Goal: Task Accomplishment & Management: Use online tool/utility

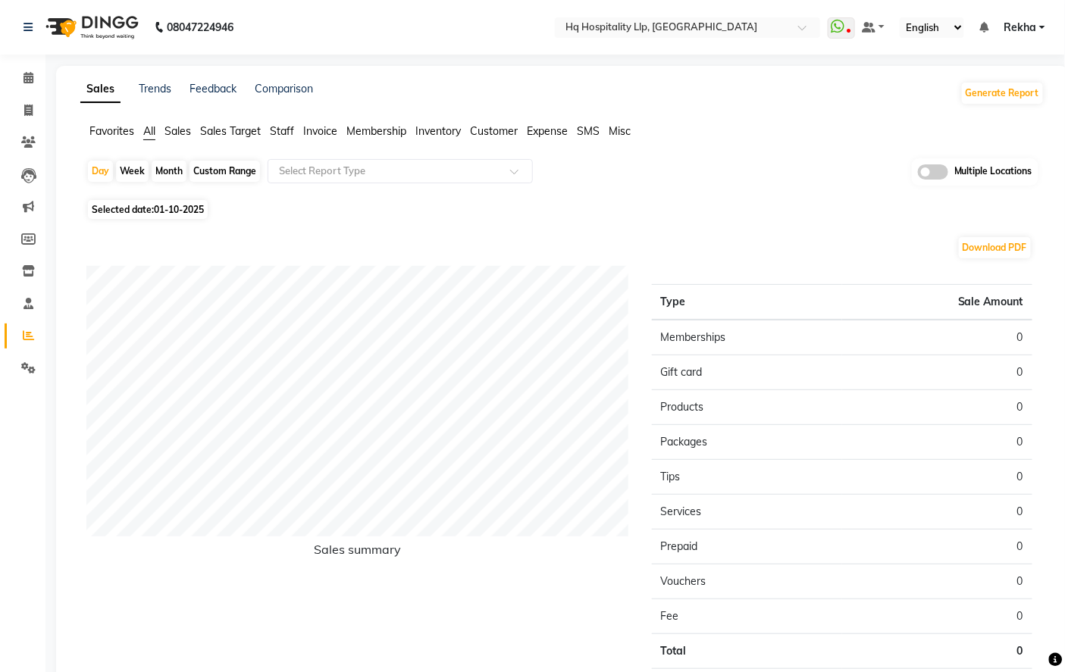
click at [283, 130] on span "Staff" at bounding box center [282, 131] width 24 height 14
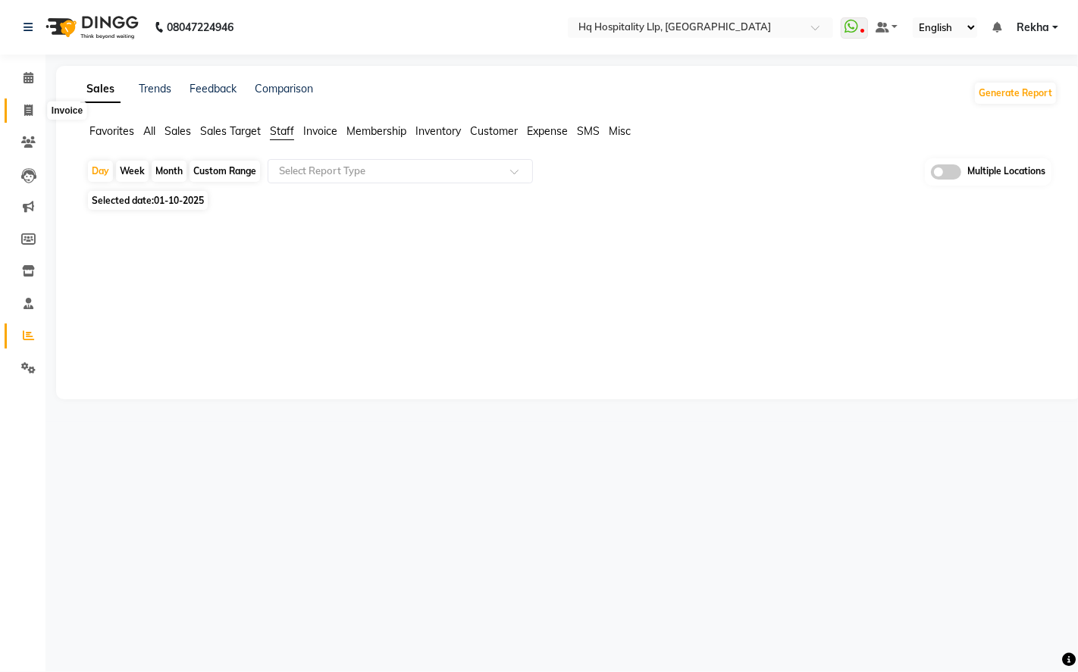
click at [25, 107] on icon at bounding box center [28, 110] width 8 height 11
select select "service"
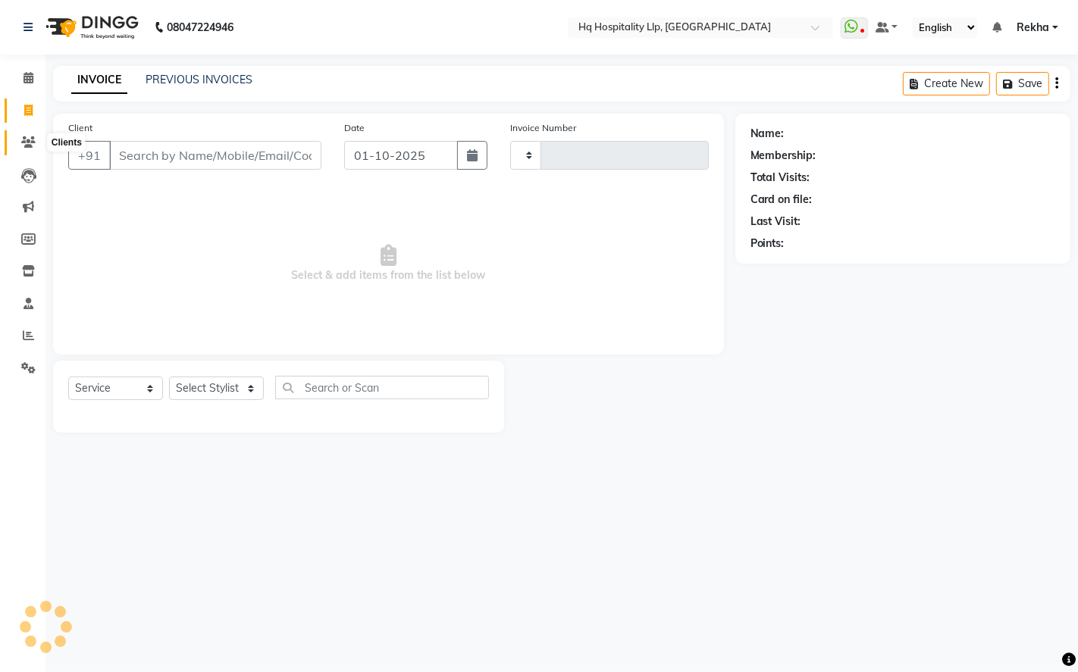
type input "0889"
select select "7197"
click at [26, 139] on icon at bounding box center [28, 141] width 14 height 11
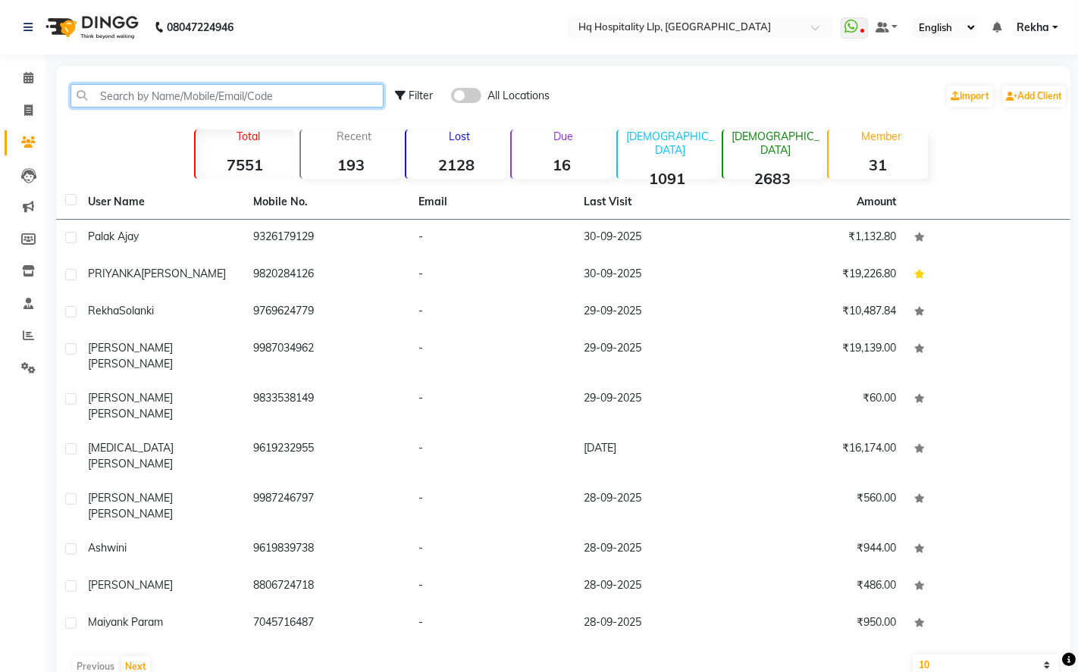
click at [141, 101] on input "text" at bounding box center [226, 95] width 313 height 23
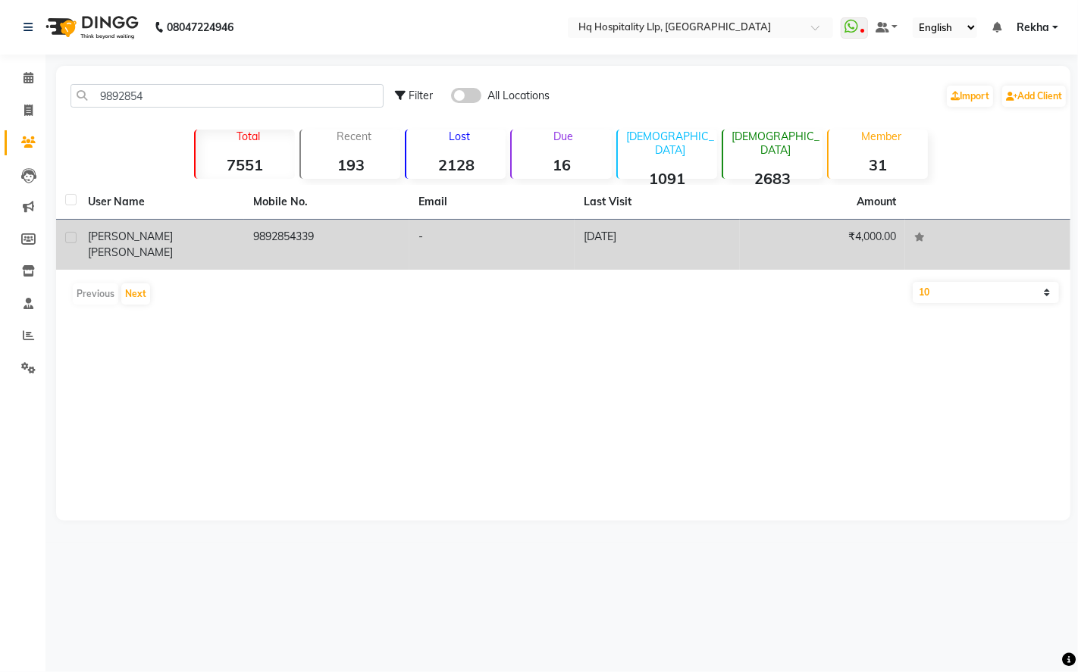
click at [193, 229] on div "[PERSON_NAME]" at bounding box center [161, 245] width 147 height 32
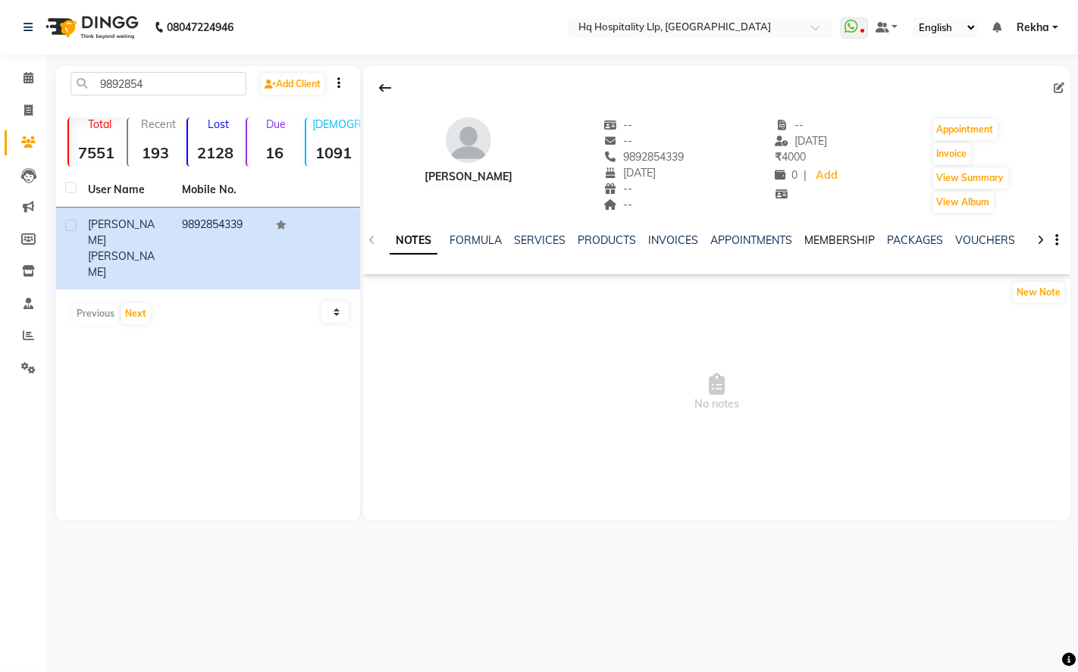
click at [834, 235] on link "MEMBERSHIP" at bounding box center [839, 240] width 70 height 14
click at [834, 235] on link "PACKAGES" at bounding box center [853, 240] width 56 height 14
click at [895, 244] on link "VOUCHERS" at bounding box center [911, 240] width 60 height 14
click at [979, 241] on link "GIFTCARDS" at bounding box center [970, 240] width 59 height 14
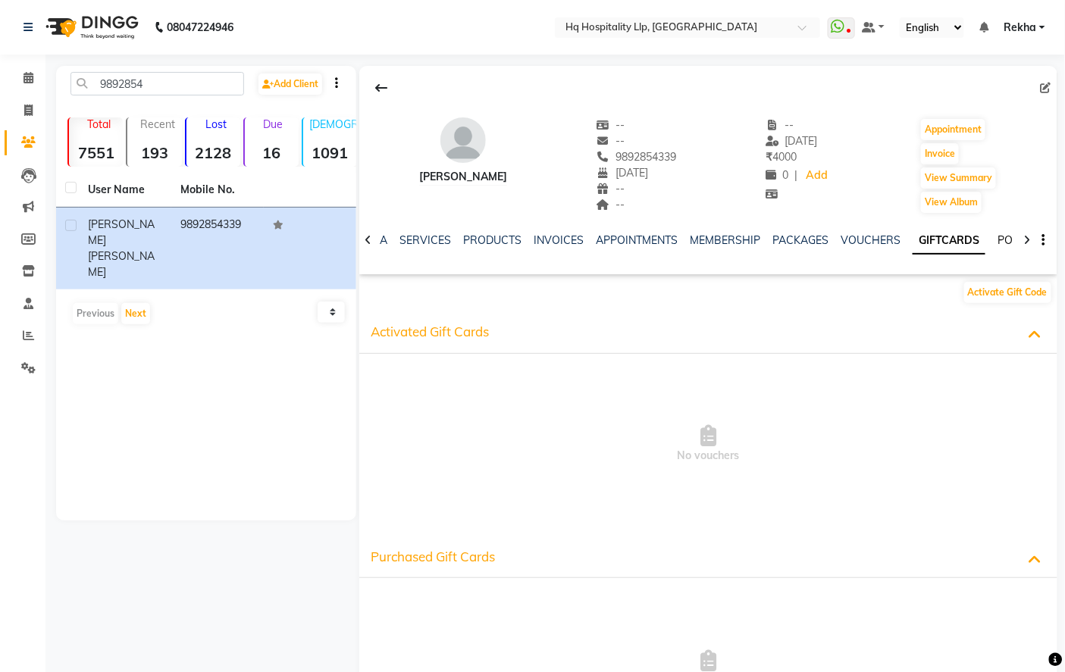
click at [998, 244] on link "POINTS" at bounding box center [1017, 240] width 39 height 14
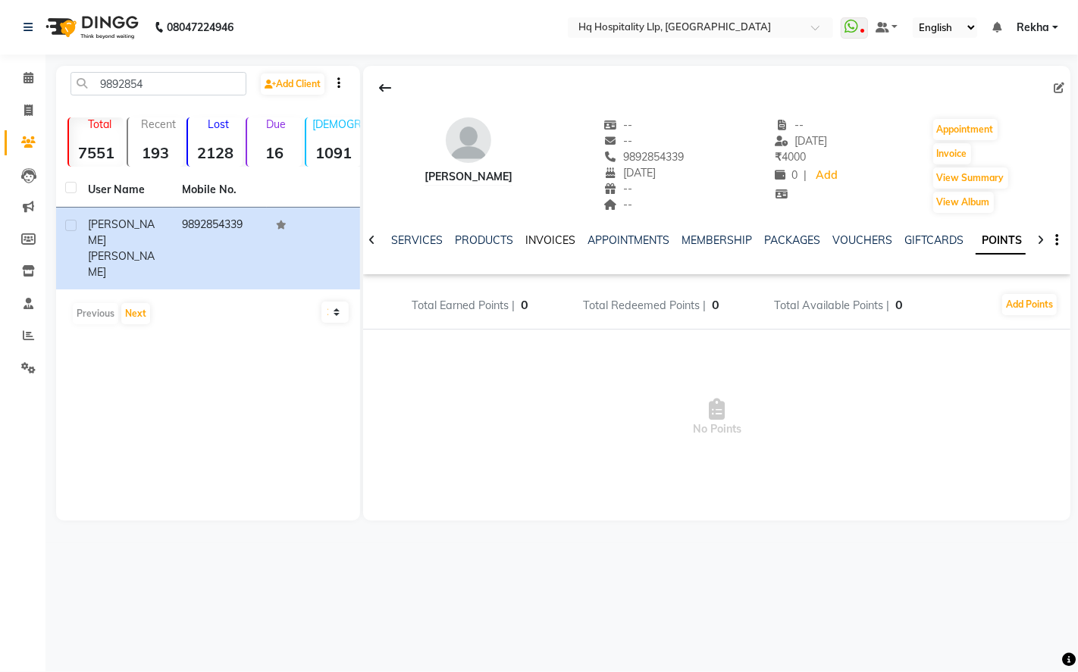
click at [546, 245] on link "INVOICES" at bounding box center [550, 240] width 50 height 14
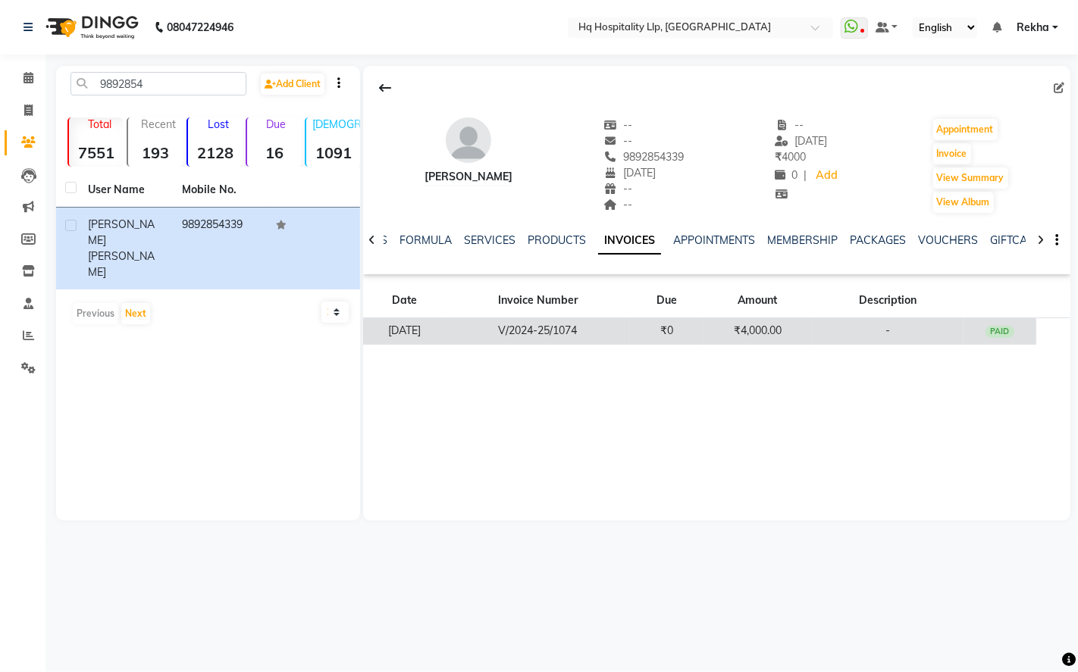
click at [769, 326] on td "₹4,000.00" at bounding box center [757, 331] width 109 height 27
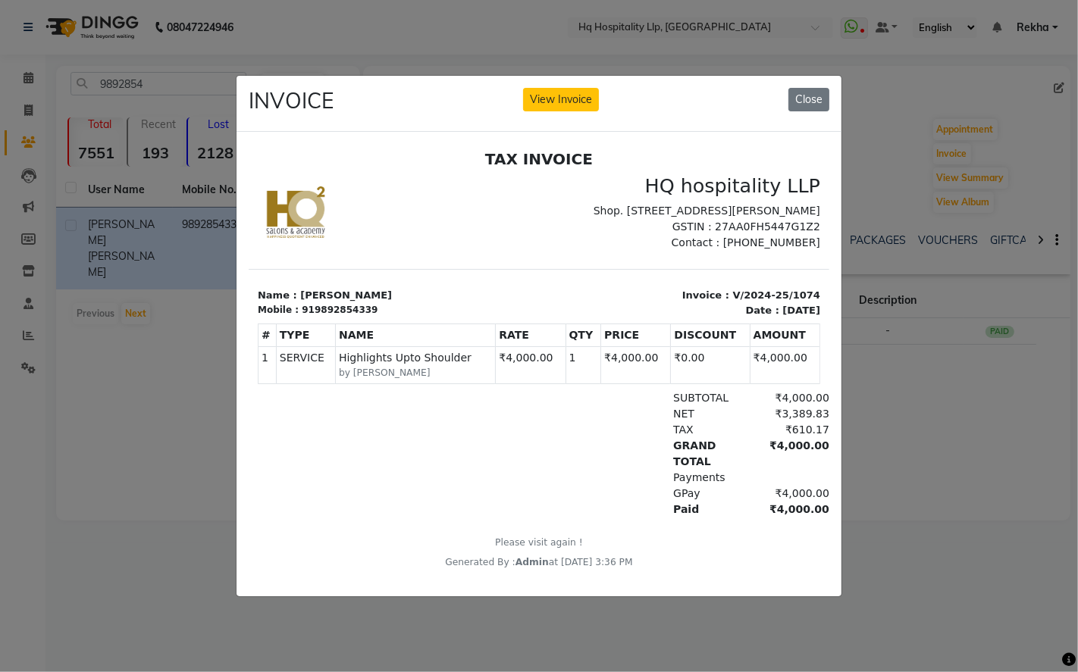
scroll to position [11, 0]
click at [810, 96] on button "Close" at bounding box center [808, 99] width 41 height 23
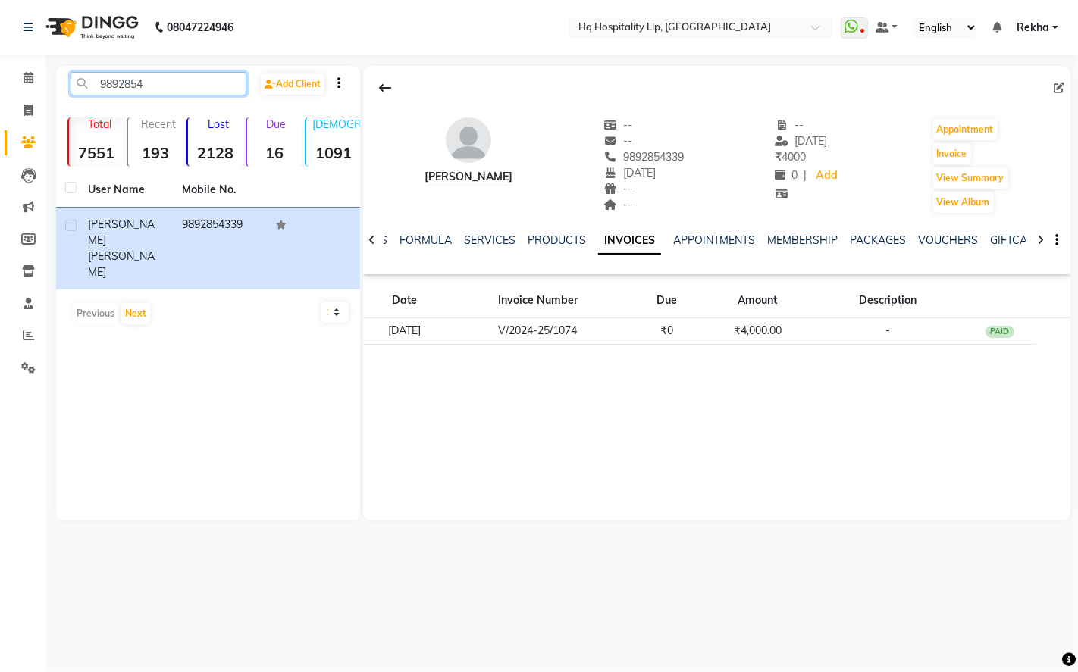
click at [226, 74] on input "9892854" at bounding box center [158, 83] width 176 height 23
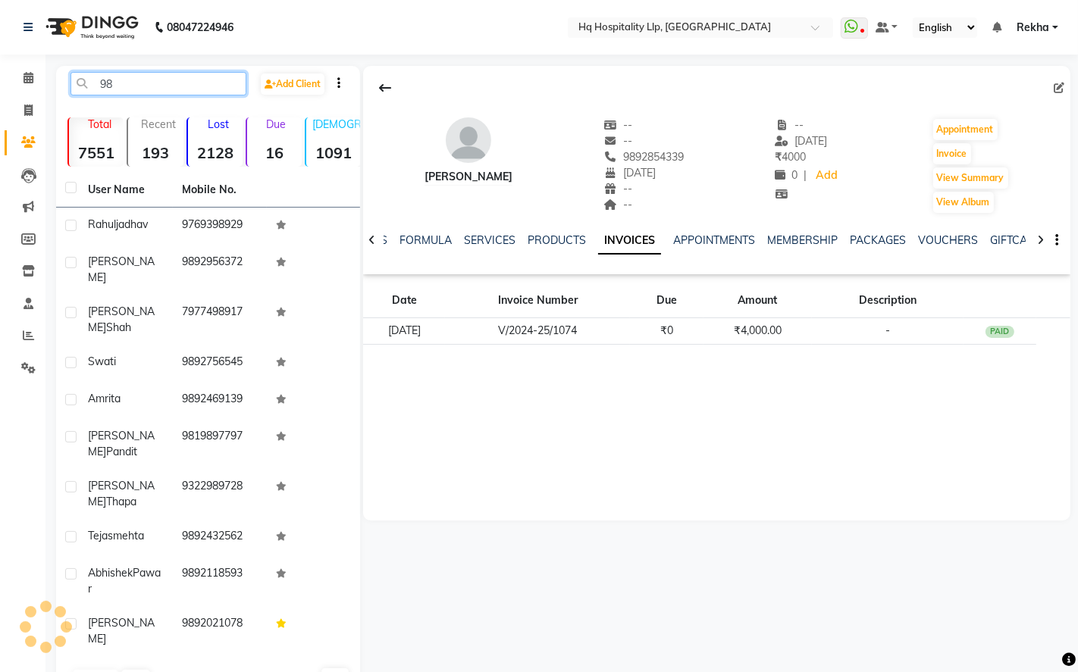
type input "9"
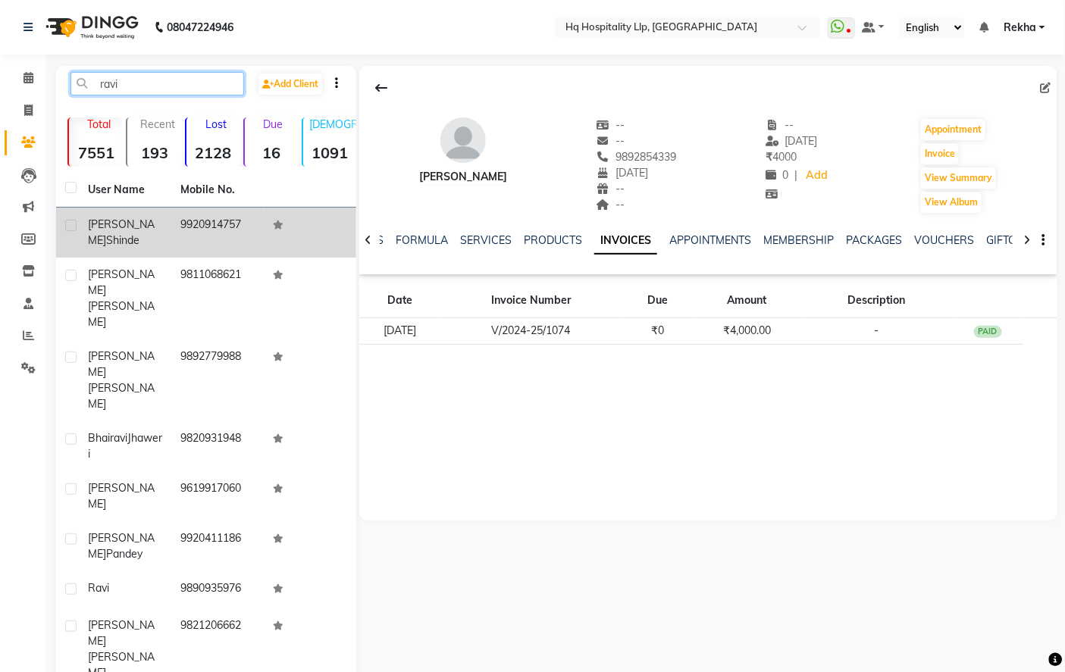
type input "ravi"
click at [139, 233] on span "shinde" at bounding box center [122, 240] width 33 height 14
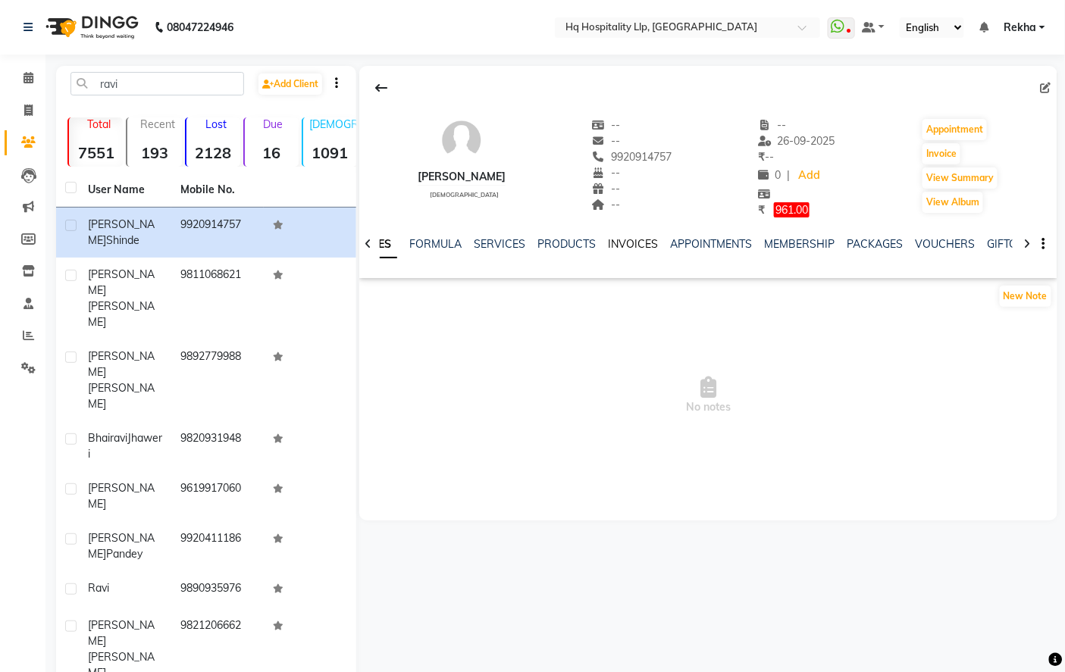
click at [615, 248] on link "INVOICES" at bounding box center [633, 244] width 50 height 14
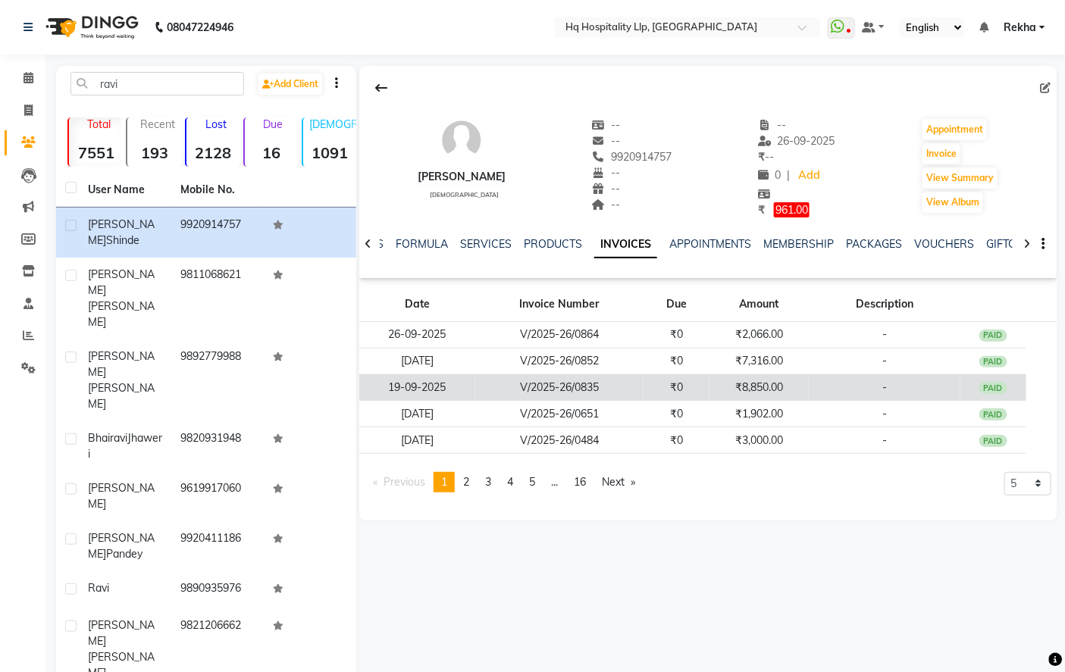
click at [566, 380] on td "V/2025-26/0835" at bounding box center [559, 387] width 168 height 27
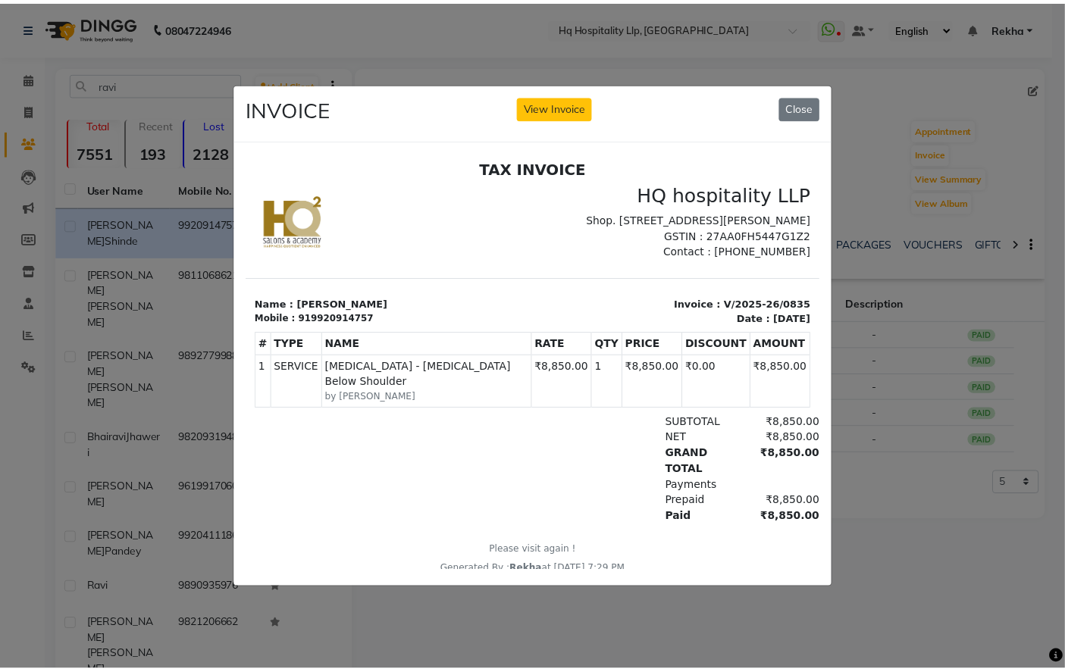
scroll to position [11, 0]
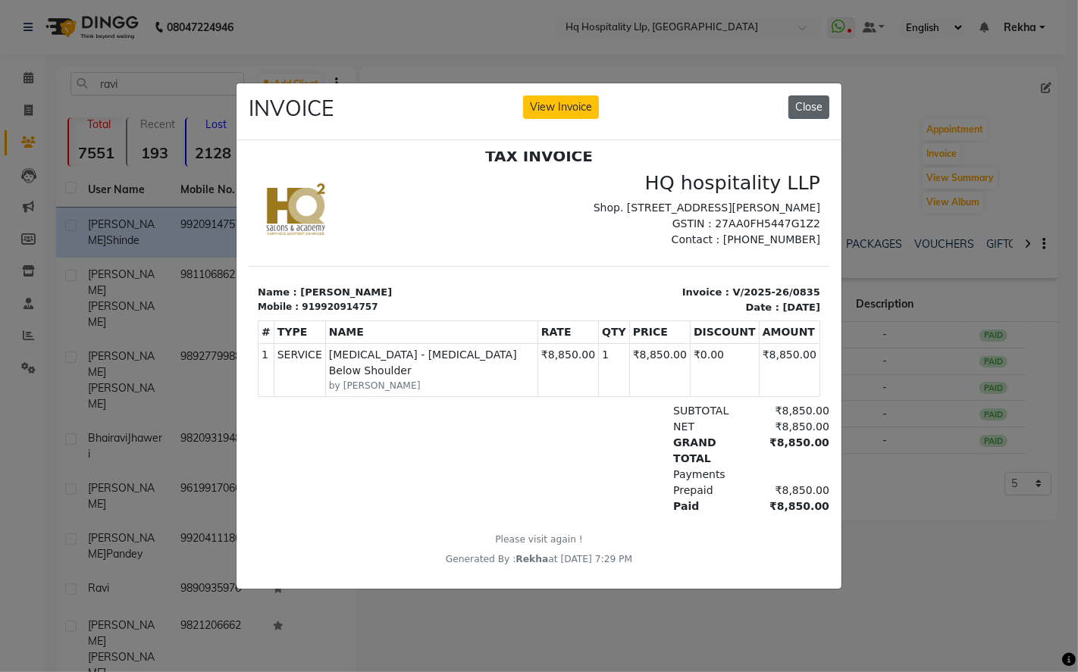
click at [804, 101] on button "Close" at bounding box center [808, 107] width 41 height 23
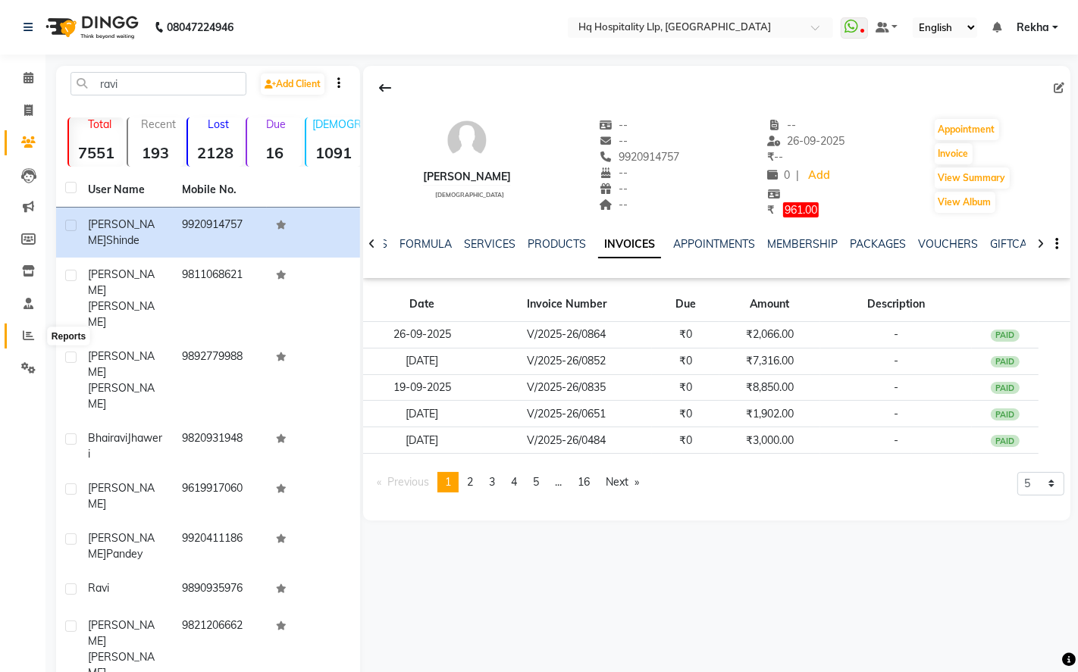
click at [25, 331] on icon at bounding box center [28, 335] width 11 height 11
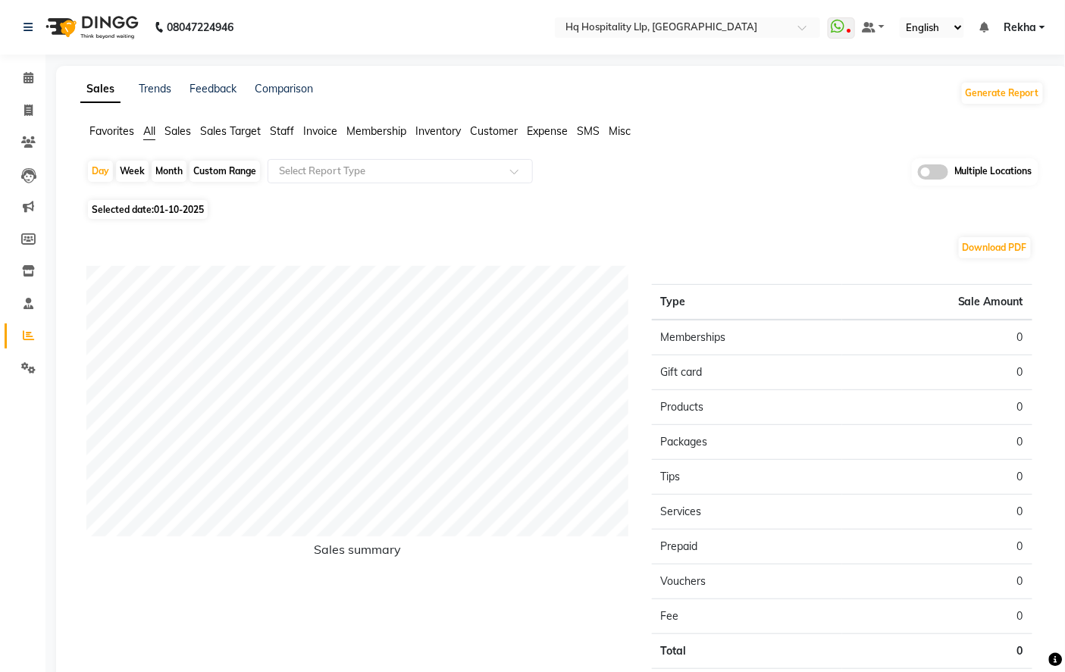
click at [291, 130] on span "Staff" at bounding box center [282, 131] width 24 height 14
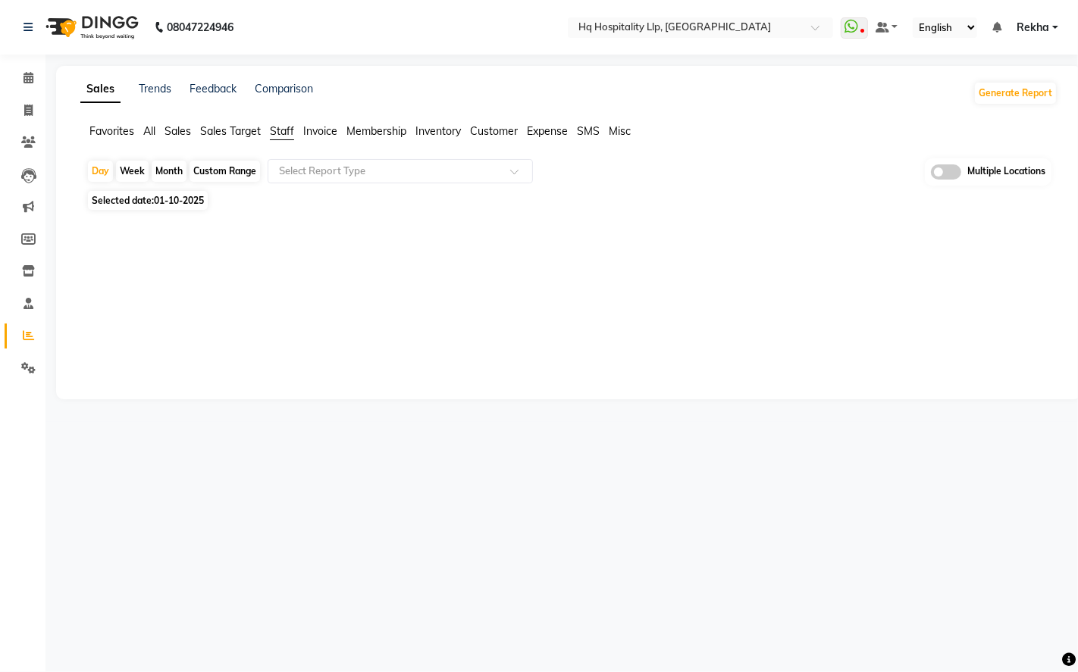
click at [177, 172] on div "Month" at bounding box center [169, 171] width 35 height 21
select select "10"
select select "2025"
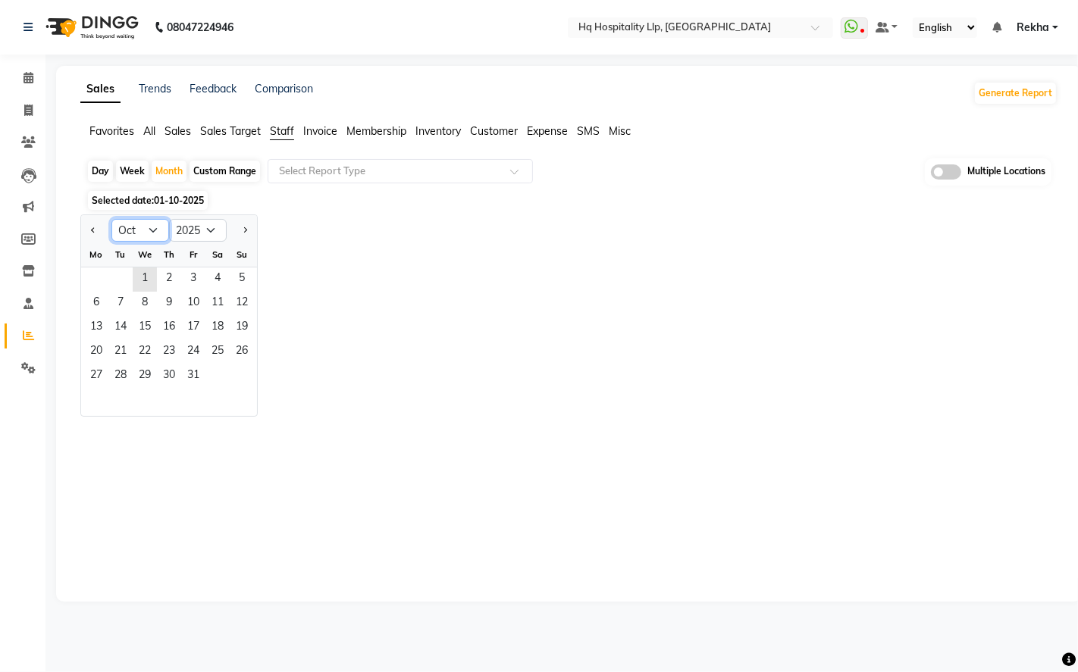
drag, startPoint x: 155, startPoint y: 222, endPoint x: 171, endPoint y: 261, distance: 42.1
click at [155, 222] on select "Jan Feb Mar Apr May Jun [DATE] Aug Sep Oct Nov Dec" at bounding box center [140, 230] width 58 height 23
select select "9"
click at [111, 219] on select "Jan Feb Mar Apr May Jun [DATE] Aug Sep Oct Nov Dec" at bounding box center [140, 230] width 58 height 23
click at [191, 321] on span "19" at bounding box center [193, 328] width 24 height 24
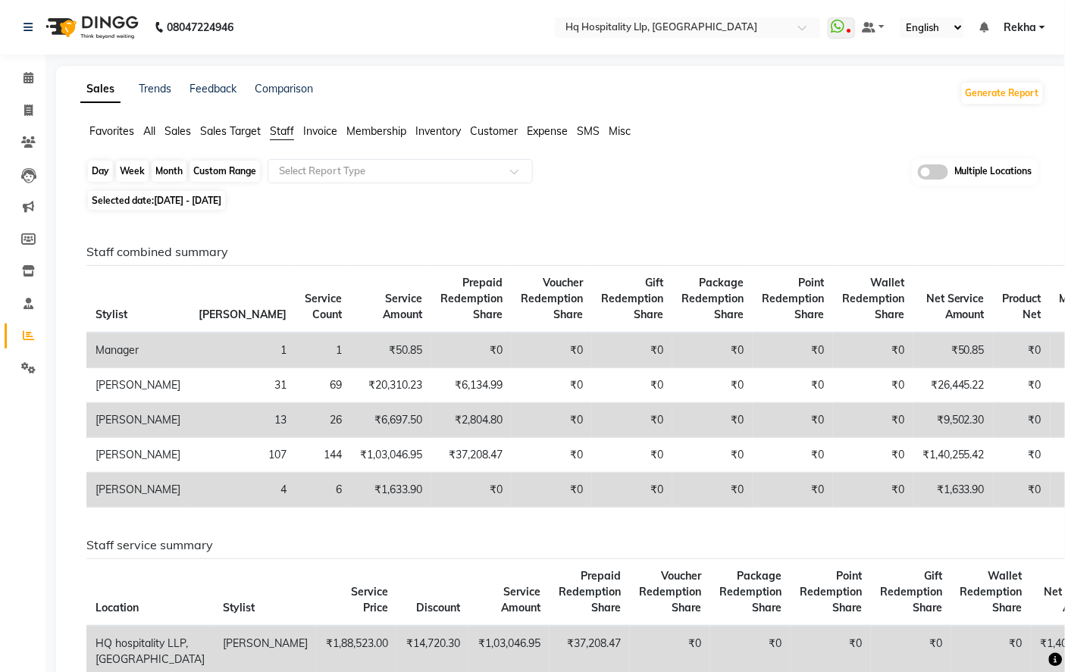
click at [168, 174] on div "Month" at bounding box center [169, 171] width 35 height 21
select select "9"
select select "2025"
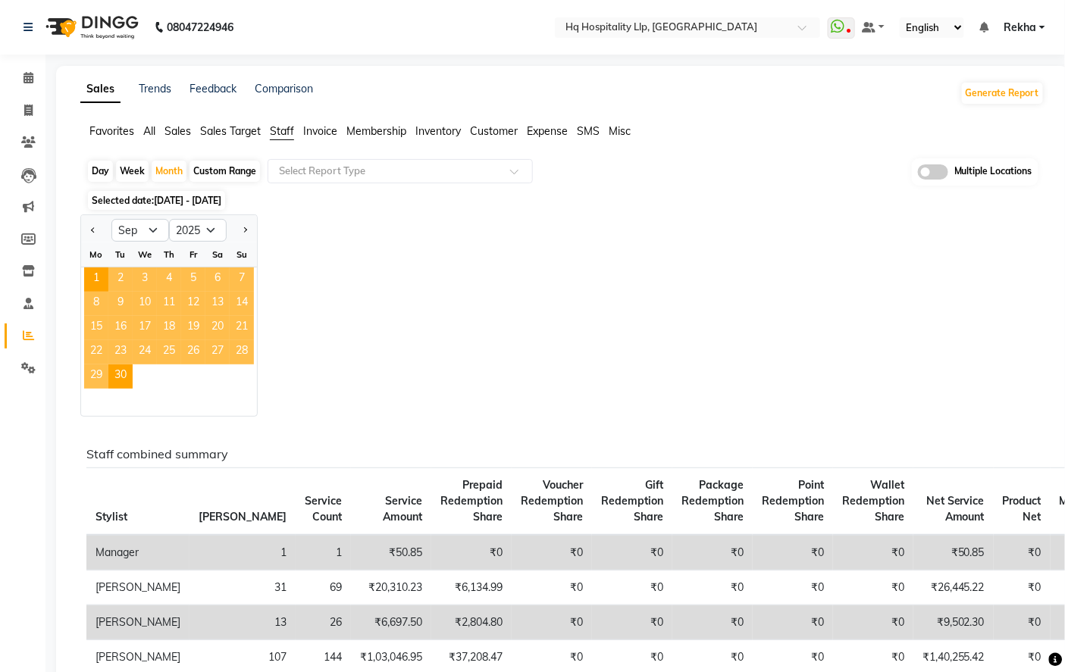
click at [95, 169] on div "Day" at bounding box center [100, 171] width 25 height 21
select select "9"
select select "2025"
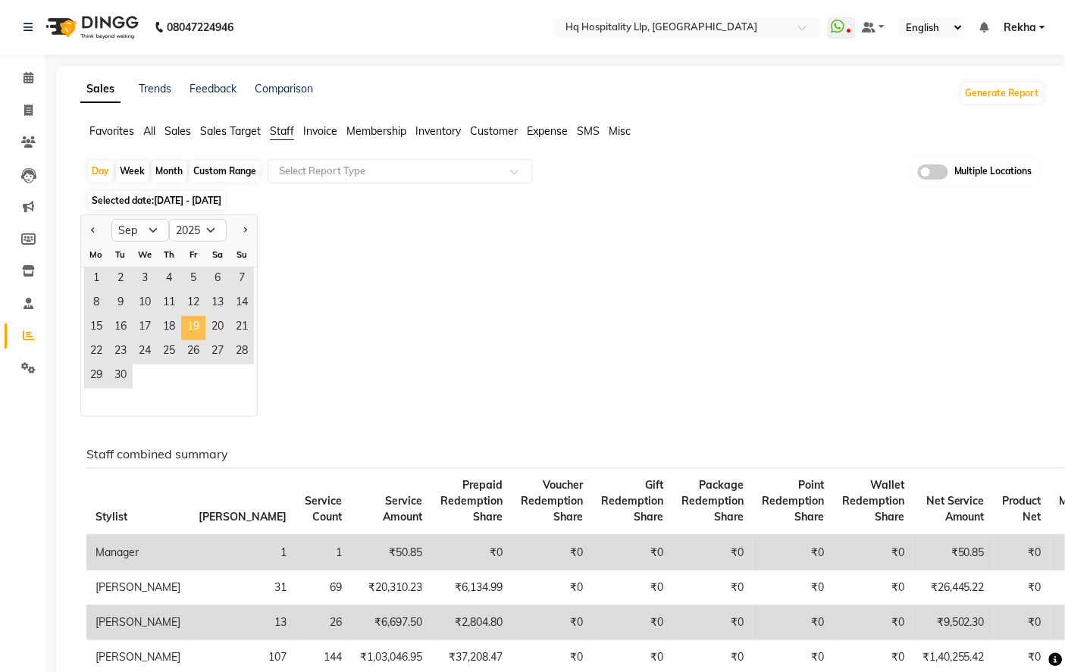
click at [191, 330] on span "19" at bounding box center [193, 328] width 24 height 24
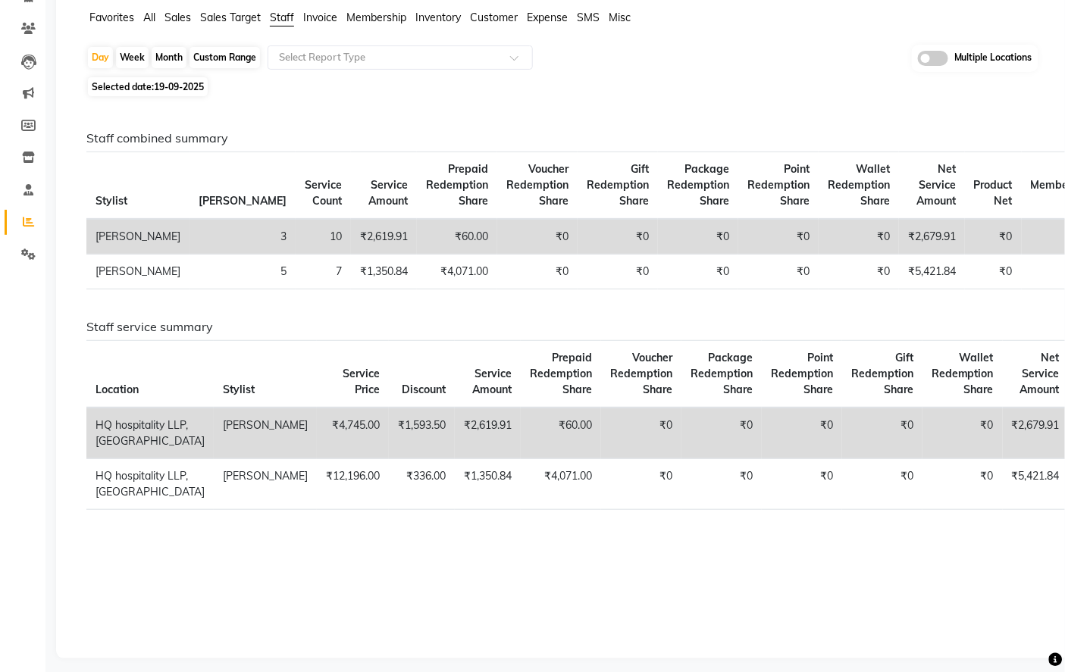
scroll to position [80, 0]
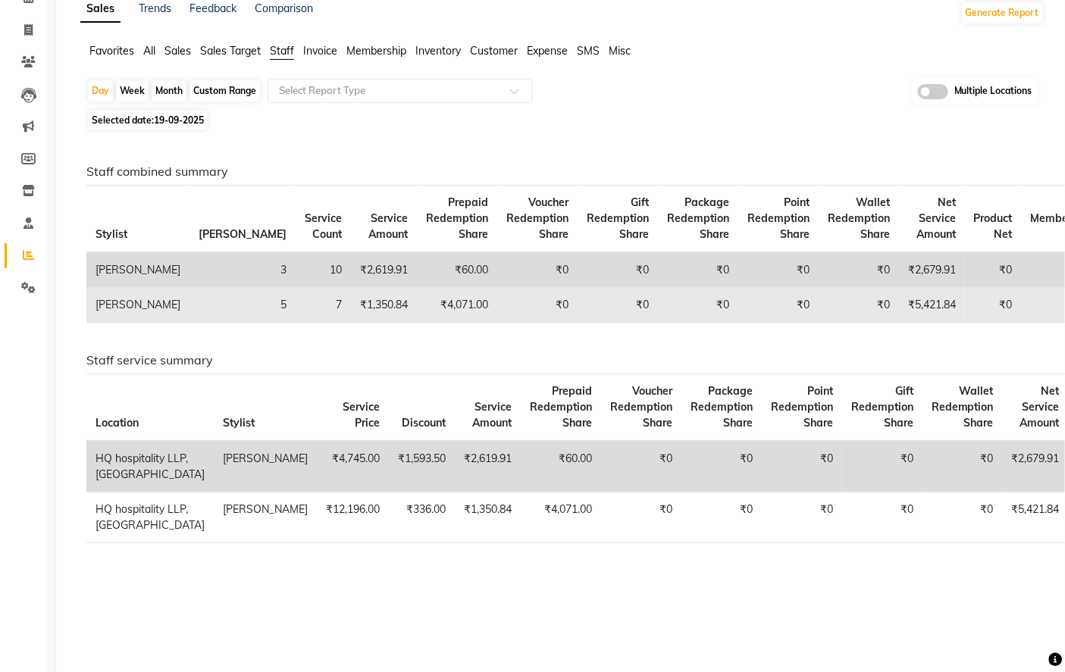
click at [899, 323] on td "₹5,421.84" at bounding box center [932, 305] width 66 height 35
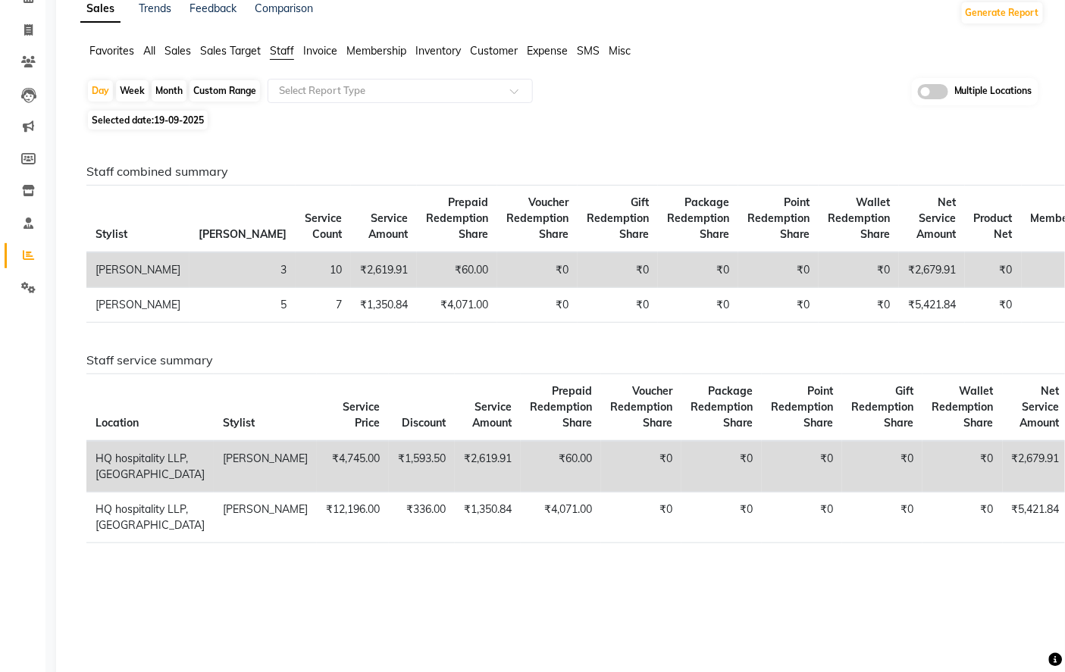
click at [840, 382] on div "Staff combined summary Stylist Bill Count Service Count Service Amount Prepaid …" at bounding box center [559, 405] width 946 height 482
click at [31, 61] on icon at bounding box center [28, 61] width 14 height 11
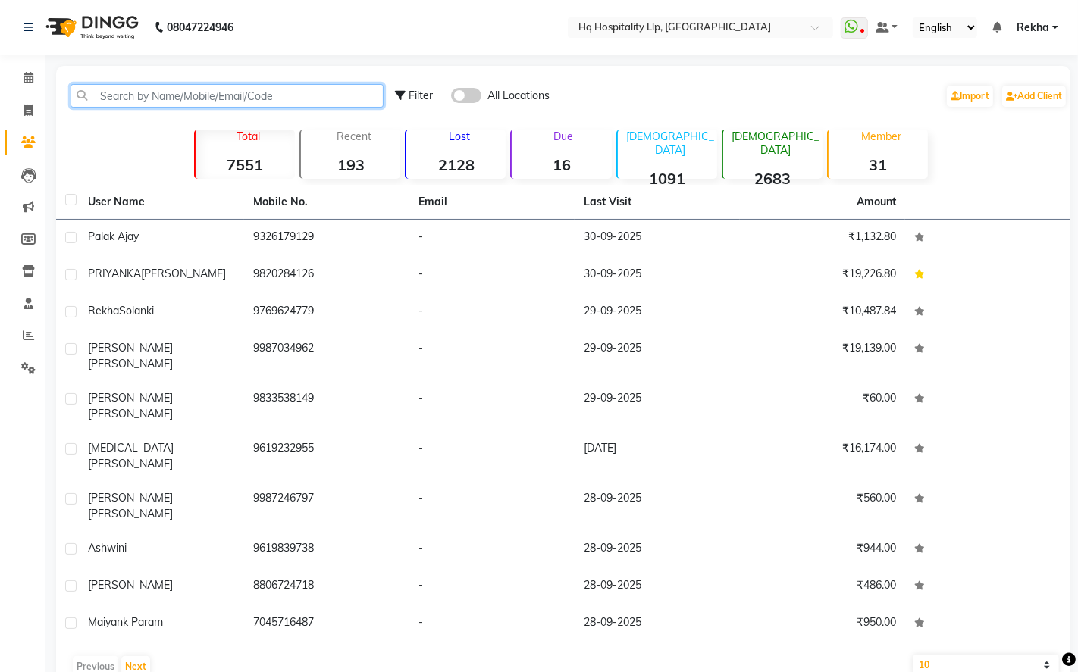
click at [245, 92] on input "text" at bounding box center [226, 95] width 313 height 23
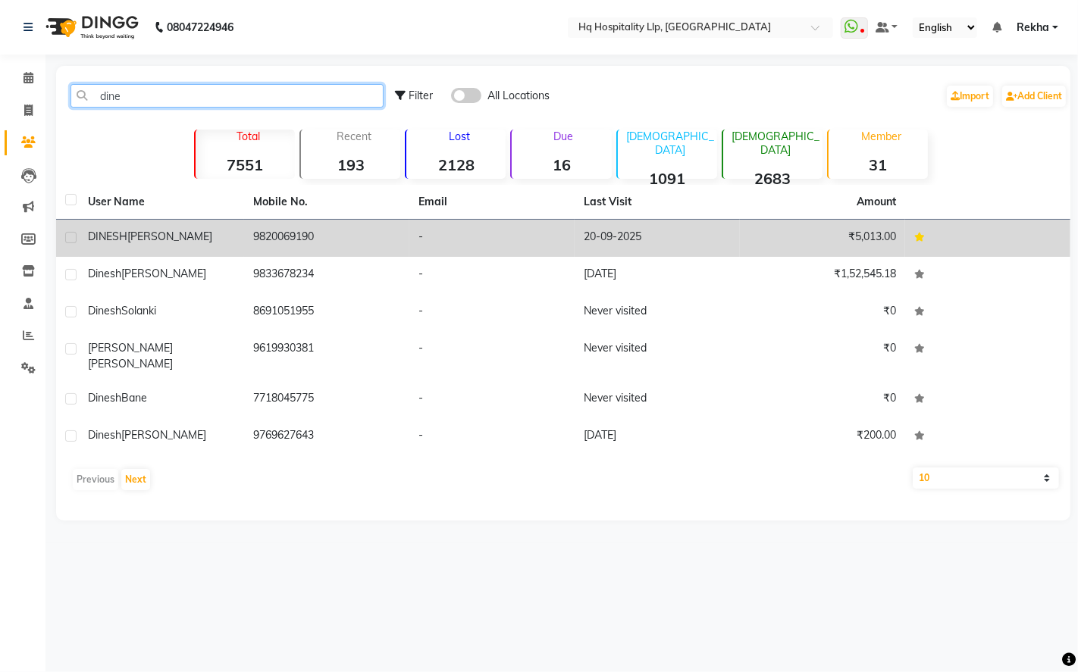
type input "dine"
click at [319, 240] on td "9820069190" at bounding box center [326, 238] width 165 height 37
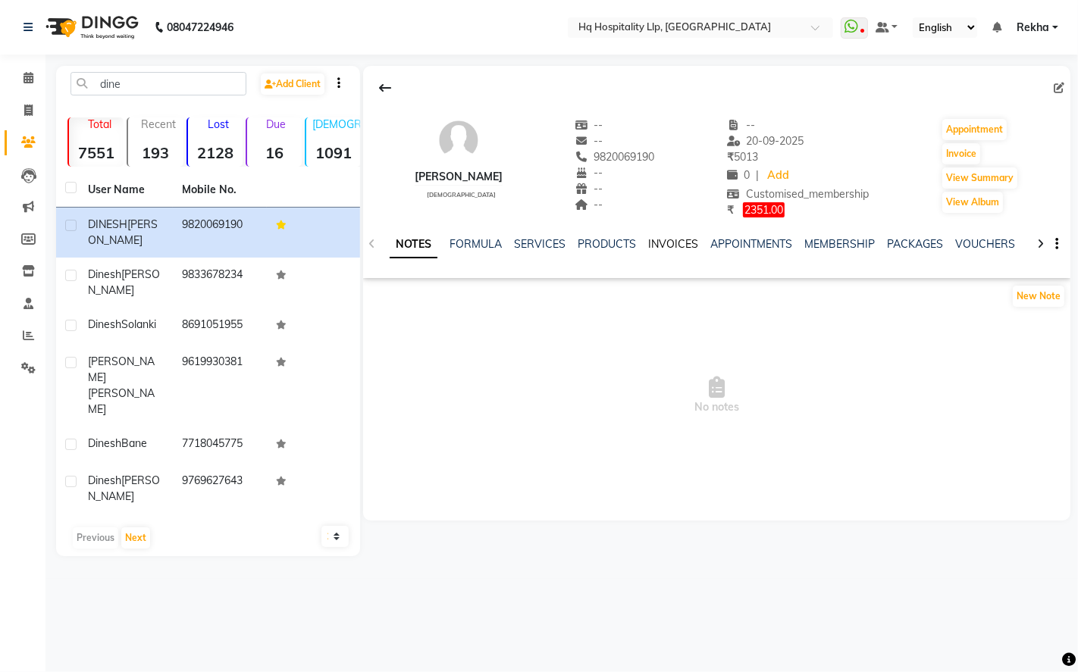
click at [679, 246] on link "INVOICES" at bounding box center [673, 244] width 50 height 14
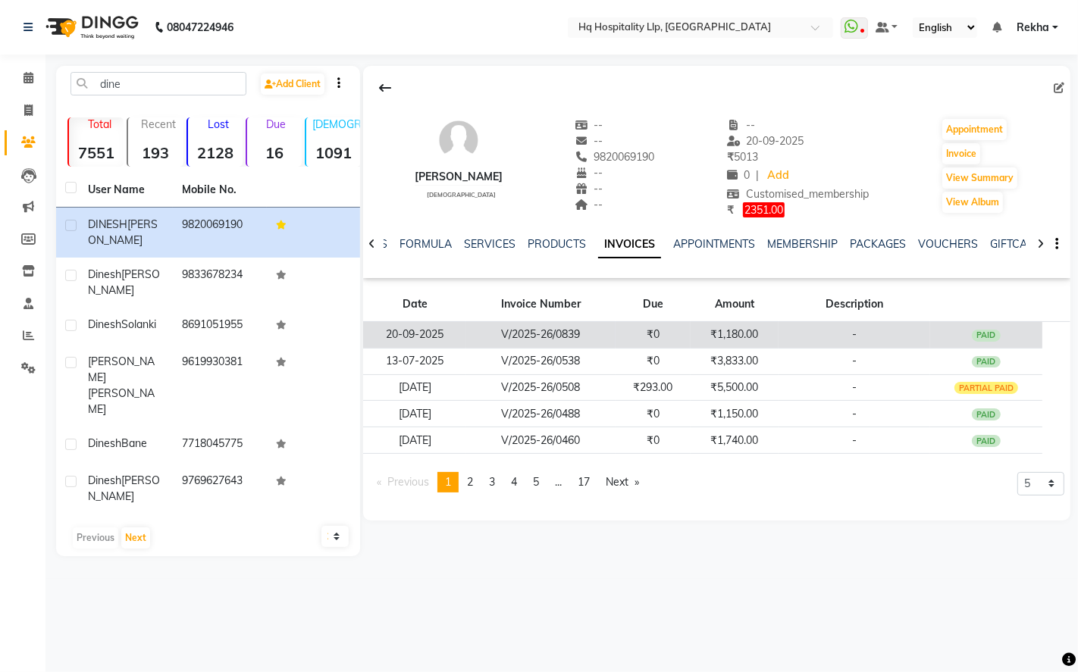
click at [546, 338] on td "V/2025-26/0839" at bounding box center [540, 334] width 149 height 27
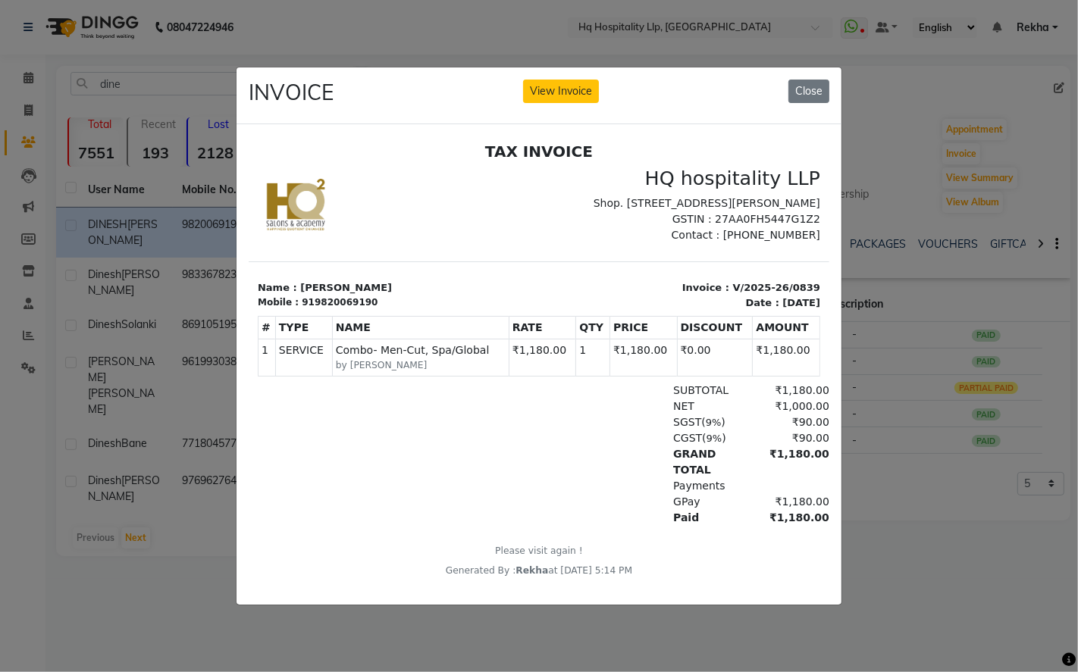
scroll to position [11, 0]
click at [819, 80] on button "Close" at bounding box center [808, 91] width 41 height 23
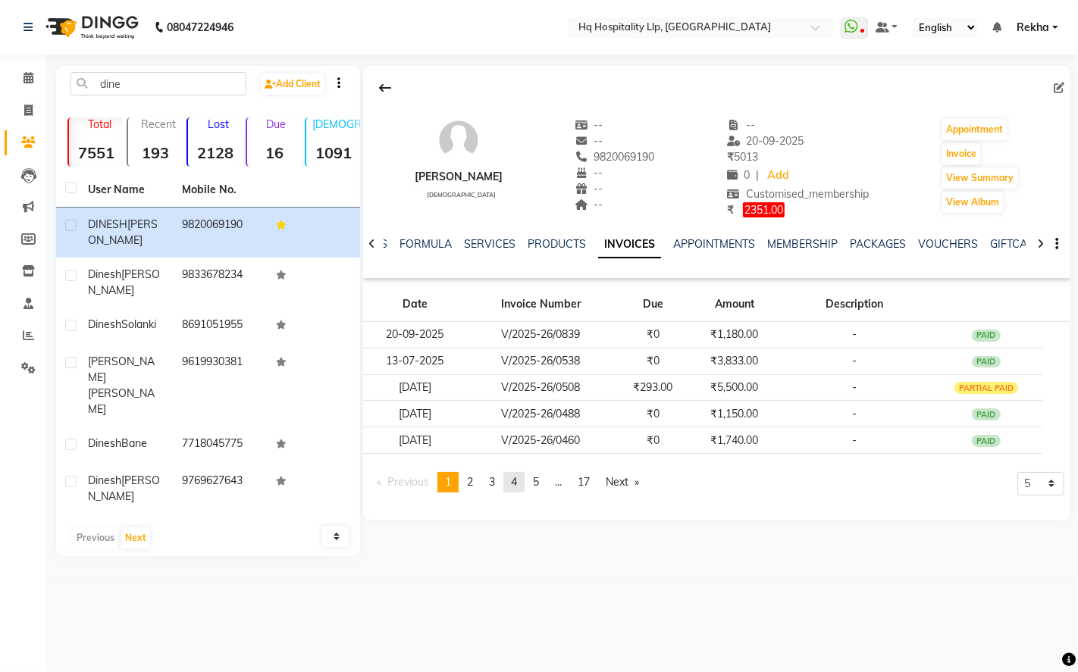
click at [514, 483] on span "4" at bounding box center [514, 482] width 6 height 14
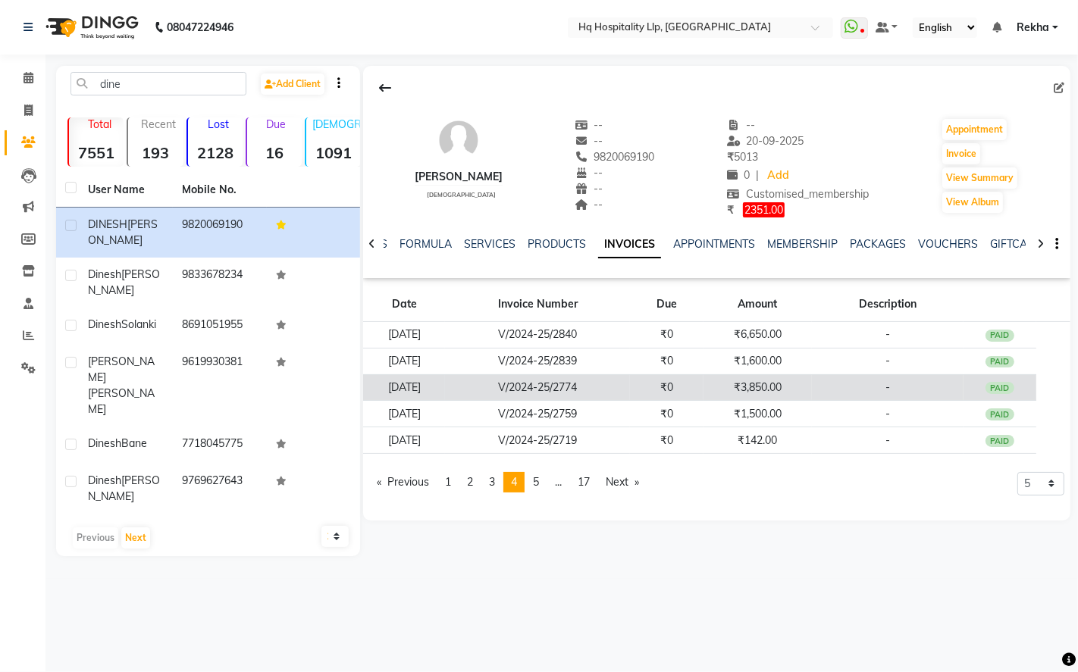
click at [703, 381] on td "₹0" at bounding box center [666, 387] width 73 height 27
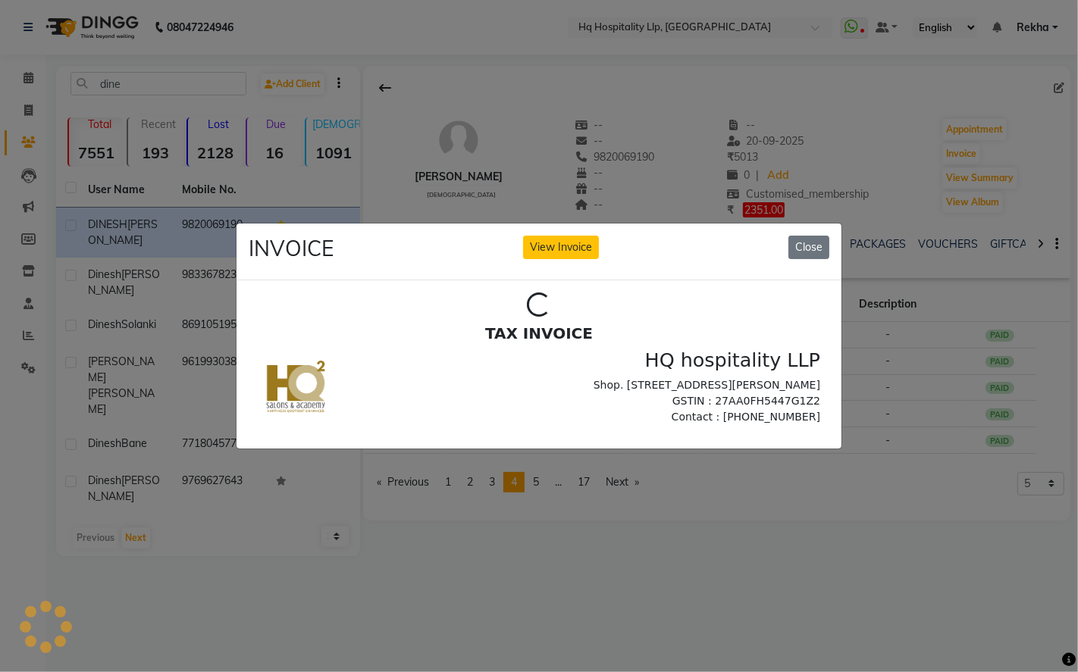
scroll to position [0, 0]
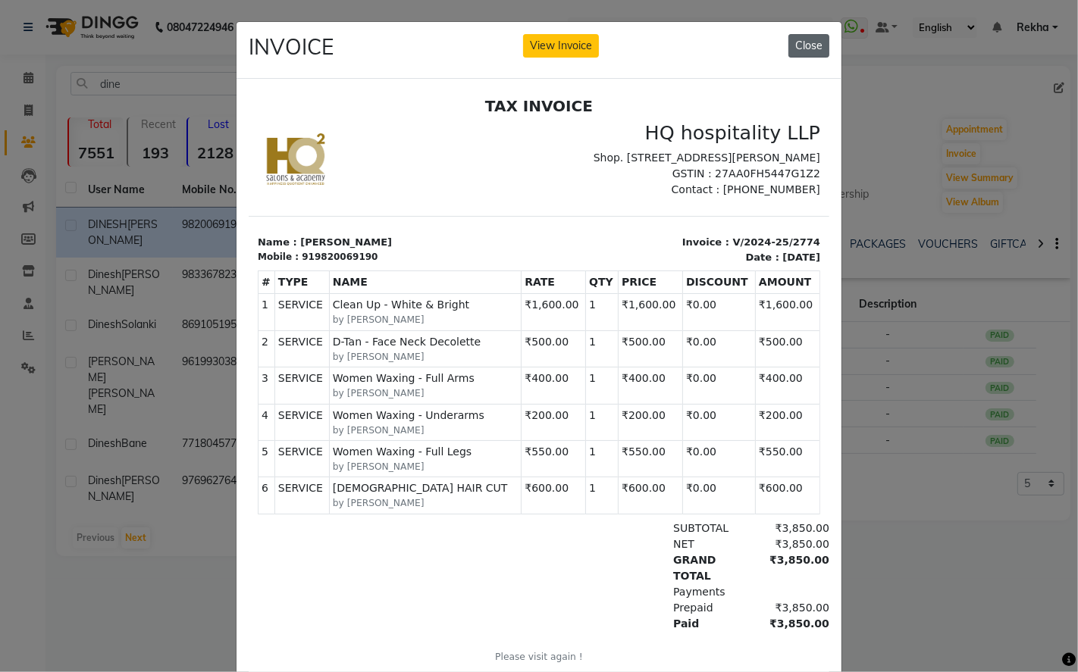
click at [788, 48] on button "Close" at bounding box center [808, 45] width 41 height 23
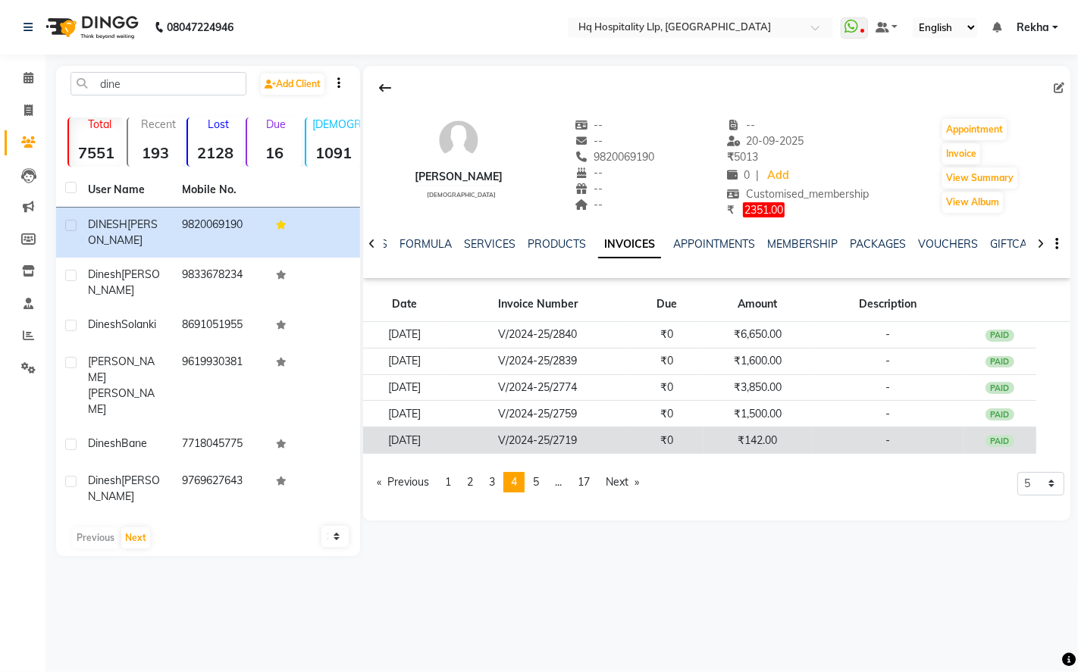
click at [592, 436] on td "V/2024-25/2719" at bounding box center [537, 441] width 185 height 27
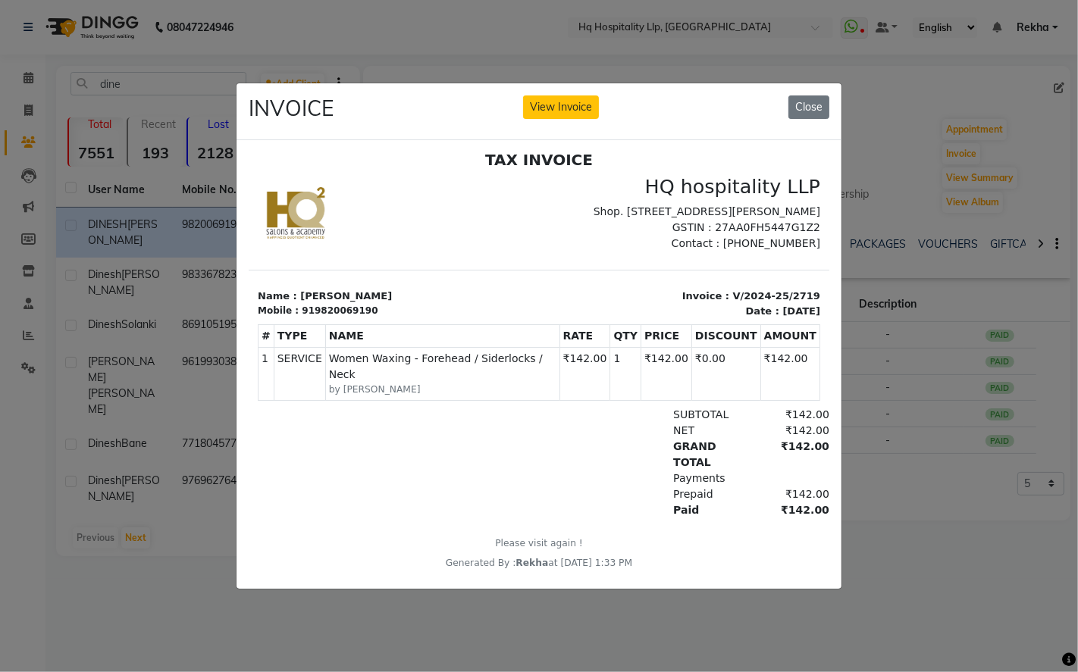
scroll to position [11, 0]
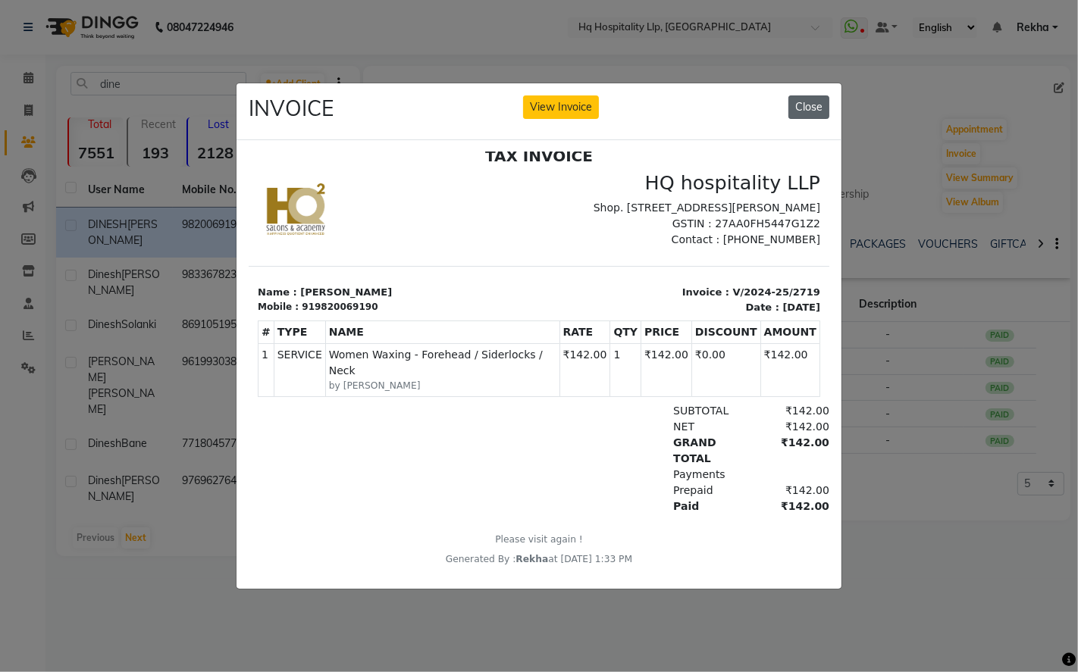
click at [814, 100] on button "Close" at bounding box center [808, 107] width 41 height 23
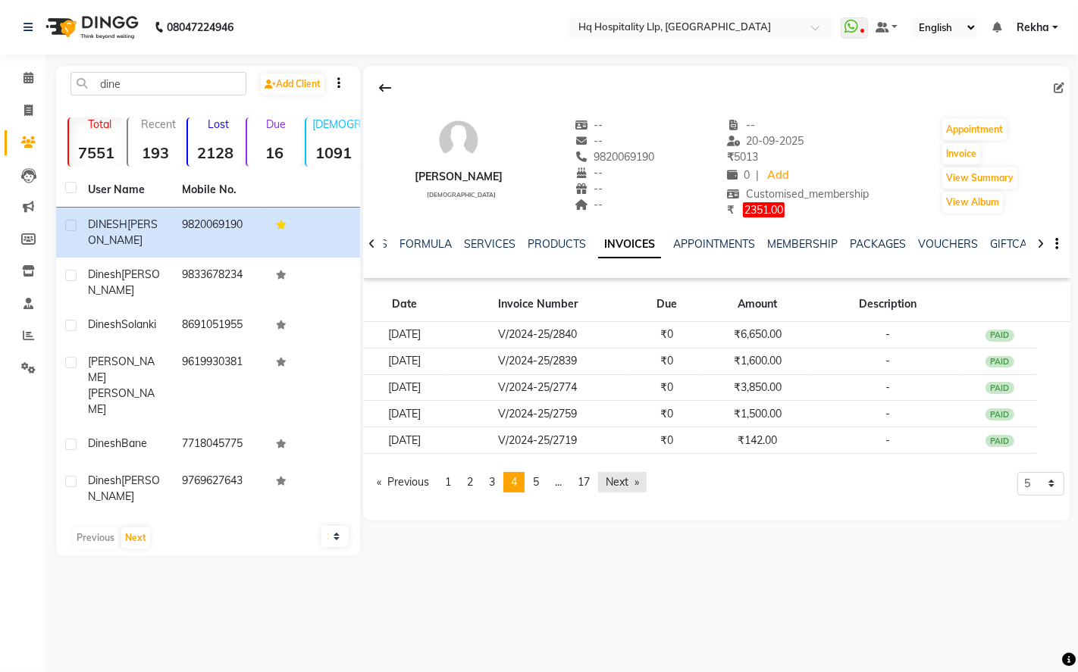
click at [632, 484] on link "Next page" at bounding box center [622, 482] width 49 height 20
click at [631, 484] on link "Next page" at bounding box center [623, 482] width 49 height 20
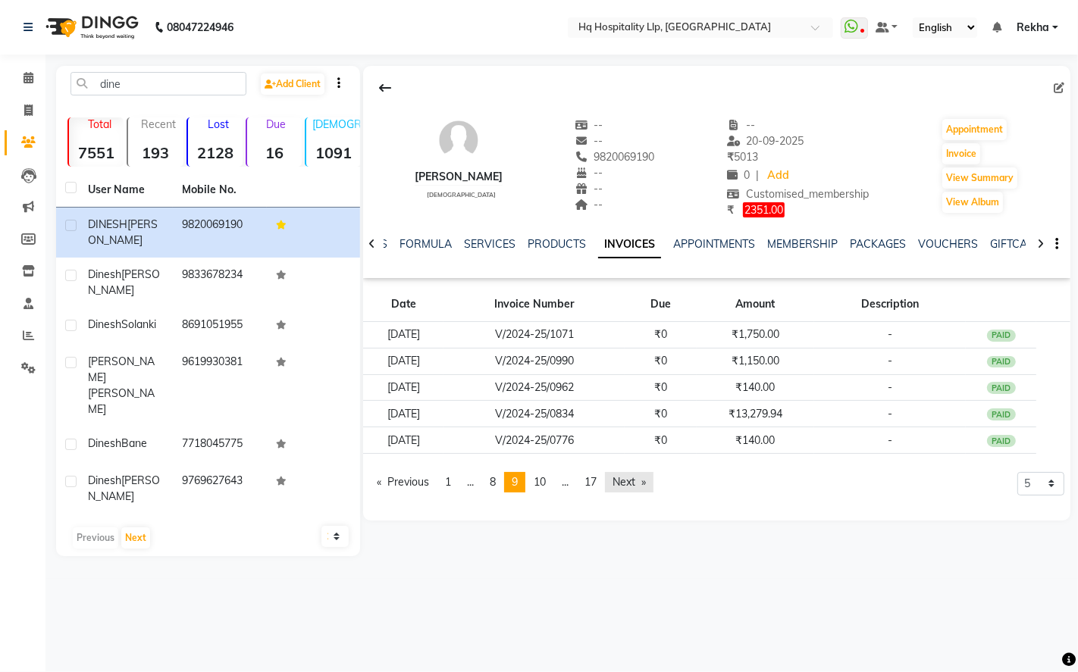
click at [631, 484] on link "Next page" at bounding box center [629, 482] width 49 height 20
click at [631, 484] on link "Next page" at bounding box center [641, 482] width 49 height 20
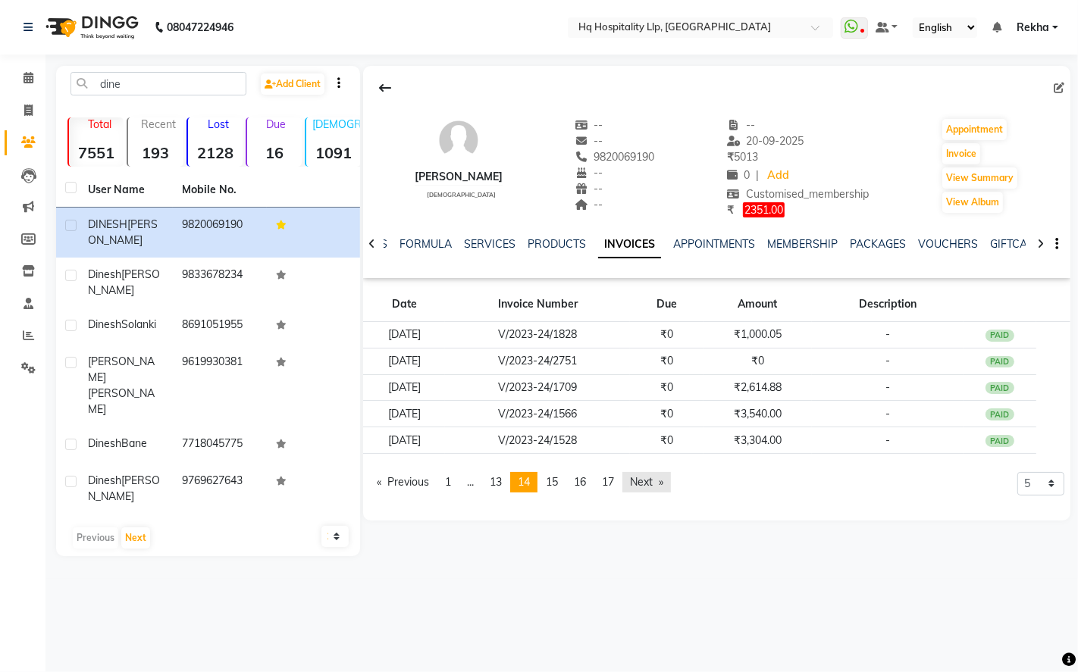
click at [631, 484] on link "Next page" at bounding box center [646, 482] width 49 height 20
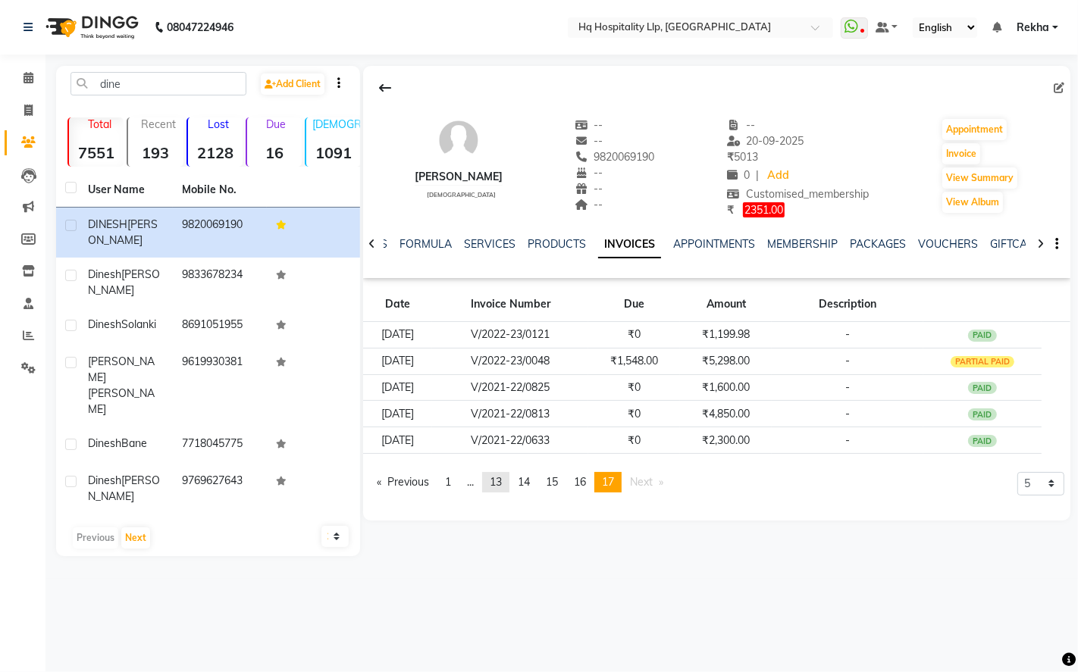
click at [502, 487] on span "13" at bounding box center [496, 482] width 12 height 14
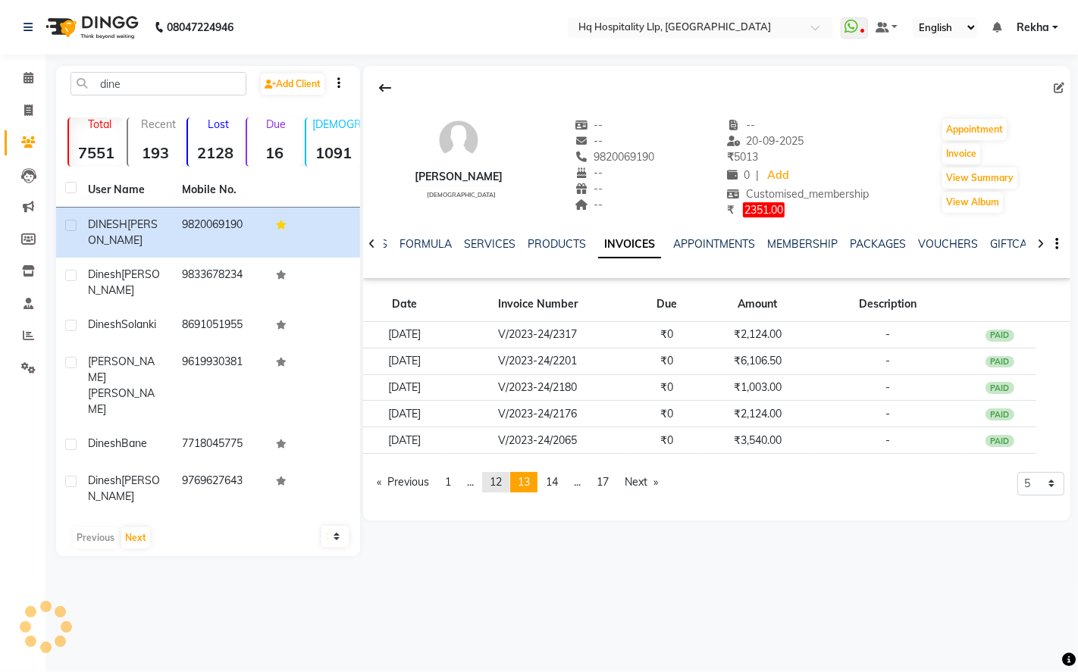
click at [499, 475] on span "12" at bounding box center [496, 482] width 12 height 14
click at [501, 481] on span "11" at bounding box center [496, 482] width 12 height 14
click at [497, 487] on span "10" at bounding box center [496, 482] width 12 height 14
click at [496, 487] on span "9" at bounding box center [493, 482] width 6 height 14
click at [496, 487] on span "8" at bounding box center [493, 482] width 6 height 14
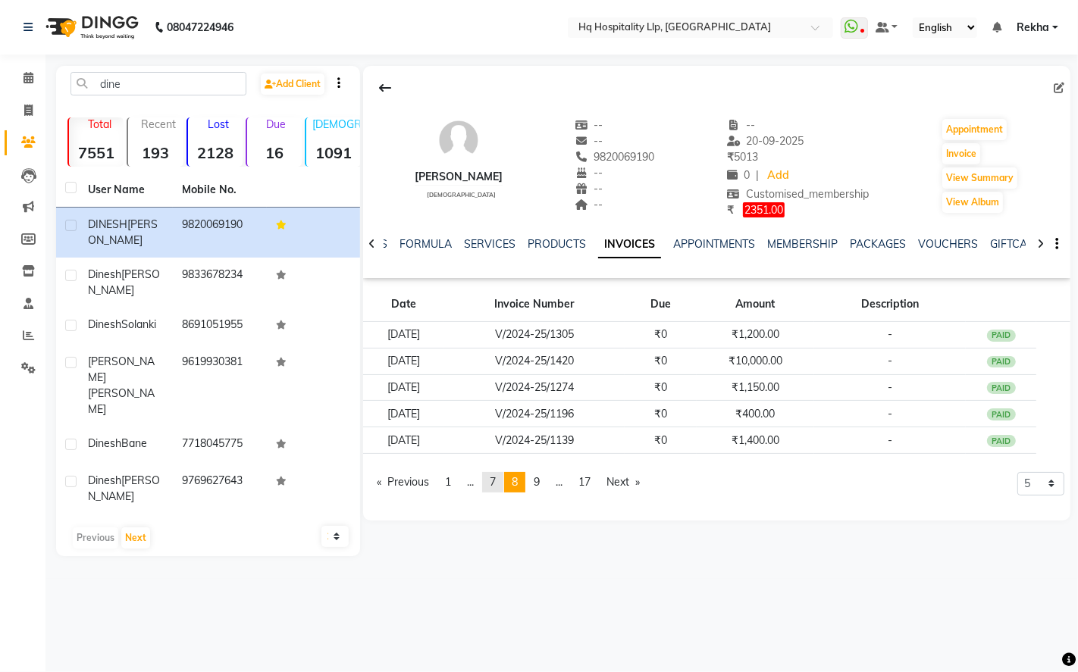
click at [496, 487] on span "7" at bounding box center [493, 482] width 6 height 14
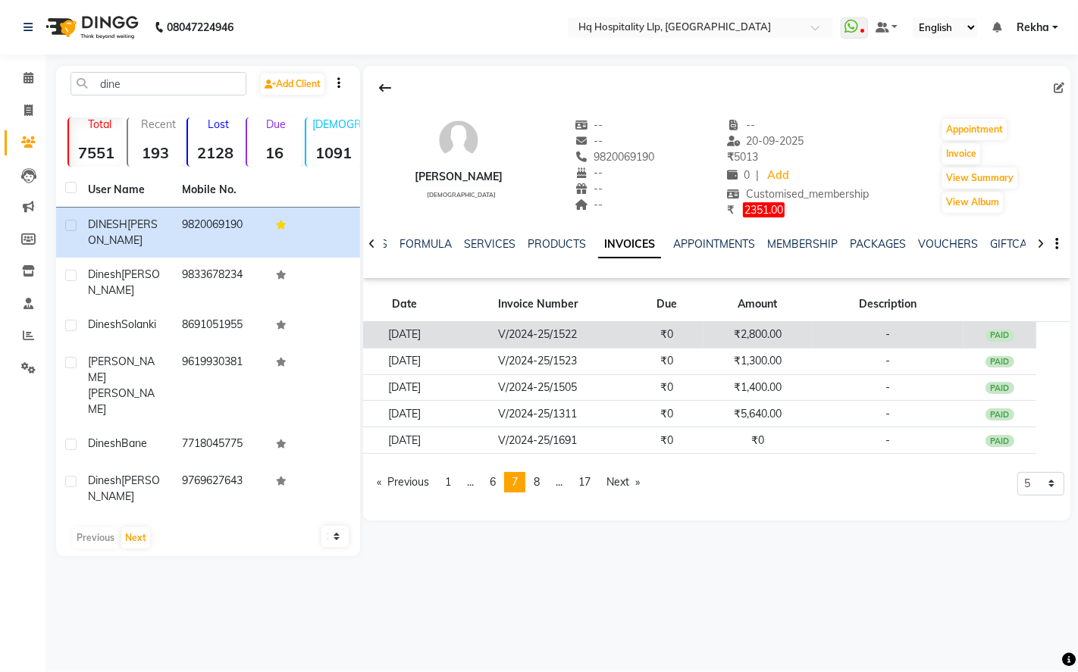
click at [703, 337] on td "₹0" at bounding box center [666, 334] width 73 height 27
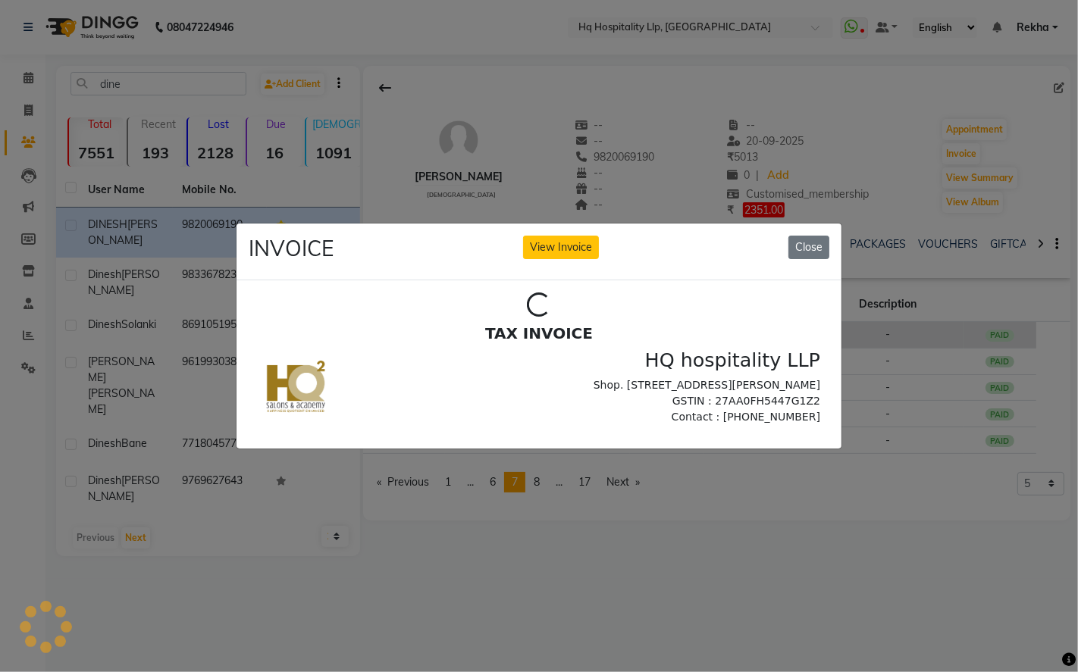
scroll to position [0, 0]
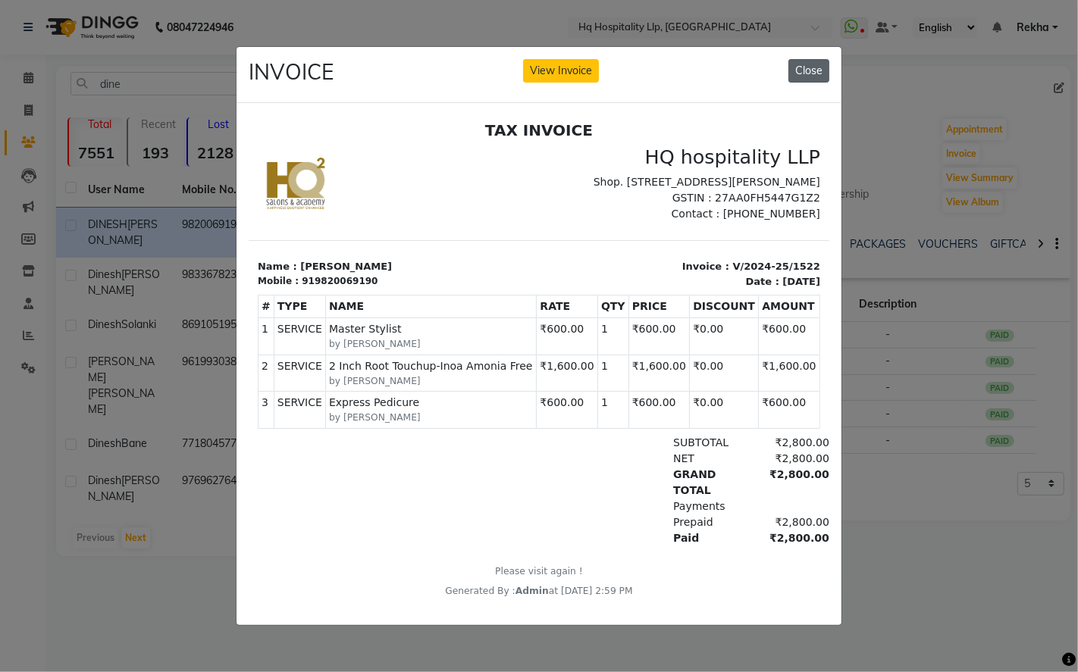
click at [807, 59] on button "Close" at bounding box center [808, 70] width 41 height 23
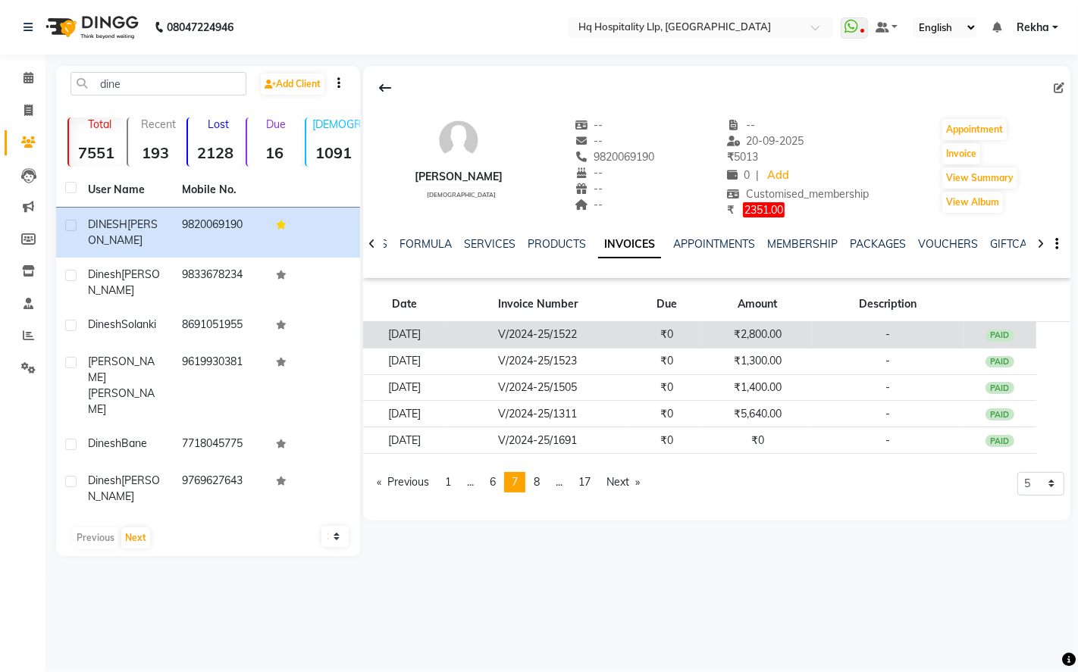
click at [495, 334] on td "V/2024-25/1522" at bounding box center [537, 334] width 185 height 27
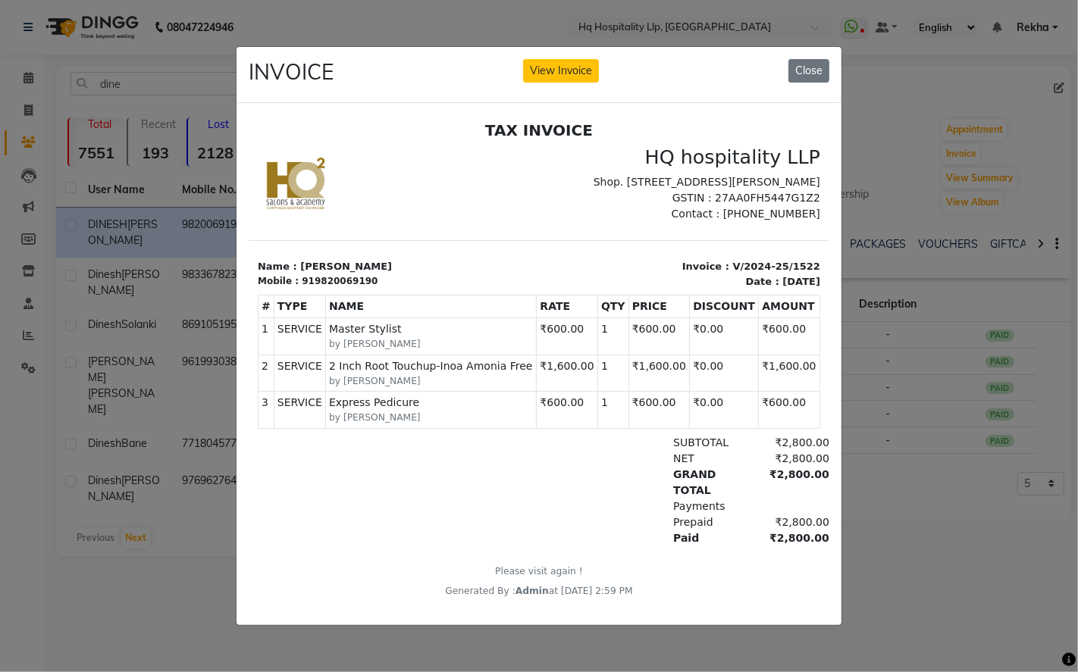
click at [926, 283] on ngb-modal-window "INVOICE View Invoice Close" at bounding box center [539, 336] width 1078 height 672
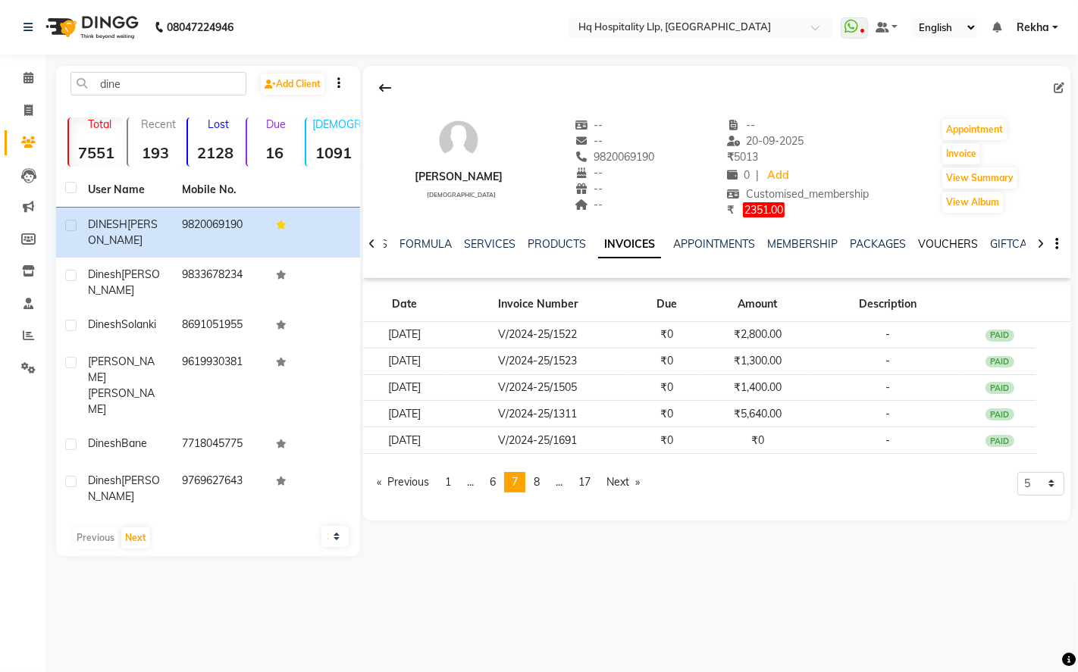
click at [938, 237] on link "VOUCHERS" at bounding box center [948, 244] width 60 height 14
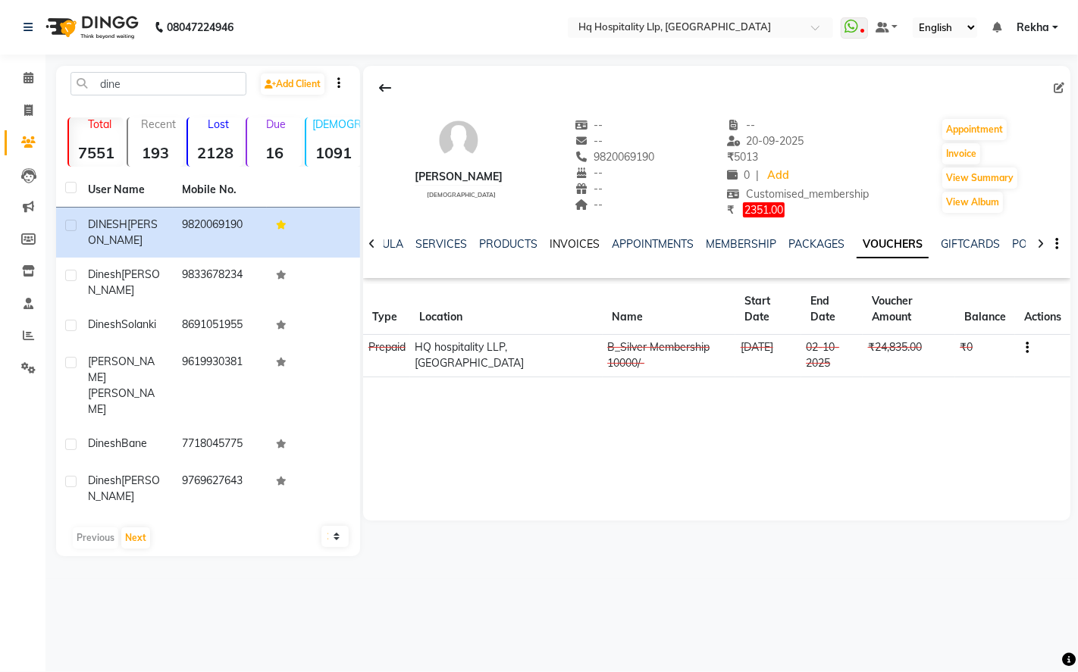
click at [569, 246] on link "INVOICES" at bounding box center [575, 244] width 50 height 14
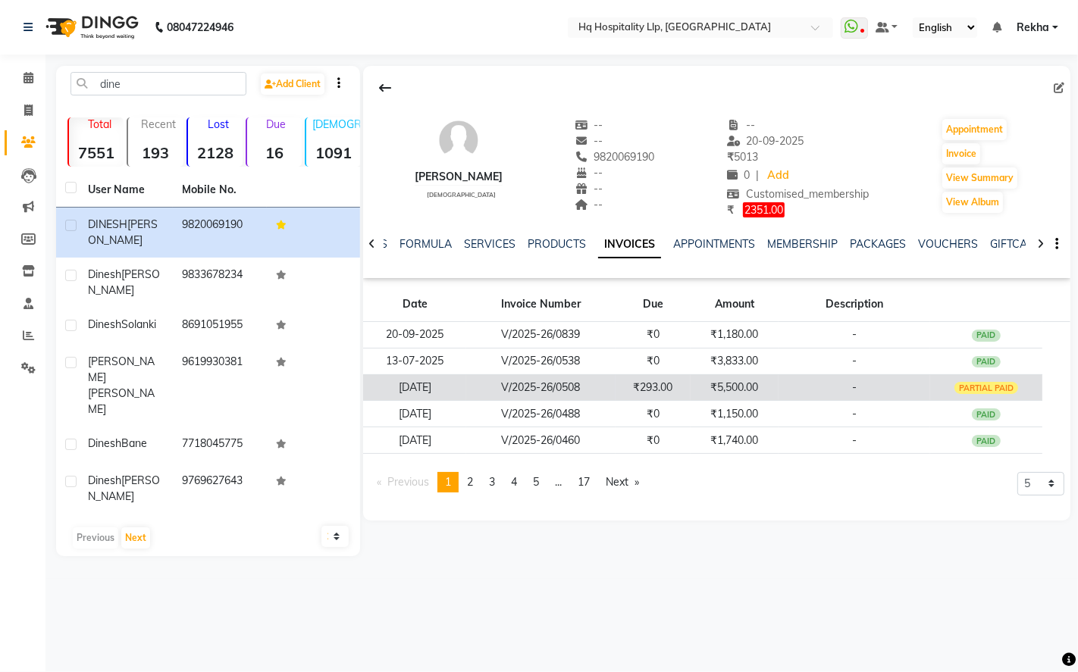
click at [743, 380] on td "₹5,500.00" at bounding box center [735, 387] width 88 height 27
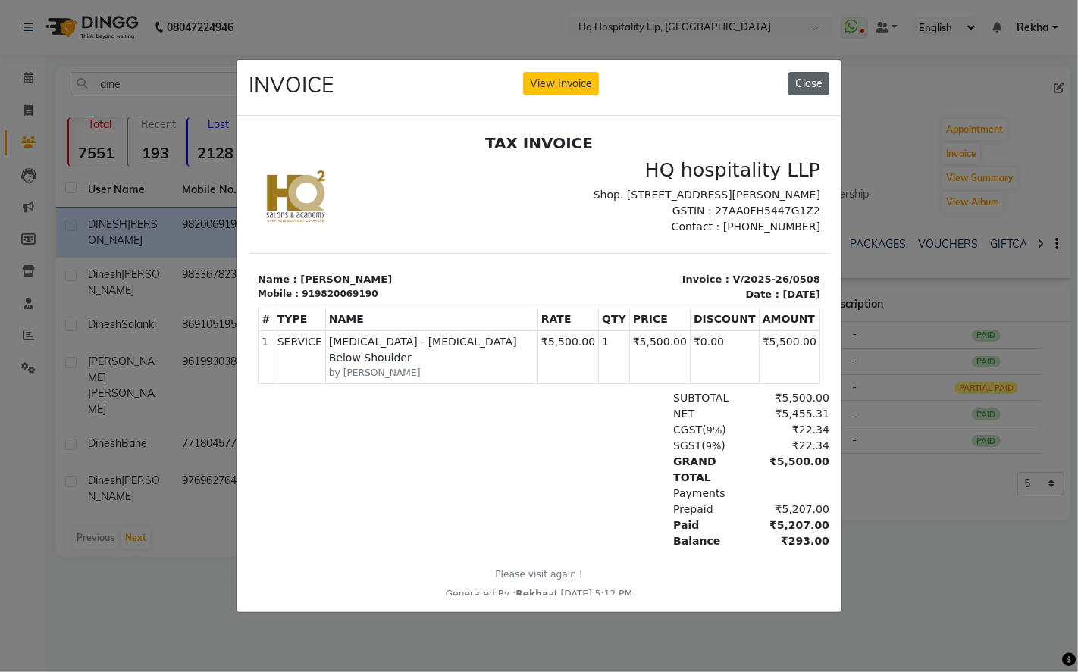
click at [826, 73] on button "Close" at bounding box center [808, 83] width 41 height 23
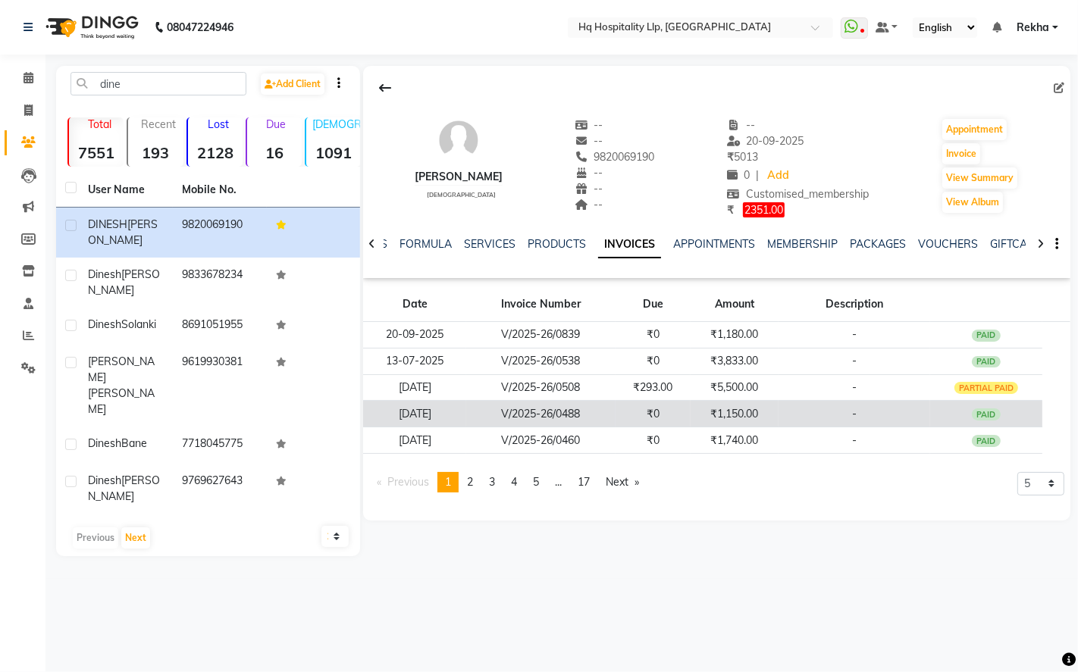
click at [703, 415] on td "₹1,150.00" at bounding box center [735, 414] width 88 height 27
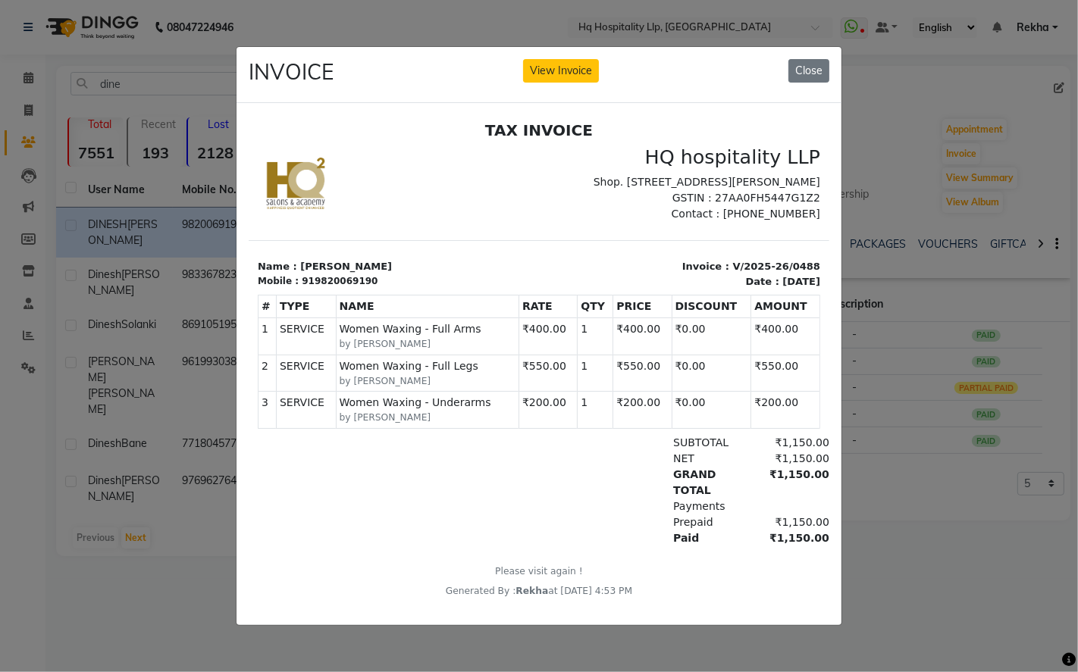
scroll to position [11, 0]
click at [807, 59] on button "Close" at bounding box center [808, 70] width 41 height 23
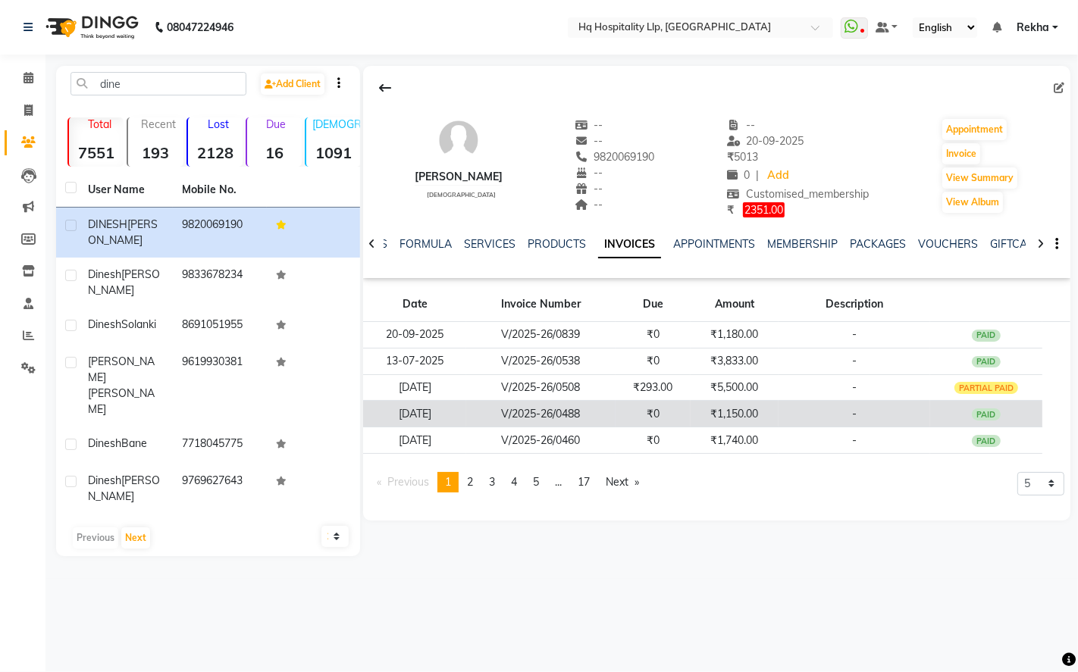
click at [703, 424] on td "₹1,150.00" at bounding box center [735, 414] width 88 height 27
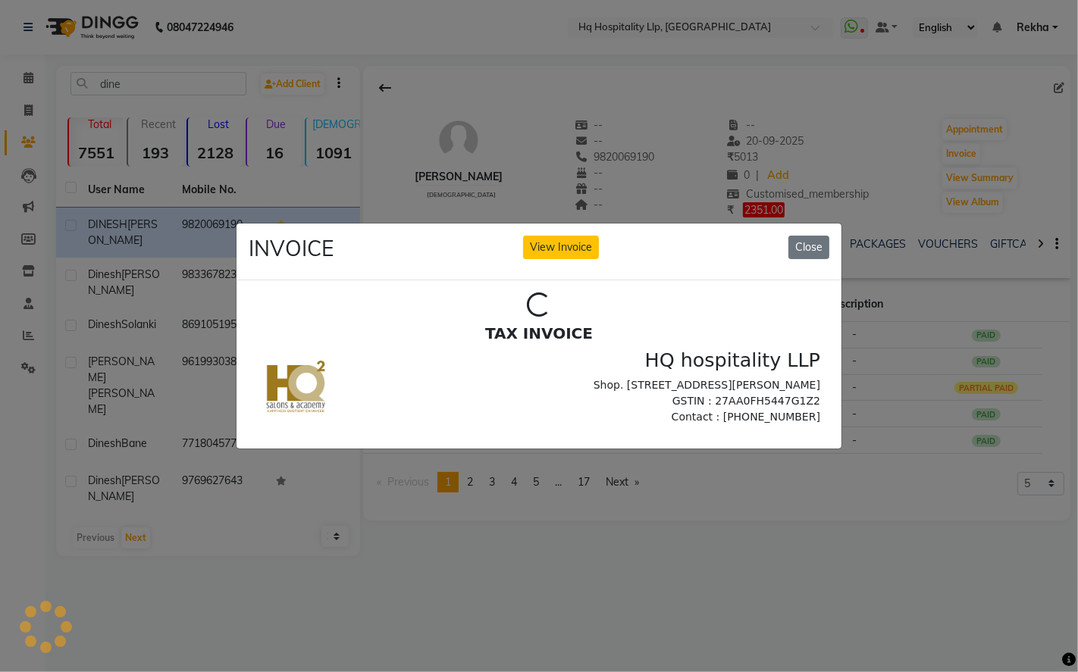
scroll to position [0, 0]
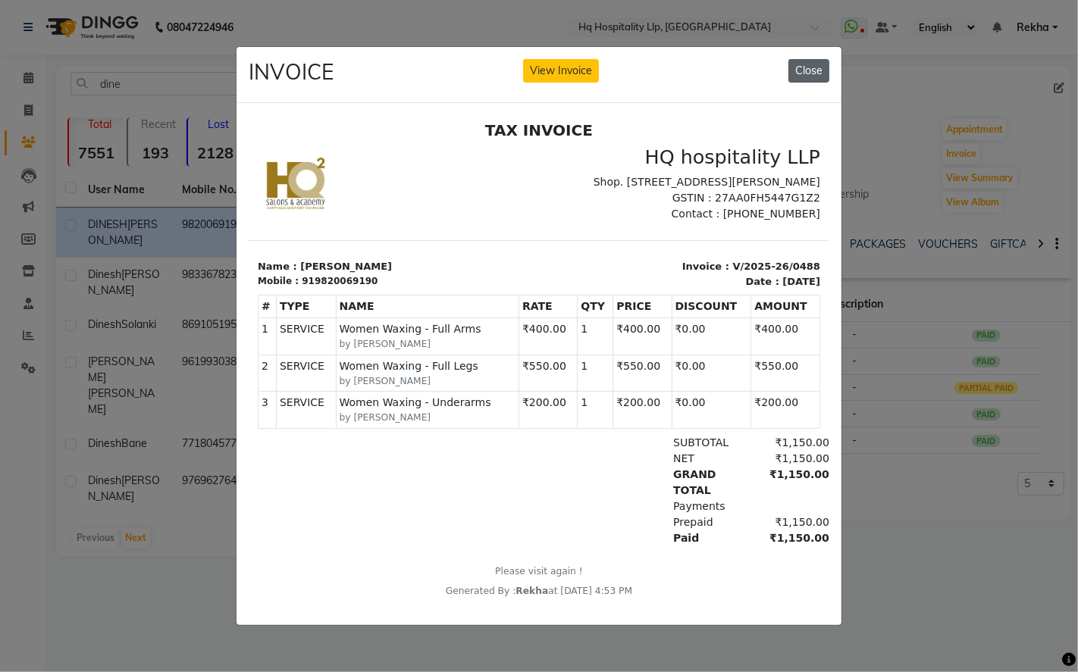
click at [808, 62] on button "Close" at bounding box center [808, 70] width 41 height 23
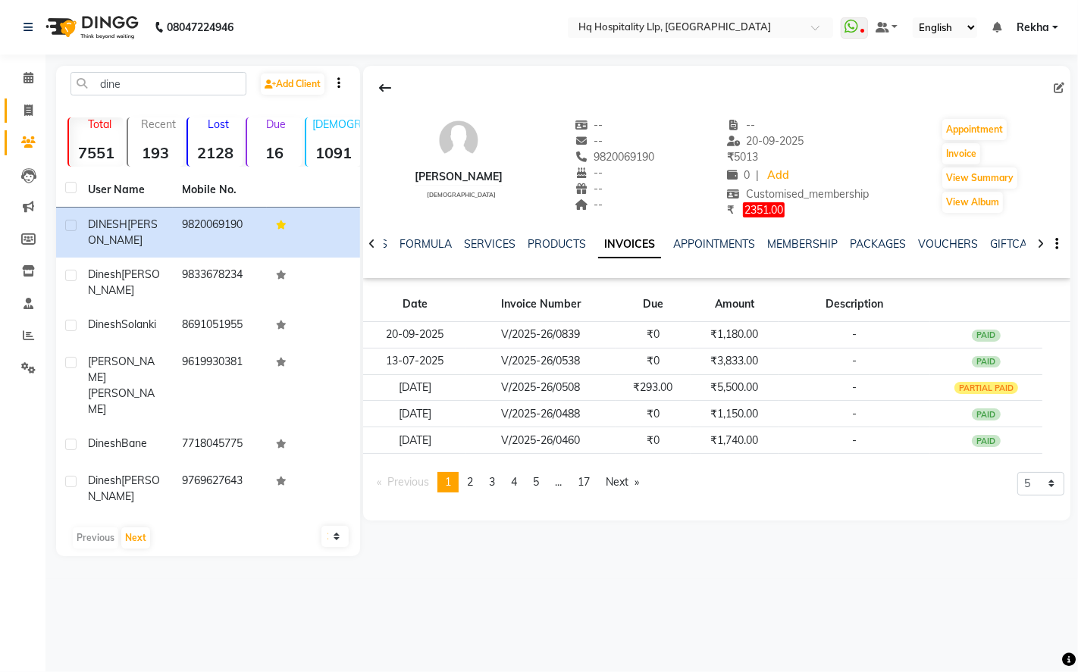
click at [12, 114] on link "Invoice" at bounding box center [23, 111] width 36 height 25
select select "7197"
select select "service"
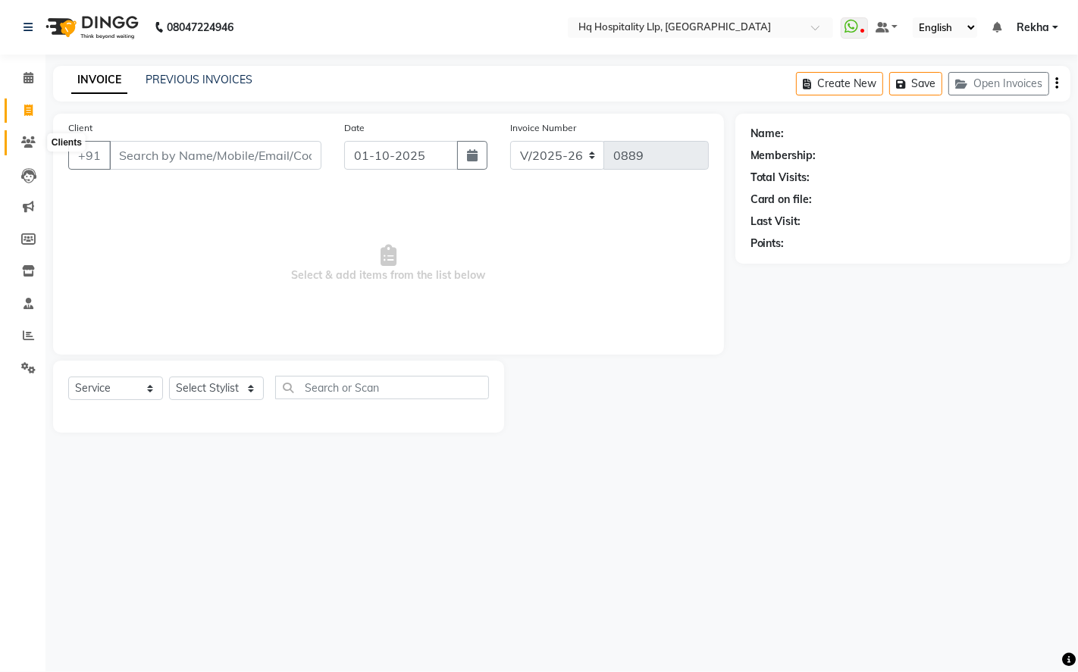
click at [27, 139] on icon at bounding box center [28, 141] width 14 height 11
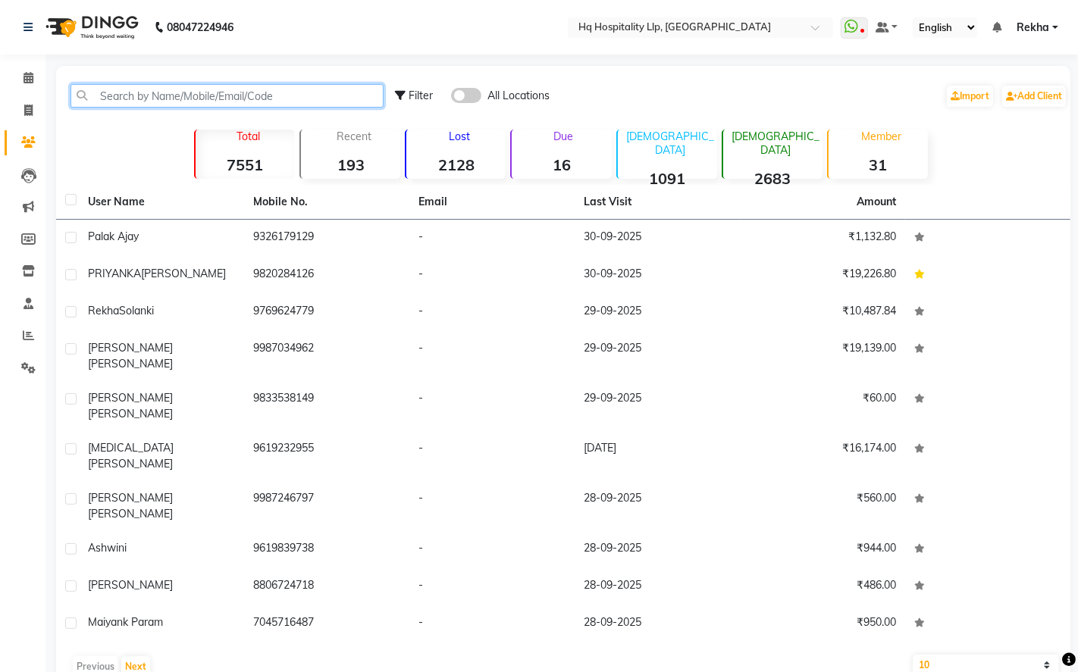
click at [149, 101] on input "text" at bounding box center [226, 95] width 313 height 23
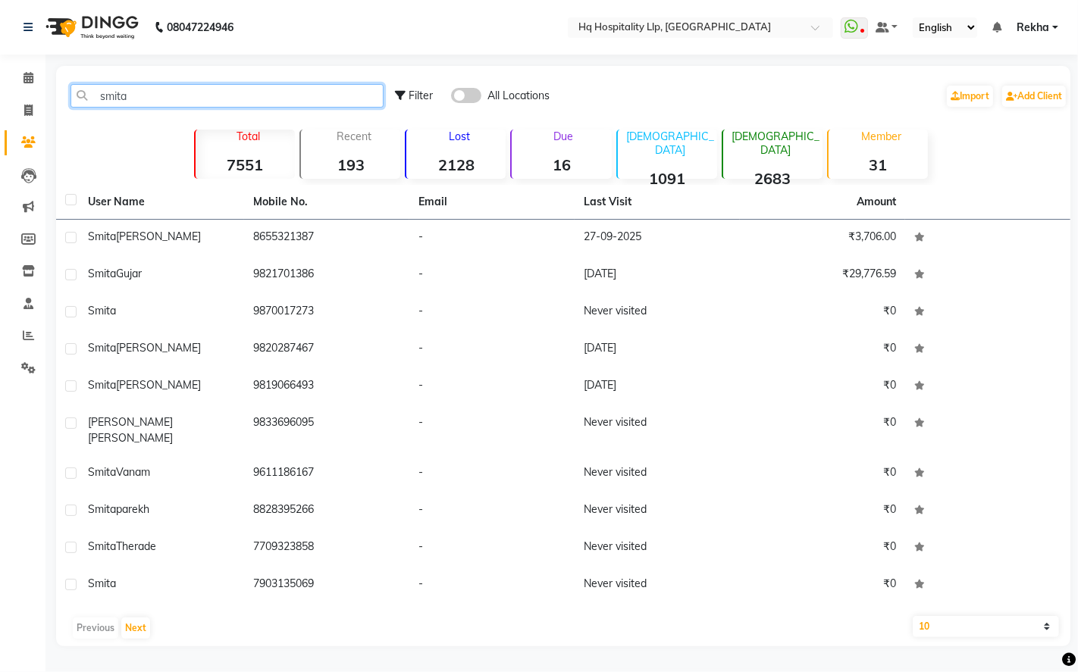
type input "smita"
click at [539, 236] on td "-" at bounding box center [491, 238] width 165 height 37
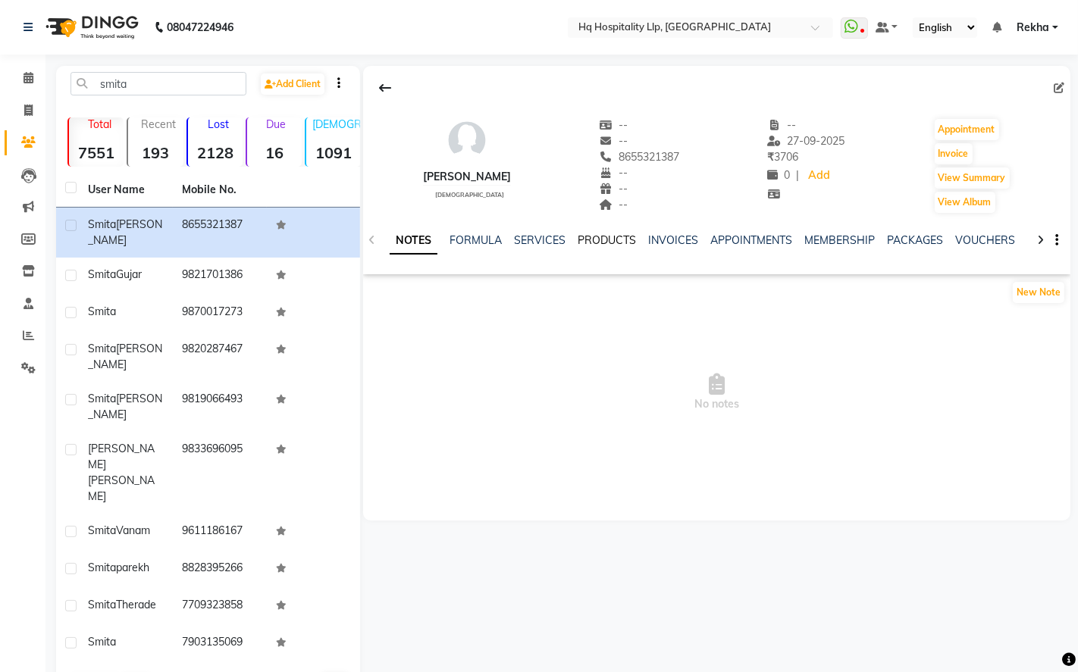
click at [611, 243] on link "PRODUCTS" at bounding box center [607, 240] width 58 height 14
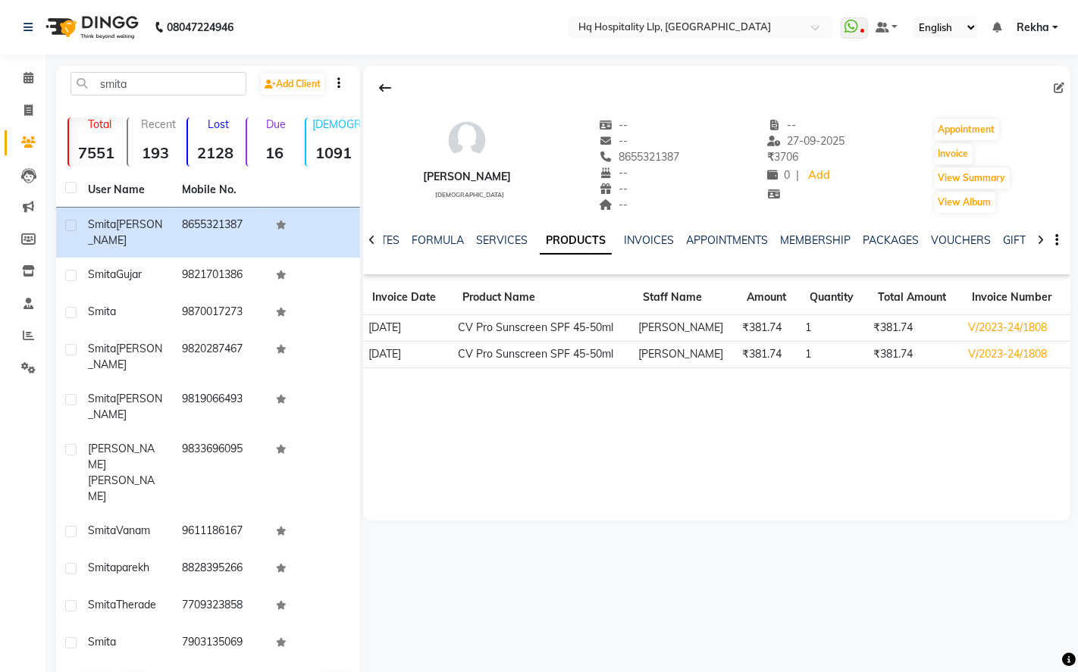
click at [677, 237] on ul "NOTES FORMULA SERVICES PRODUCTS INVOICES APPOINTMENTS MEMBERSHIP PACKAGES VOUCH…" at bounding box center [846, 241] width 963 height 16
click at [653, 233] on link "INVOICES" at bounding box center [649, 240] width 50 height 14
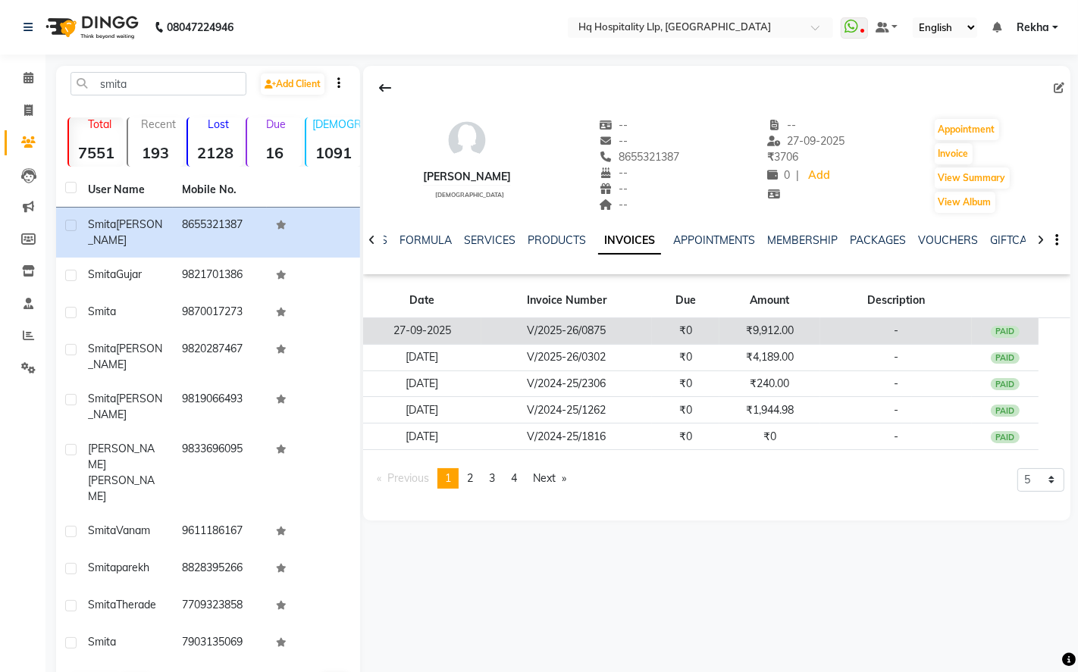
click at [790, 341] on td "₹9,912.00" at bounding box center [769, 331] width 101 height 27
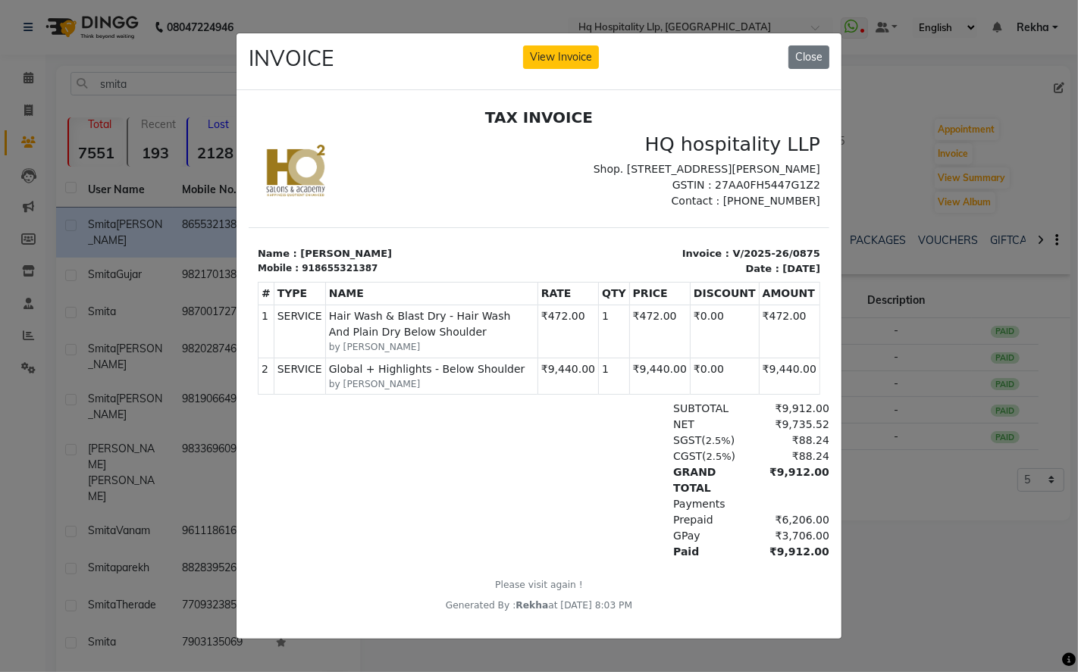
click at [821, 36] on div "INVOICE View Invoice Close" at bounding box center [538, 61] width 605 height 57
drag, startPoint x: 809, startPoint y: 54, endPoint x: 502, endPoint y: 32, distance: 307.8
click at [809, 54] on button "Close" at bounding box center [808, 56] width 41 height 23
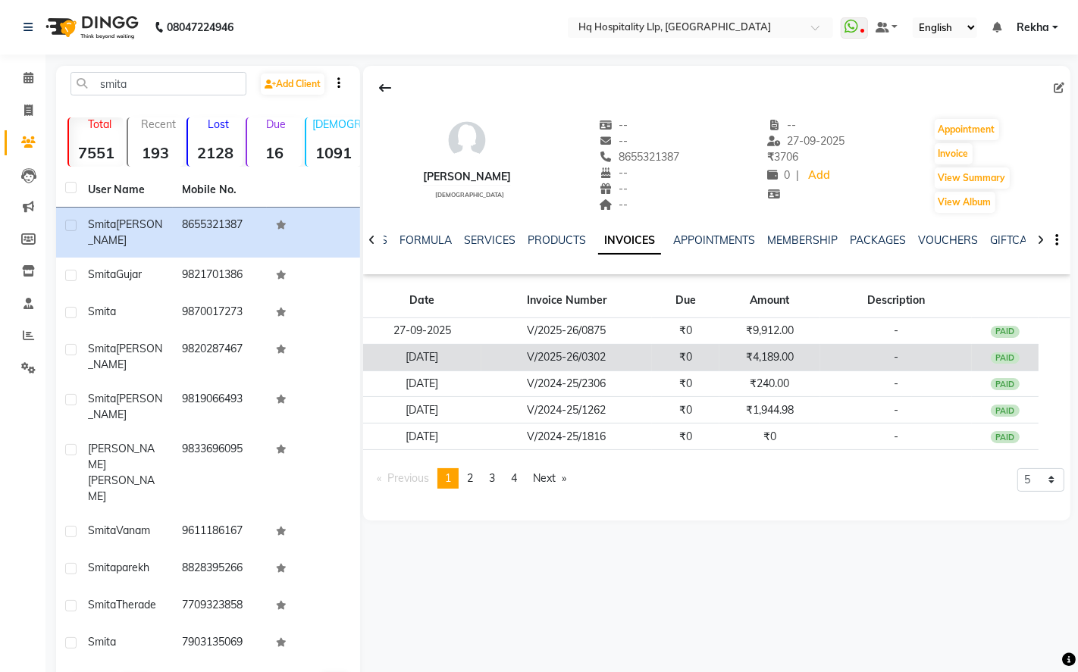
click at [820, 356] on td "-" at bounding box center [896, 357] width 152 height 27
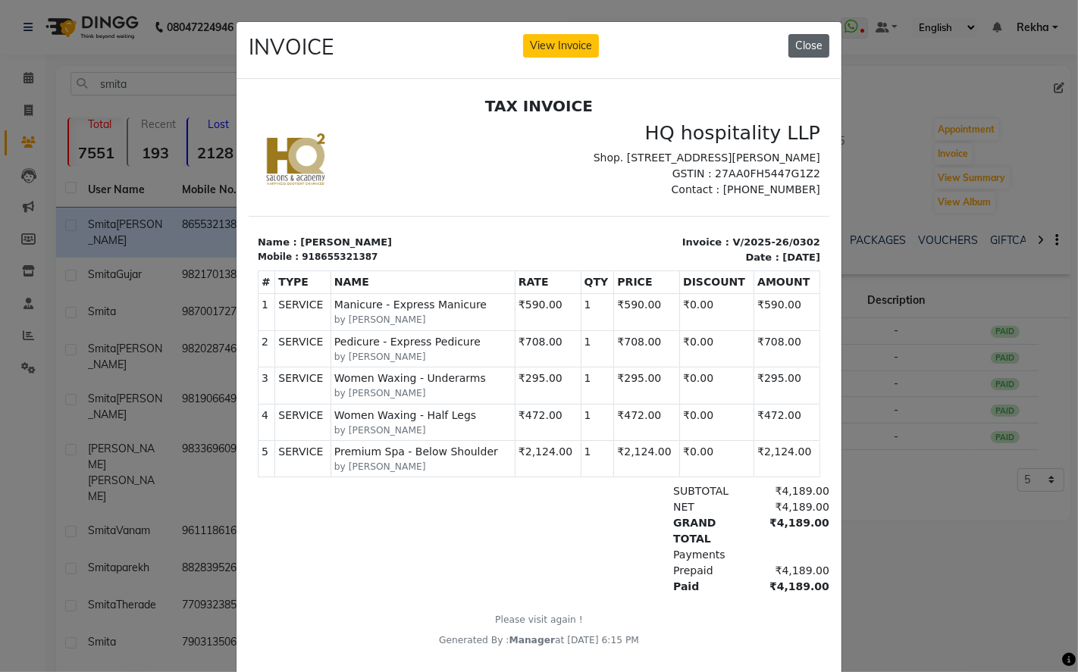
click at [803, 41] on button "Close" at bounding box center [808, 45] width 41 height 23
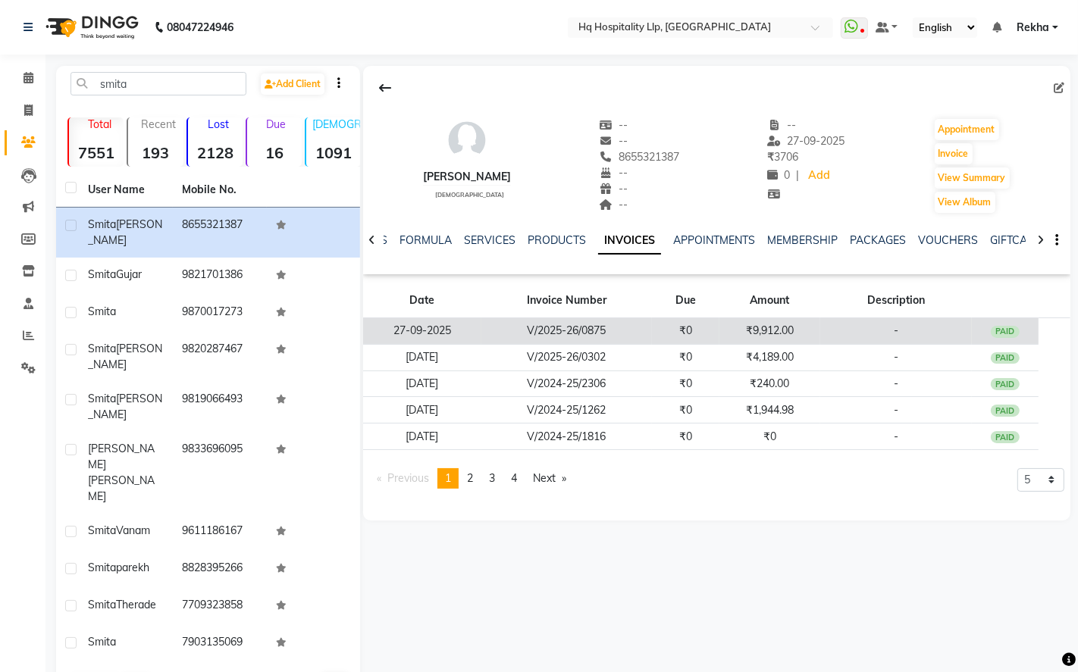
click at [600, 334] on td "V/2025-26/0875" at bounding box center [566, 331] width 171 height 27
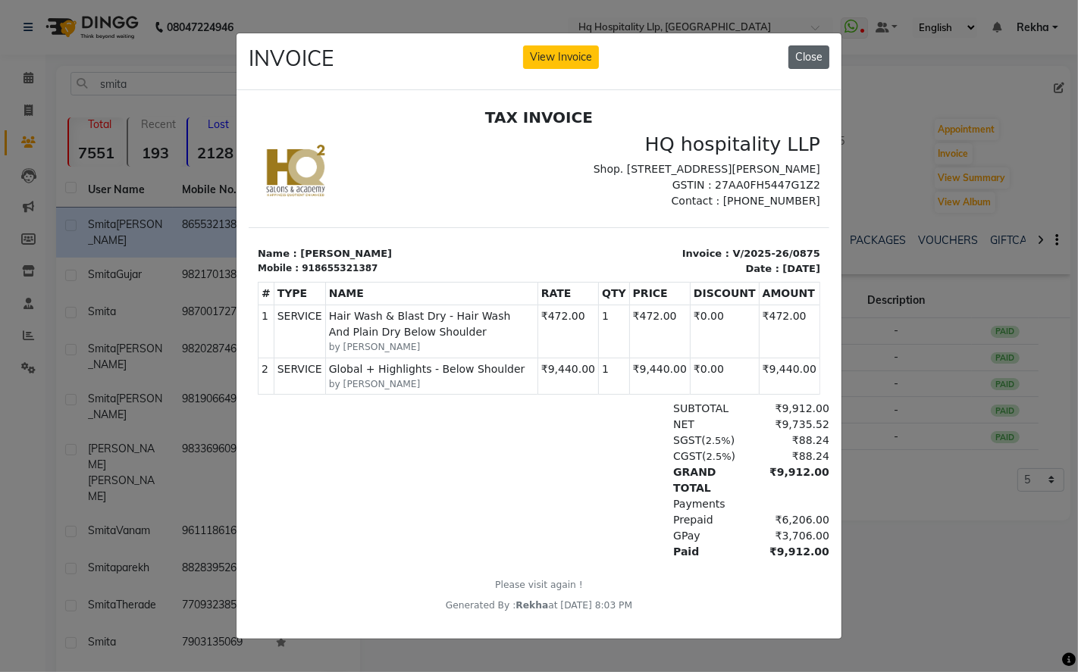
click at [811, 52] on button "Close" at bounding box center [808, 56] width 41 height 23
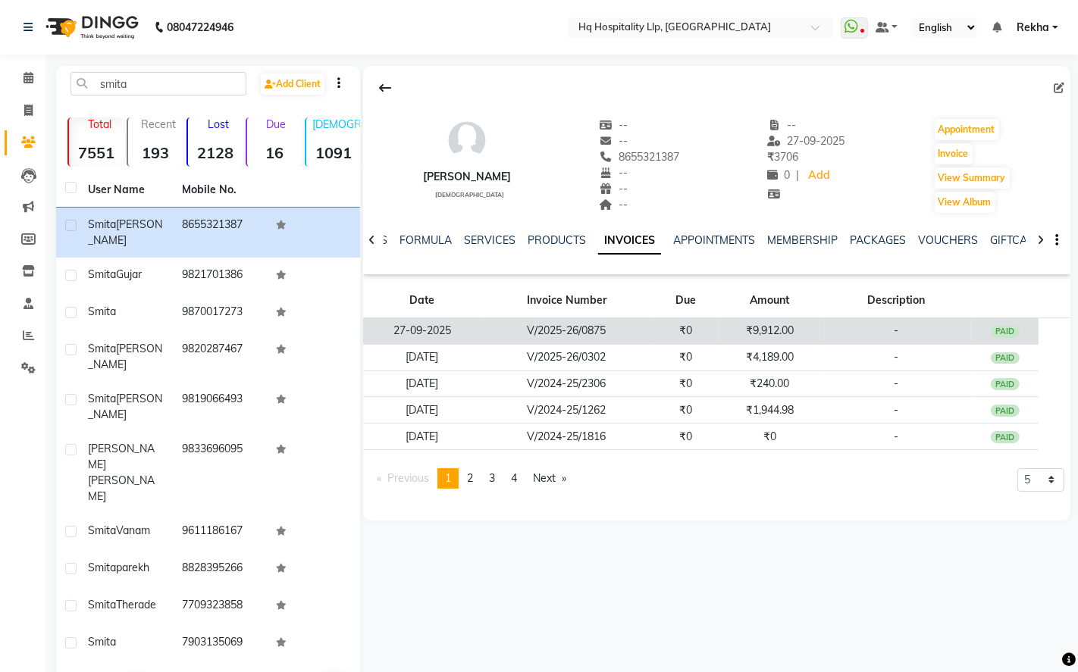
click at [752, 324] on td "₹9,912.00" at bounding box center [769, 331] width 101 height 27
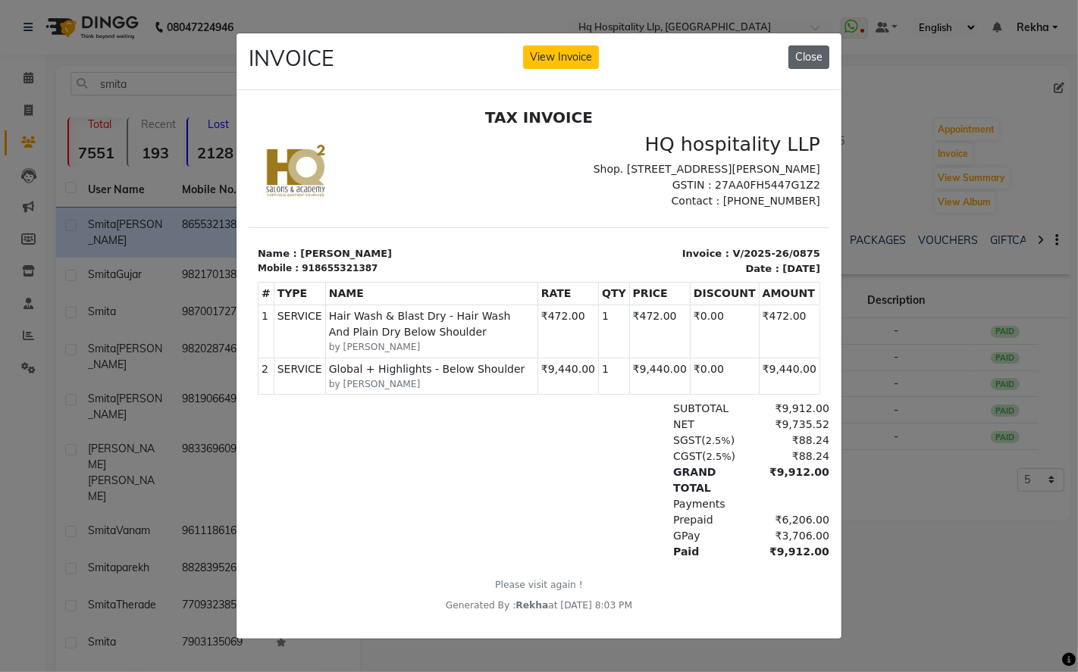
click at [815, 55] on button "Close" at bounding box center [808, 56] width 41 height 23
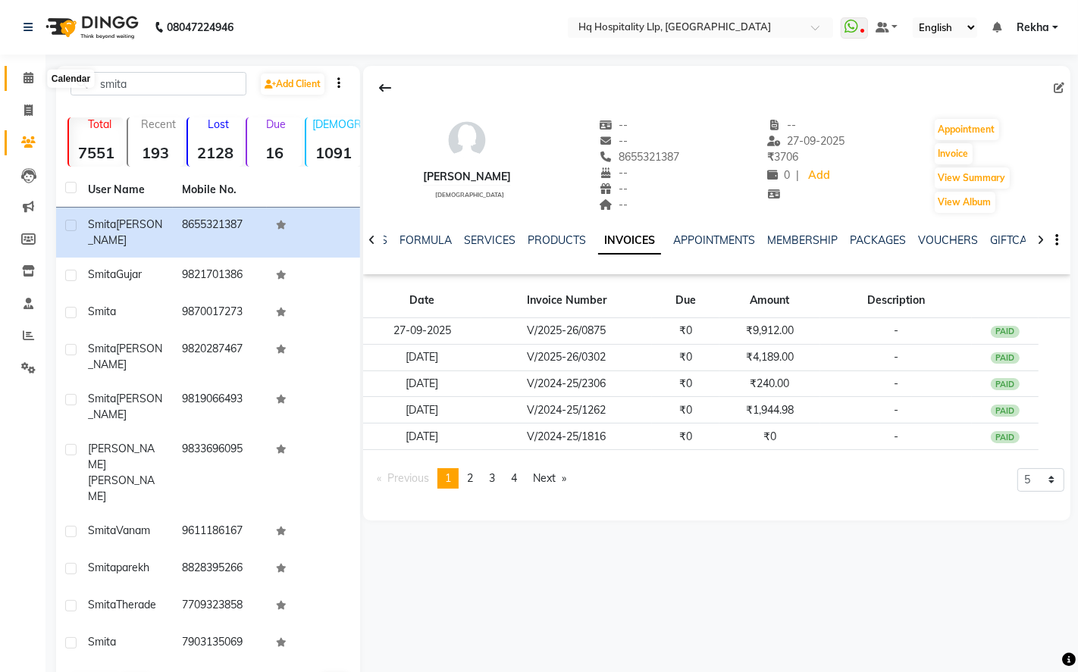
click at [27, 85] on span at bounding box center [28, 78] width 27 height 17
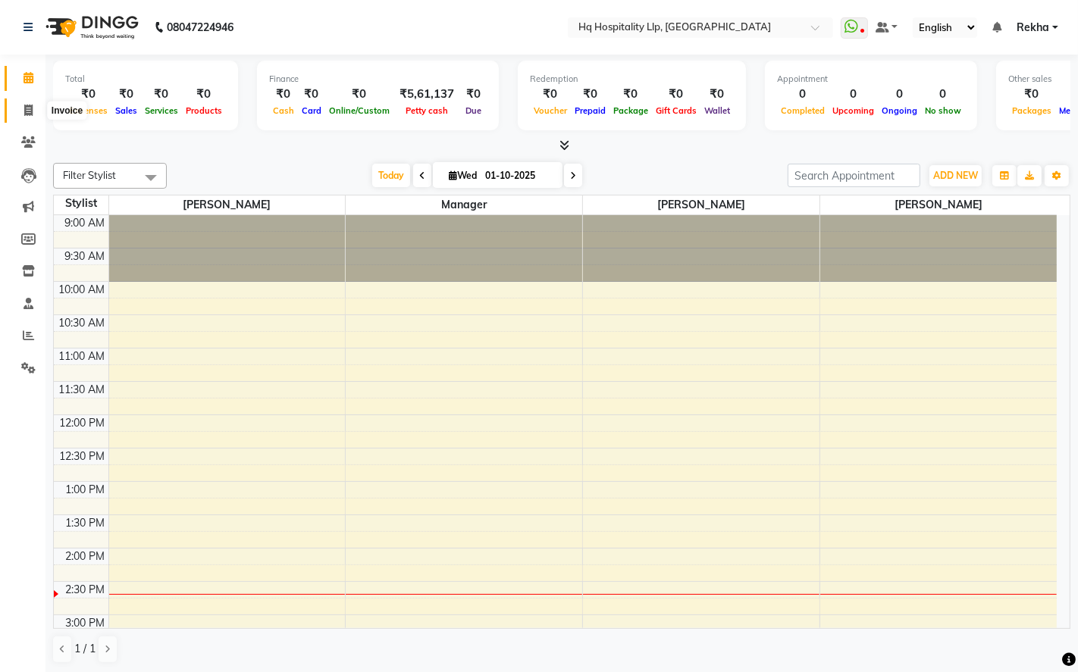
click at [25, 105] on icon at bounding box center [28, 110] width 8 height 11
select select "service"
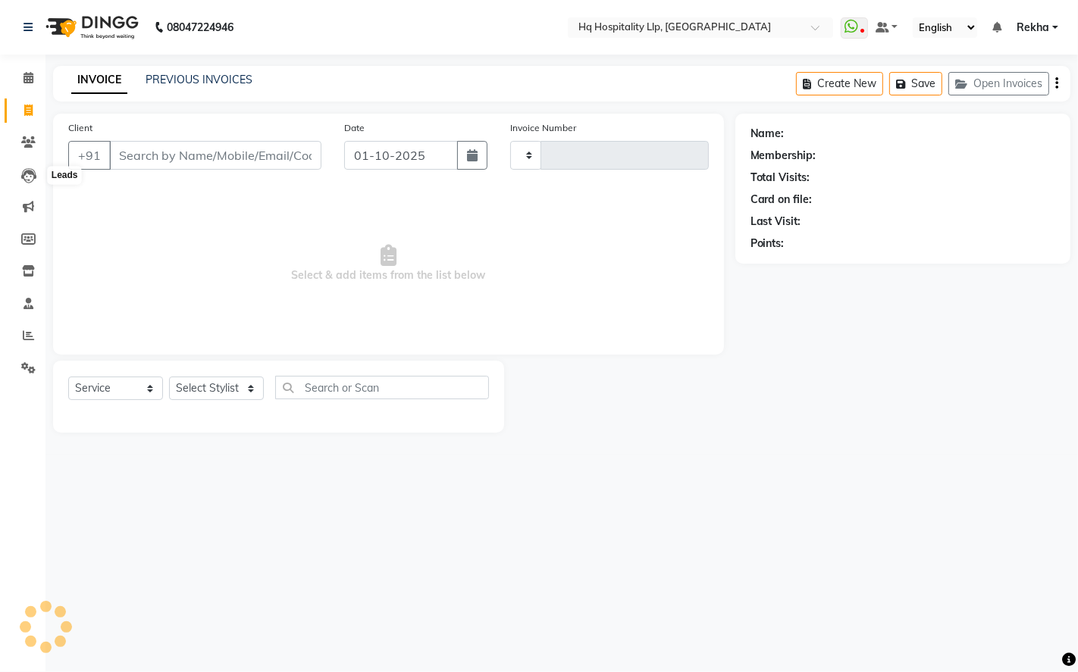
type input "0889"
select select "7197"
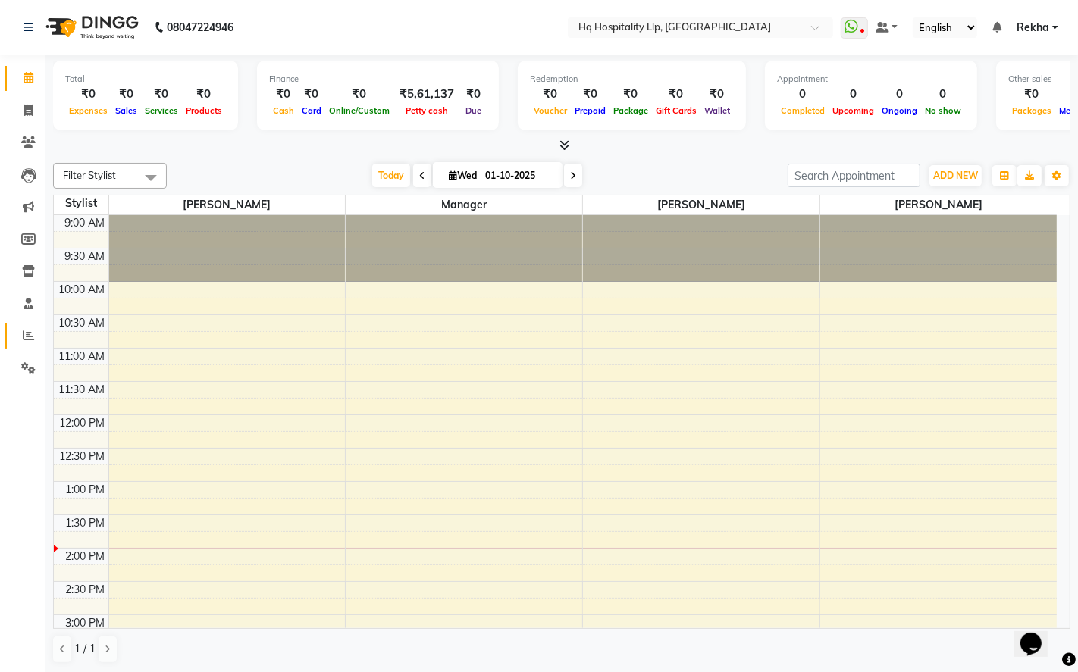
click at [25, 330] on icon at bounding box center [28, 335] width 11 height 11
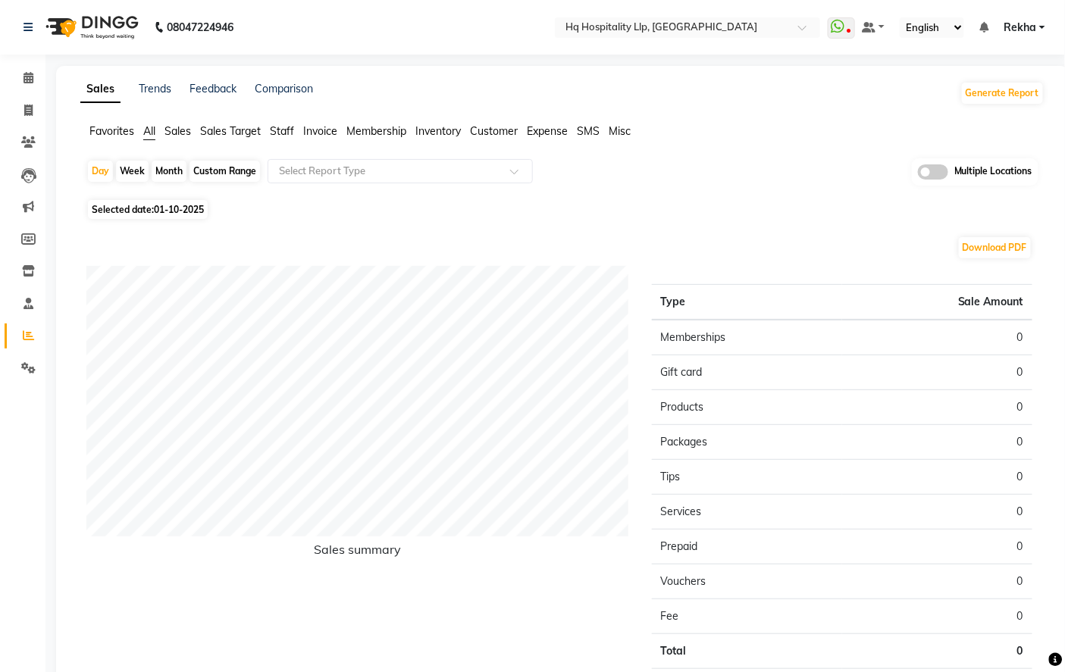
click at [288, 131] on span "Staff" at bounding box center [282, 131] width 24 height 14
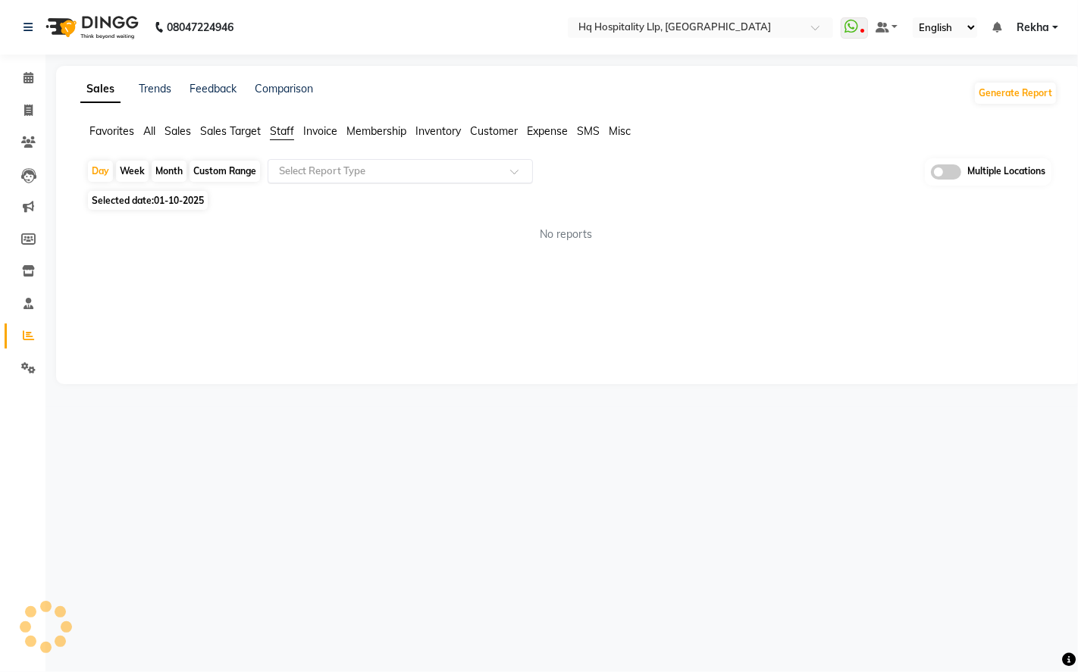
click at [332, 169] on input "text" at bounding box center [385, 171] width 218 height 15
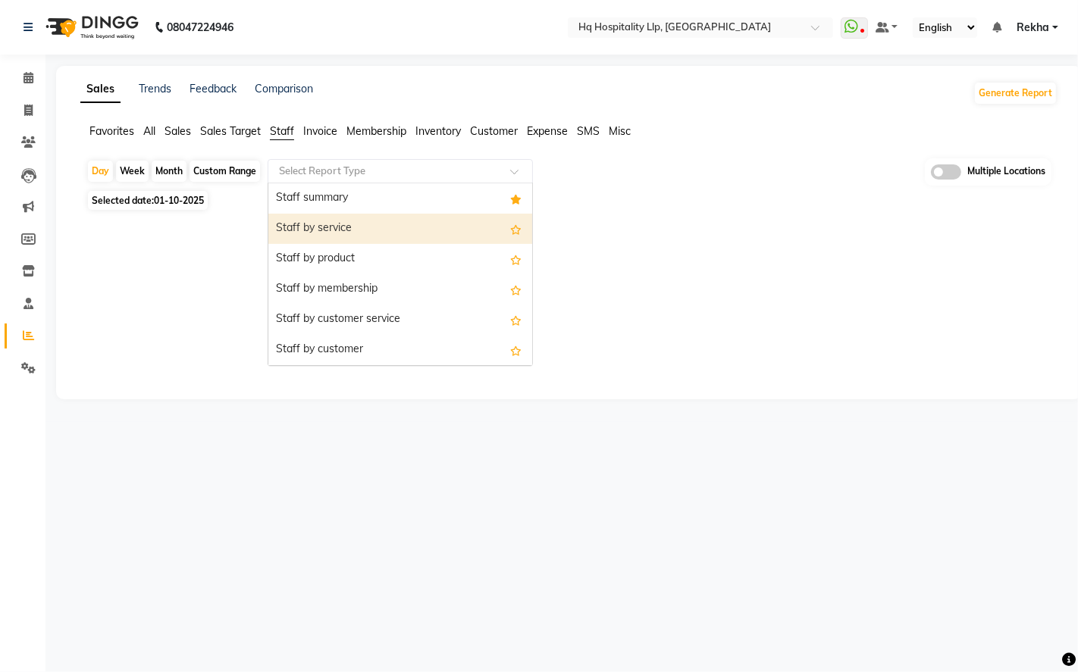
click at [360, 237] on div "Staff by service" at bounding box center [400, 229] width 264 height 30
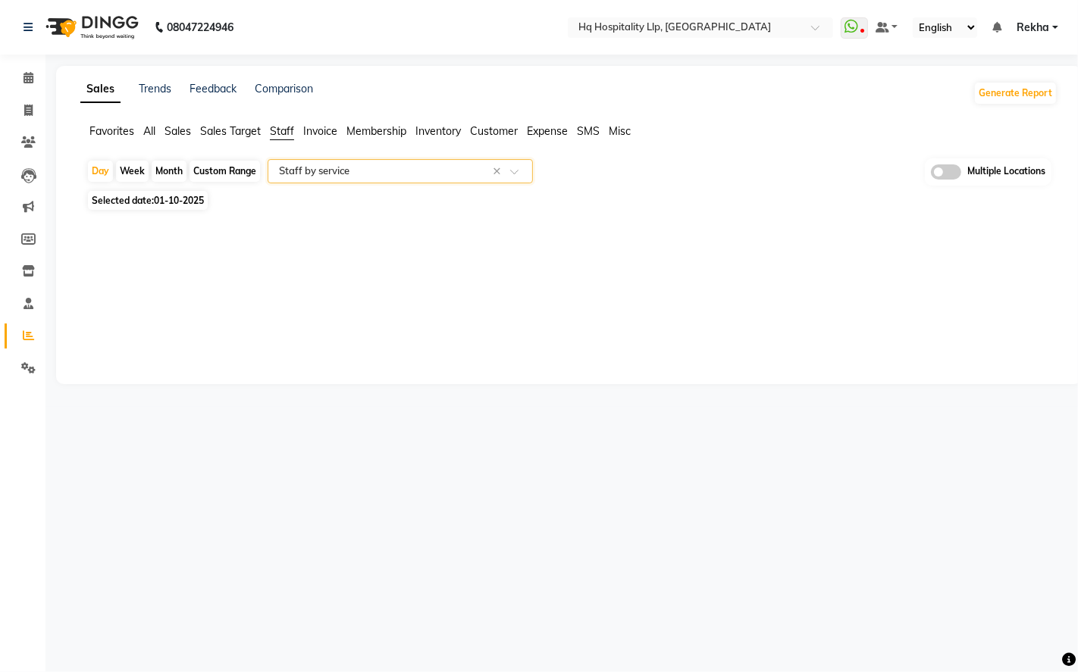
click at [163, 199] on span "01-10-2025" at bounding box center [179, 200] width 50 height 11
select select "10"
select select "2025"
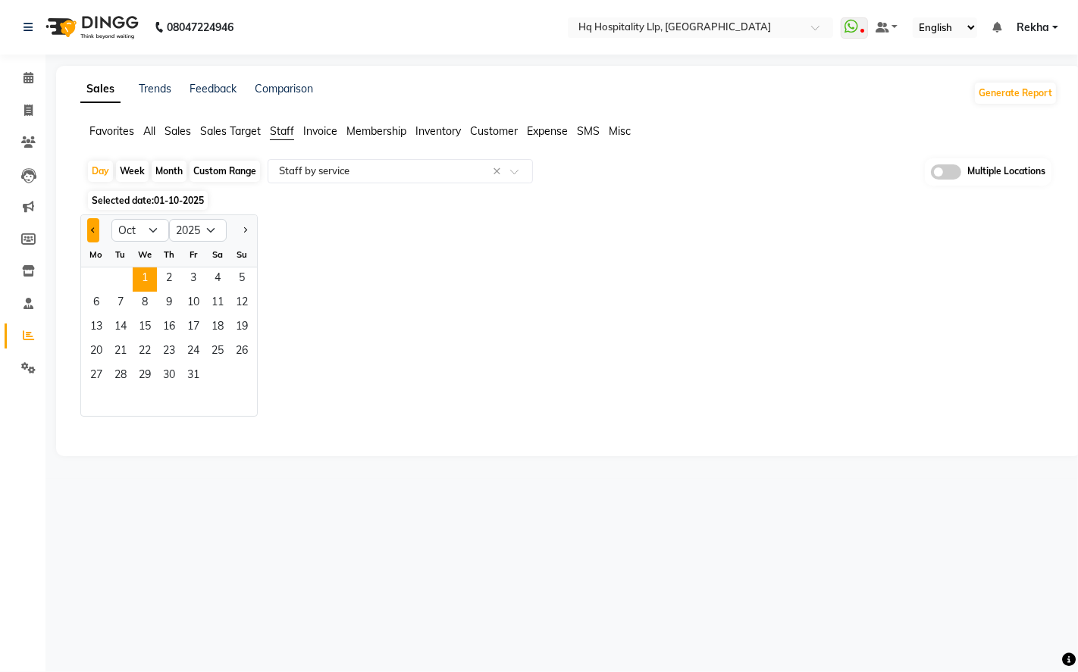
click at [92, 236] on button "Previous month" at bounding box center [93, 230] width 12 height 24
select select "9"
click at [214, 330] on span "20" at bounding box center [217, 328] width 24 height 24
select select "full_report"
select select "csv"
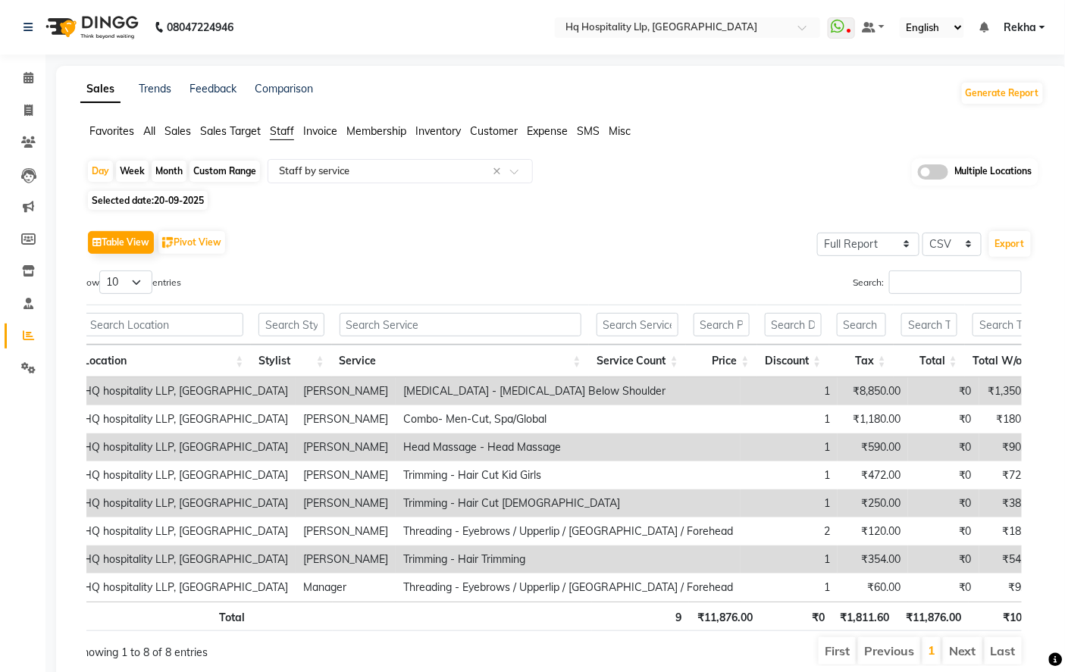
click at [170, 199] on span "20-09-2025" at bounding box center [179, 200] width 50 height 11
select select "9"
select select "2025"
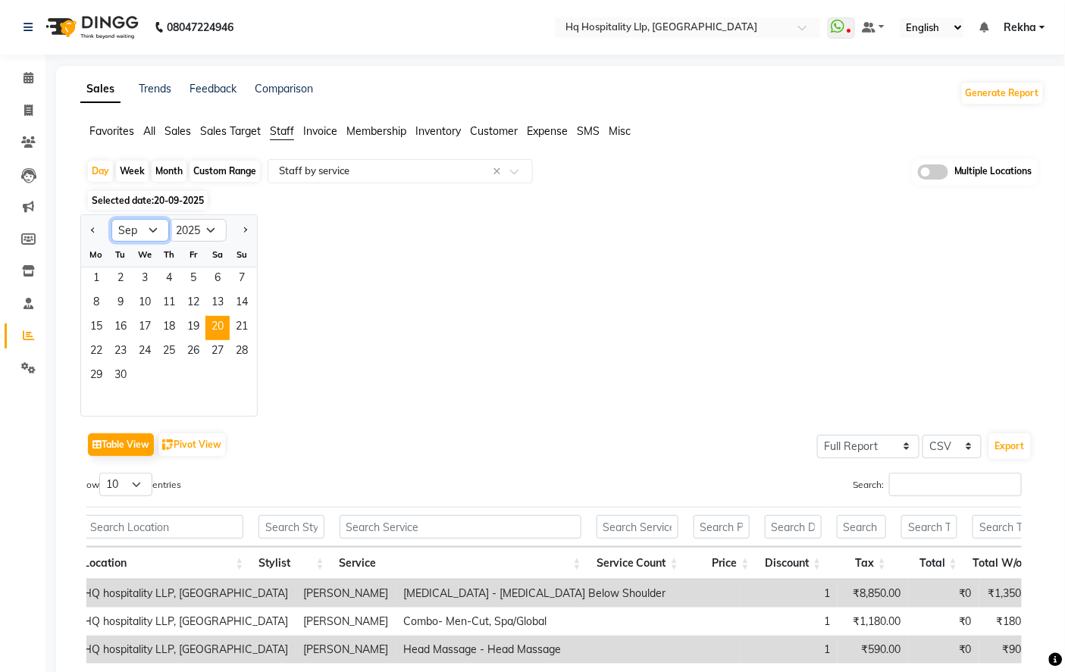
click at [157, 230] on select "Jan Feb Mar Apr May Jun [DATE] Aug Sep Oct Nov Dec" at bounding box center [140, 230] width 58 height 23
select select "11"
click at [111, 219] on select "Jan Feb Mar Apr May Jun [DATE] Aug Sep Oct Nov Dec" at bounding box center [140, 230] width 58 height 23
click at [212, 229] on select "2015 2016 2017 2018 2019 2020 2021 2022 2023 2024 2025 2026 2027 2028 2029 2030…" at bounding box center [198, 230] width 58 height 23
select select "2024"
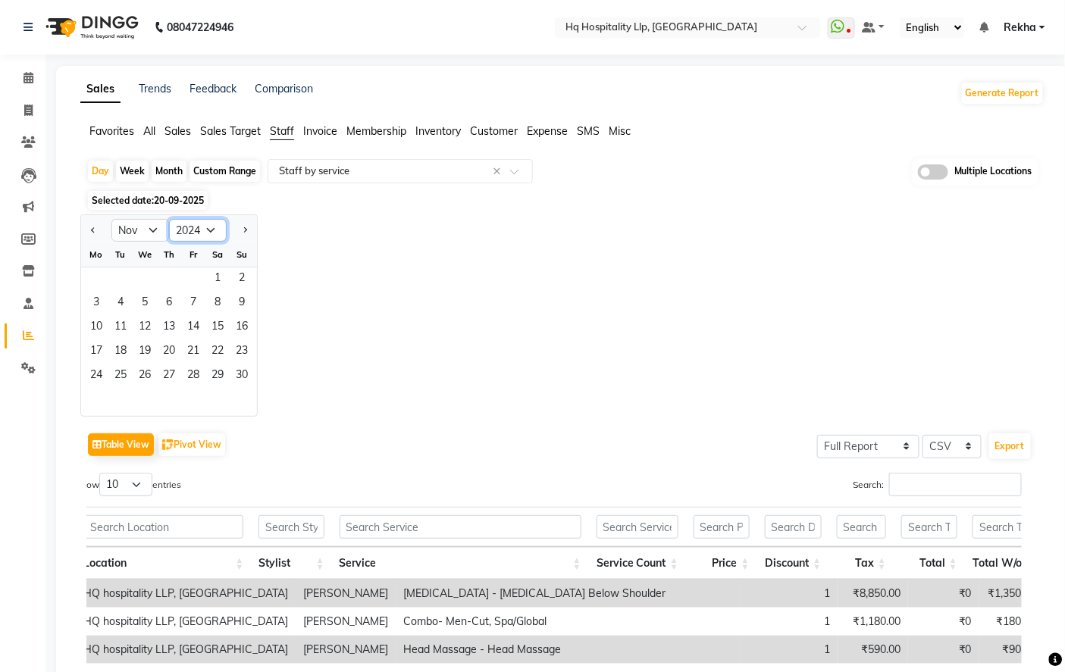
click at [169, 219] on select "2015 2016 2017 2018 2019 2020 2021 2022 2023 2024 2025 2026 2027 2028 2029 2030…" at bounding box center [198, 230] width 58 height 23
click at [193, 327] on span "15" at bounding box center [193, 328] width 24 height 24
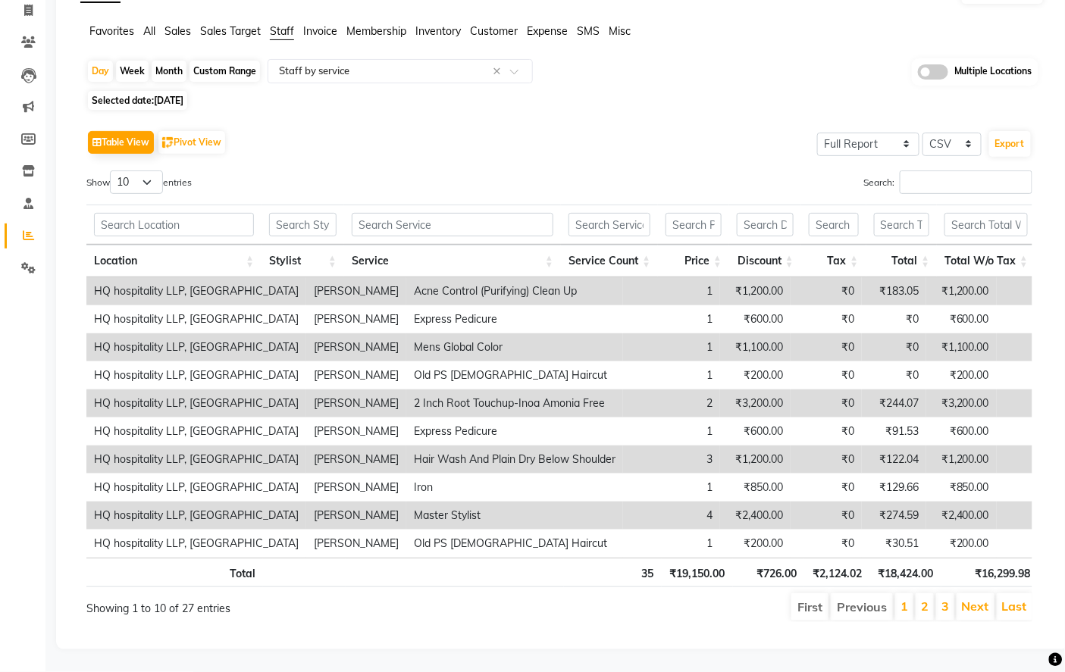
scroll to position [125, 0]
click at [1023, 605] on li "Last" at bounding box center [1015, 607] width 36 height 27
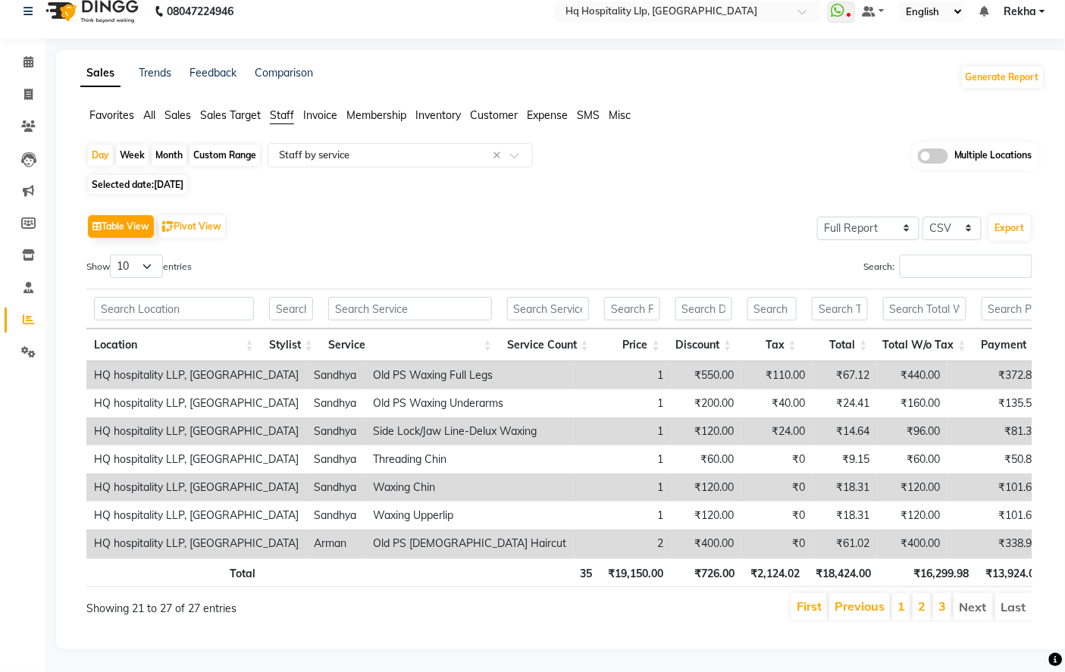
scroll to position [41, 0]
click at [1023, 607] on li "Last" at bounding box center [1013, 607] width 37 height 27
click at [159, 179] on span "[DATE]" at bounding box center [169, 184] width 30 height 11
select select "11"
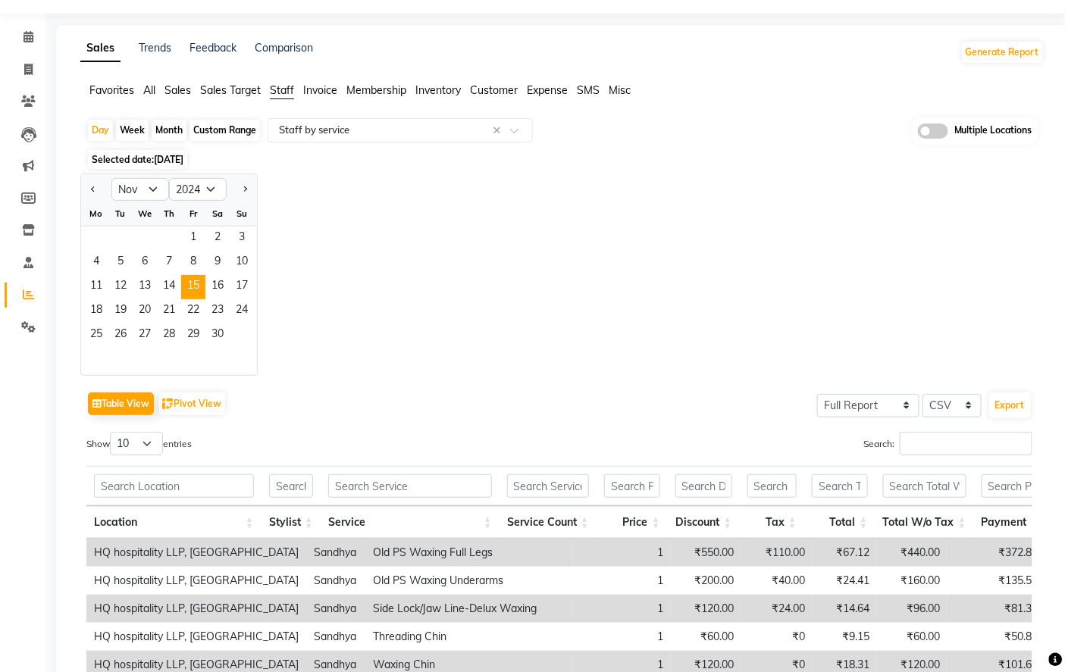
scroll to position [125, 0]
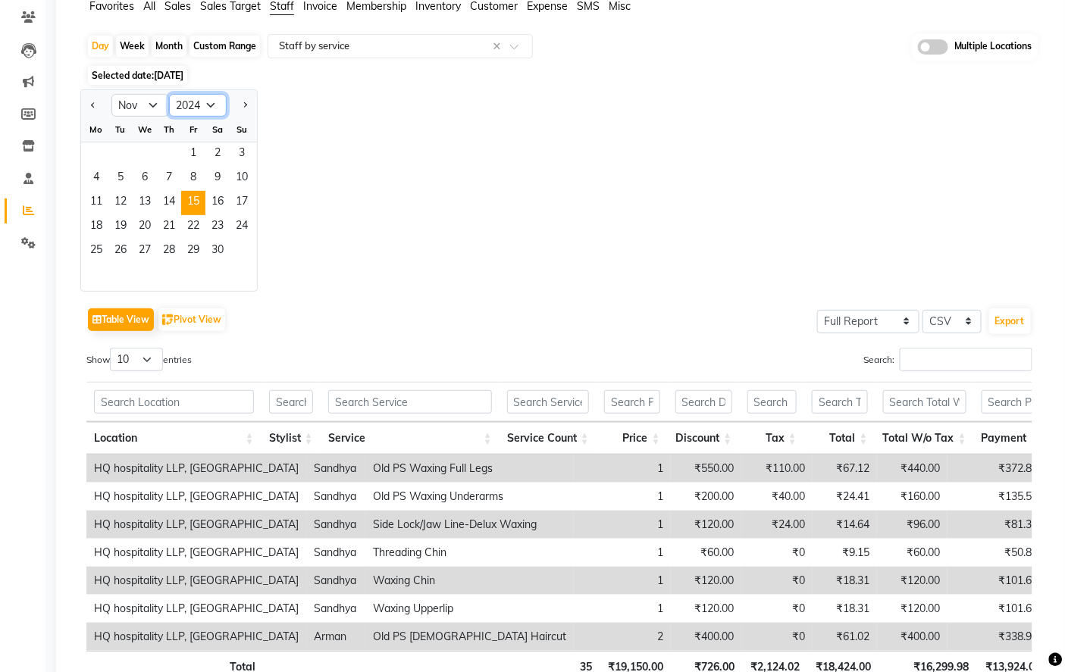
click at [205, 106] on select "2014 2015 2016 2017 2018 2019 2020 2021 2022 2023 2024 2025 2026 2027 2028 2029…" at bounding box center [198, 105] width 58 height 23
select select "2025"
click at [169, 94] on select "2014 2015 2016 2017 2018 2019 2020 2021 2022 2023 2024 2025 2026 2027 2028 2029…" at bounding box center [198, 105] width 58 height 23
click at [154, 102] on select "Jan Feb Mar Apr May Jun [DATE] Aug Sep Oct Nov Dec" at bounding box center [140, 105] width 58 height 23
select select "7"
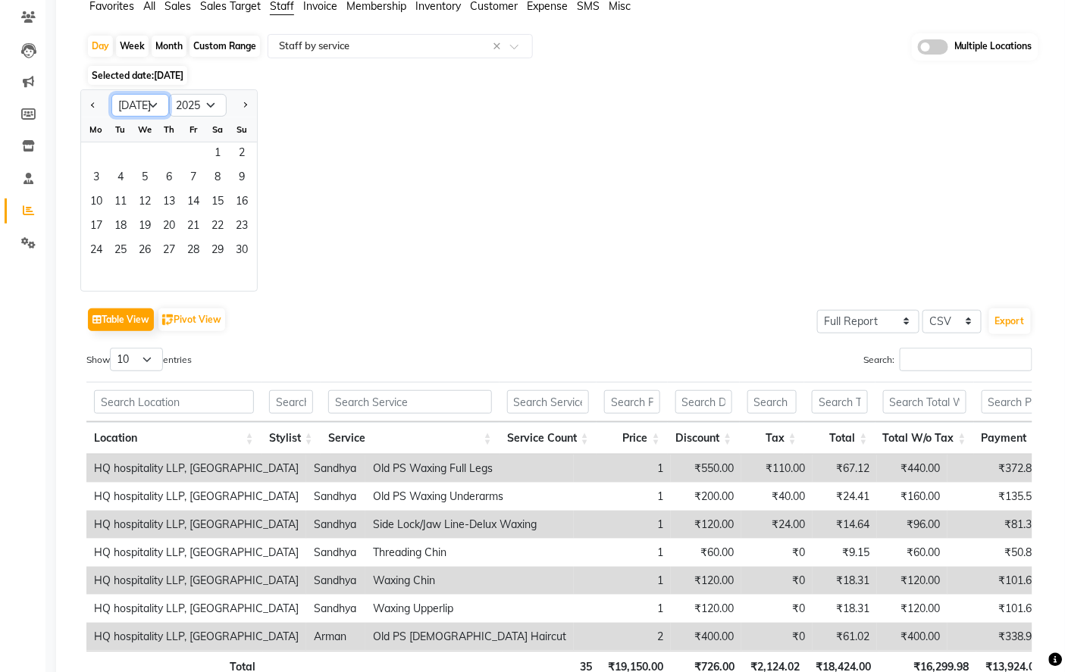
click at [111, 94] on select "Jan Feb Mar Apr May Jun [DATE] Aug Sep Oct Nov Dec" at bounding box center [140, 105] width 58 height 23
click at [140, 154] on span "2" at bounding box center [145, 155] width 24 height 24
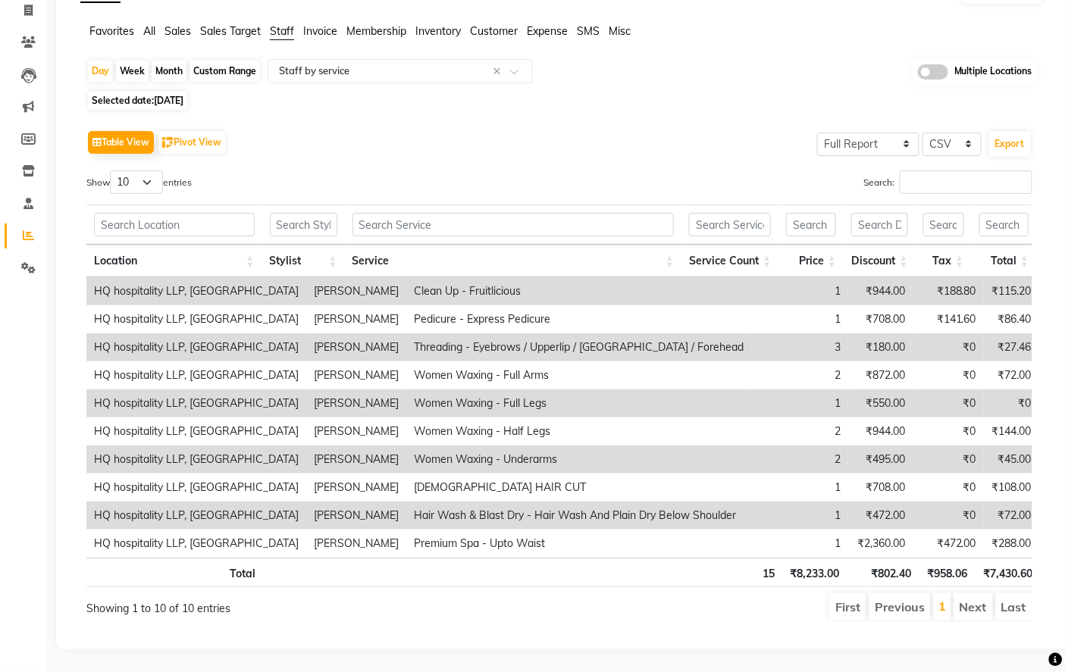
click at [326, 245] on th "Stylist" at bounding box center [303, 261] width 83 height 33
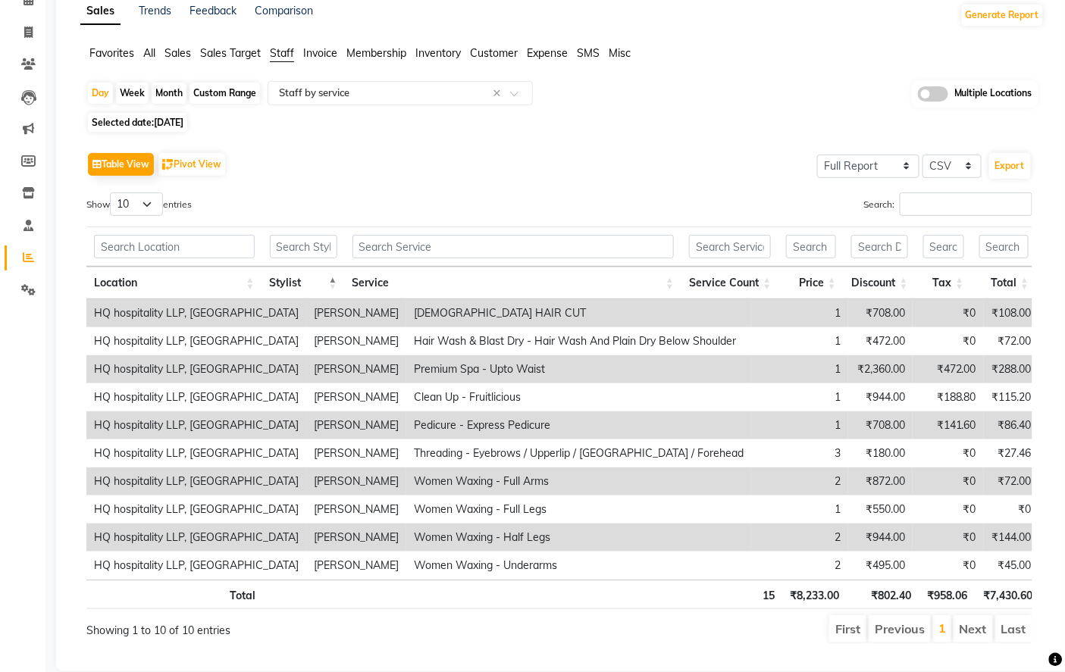
scroll to position [0, 0]
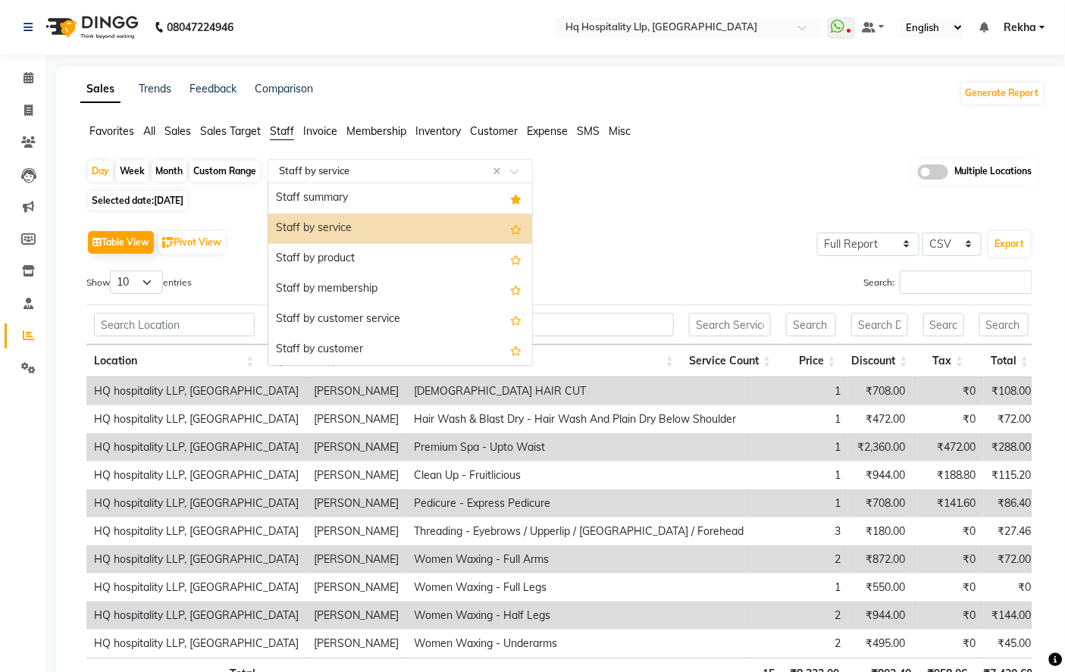
click at [362, 173] on input "text" at bounding box center [385, 171] width 218 height 15
click at [391, 226] on div "Staff by service" at bounding box center [400, 229] width 264 height 30
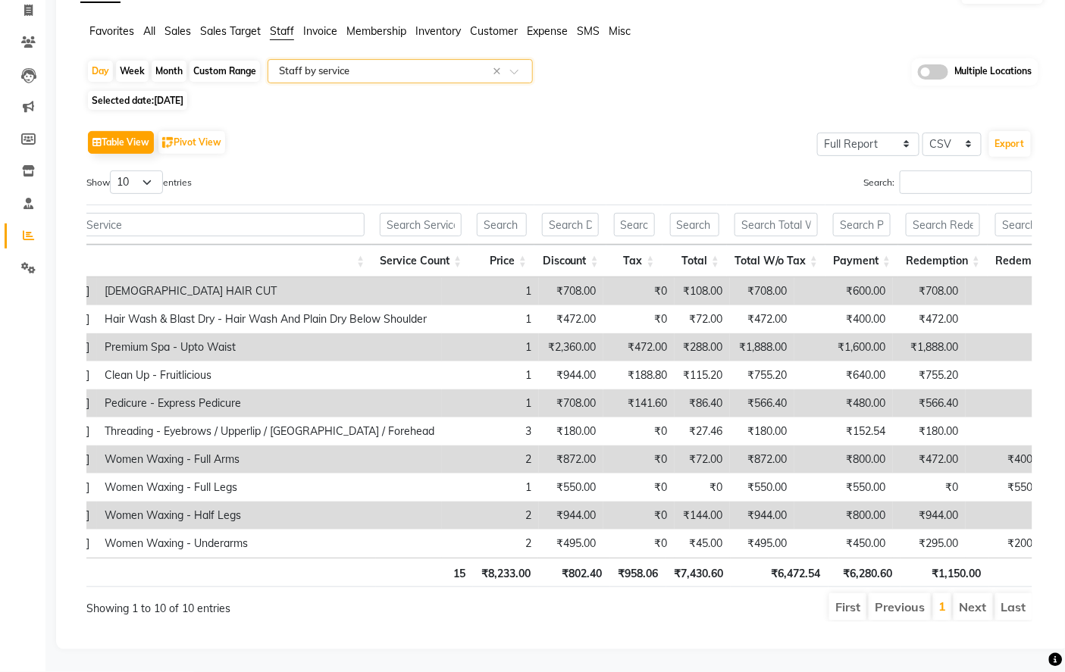
scroll to position [0, 317]
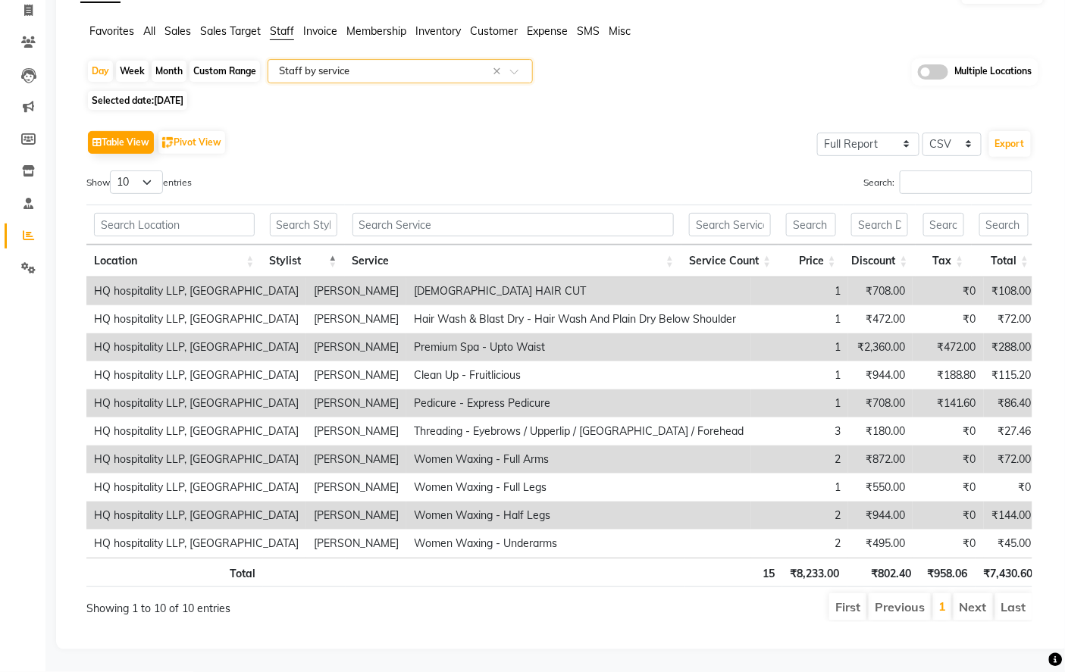
click at [383, 64] on input "text" at bounding box center [385, 71] width 218 height 15
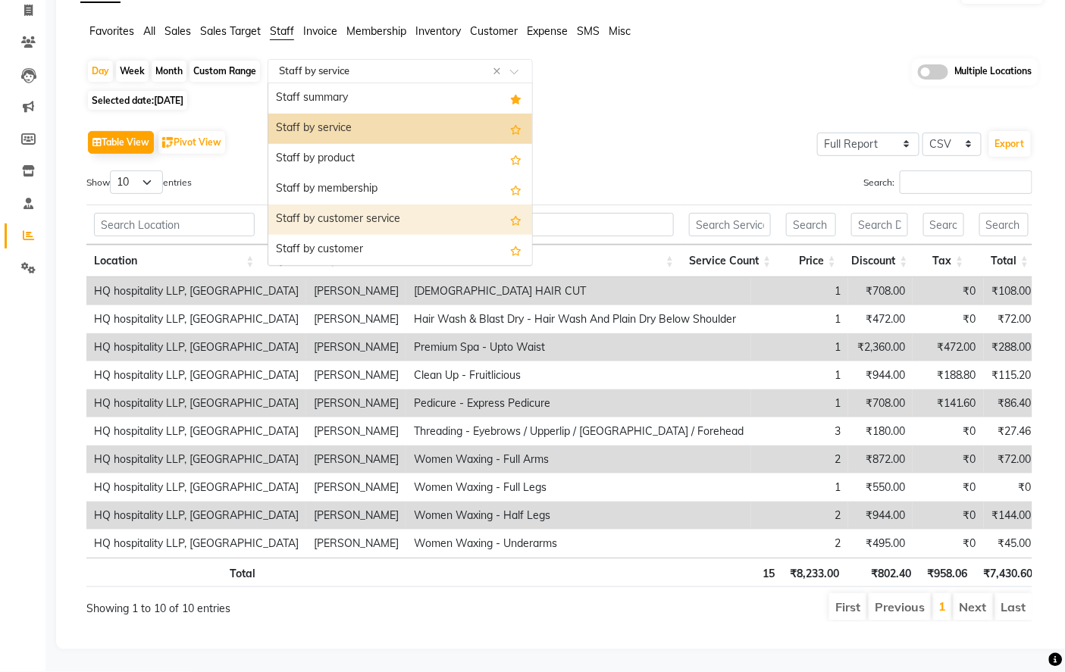
click at [403, 205] on div "Staff by customer service" at bounding box center [400, 220] width 264 height 30
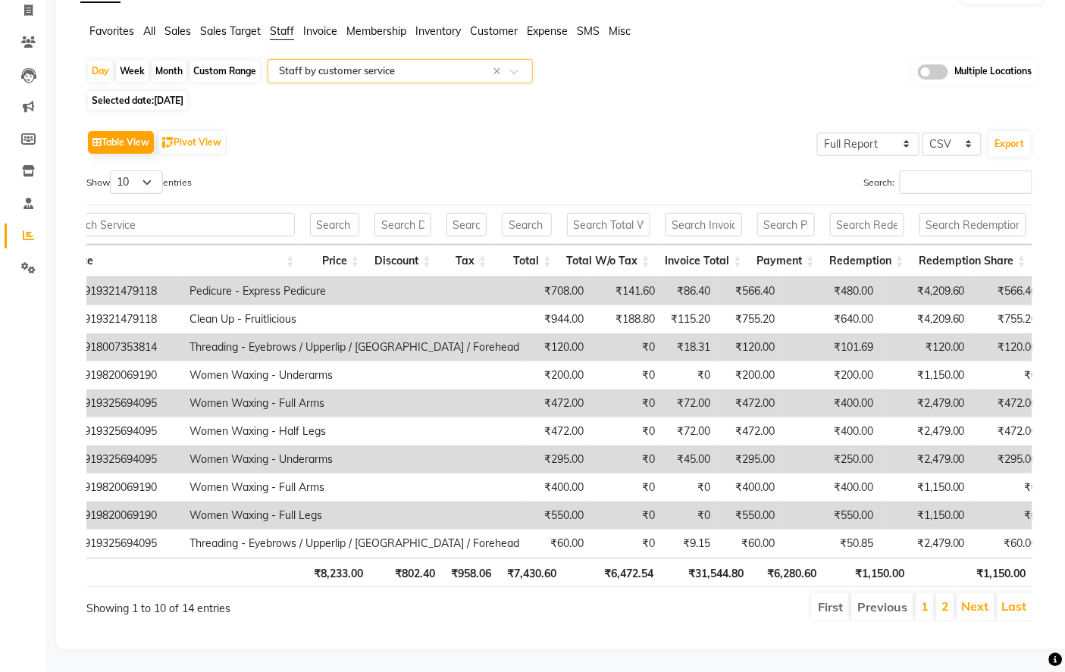
click at [274, 24] on span "Staff" at bounding box center [282, 31] width 24 height 14
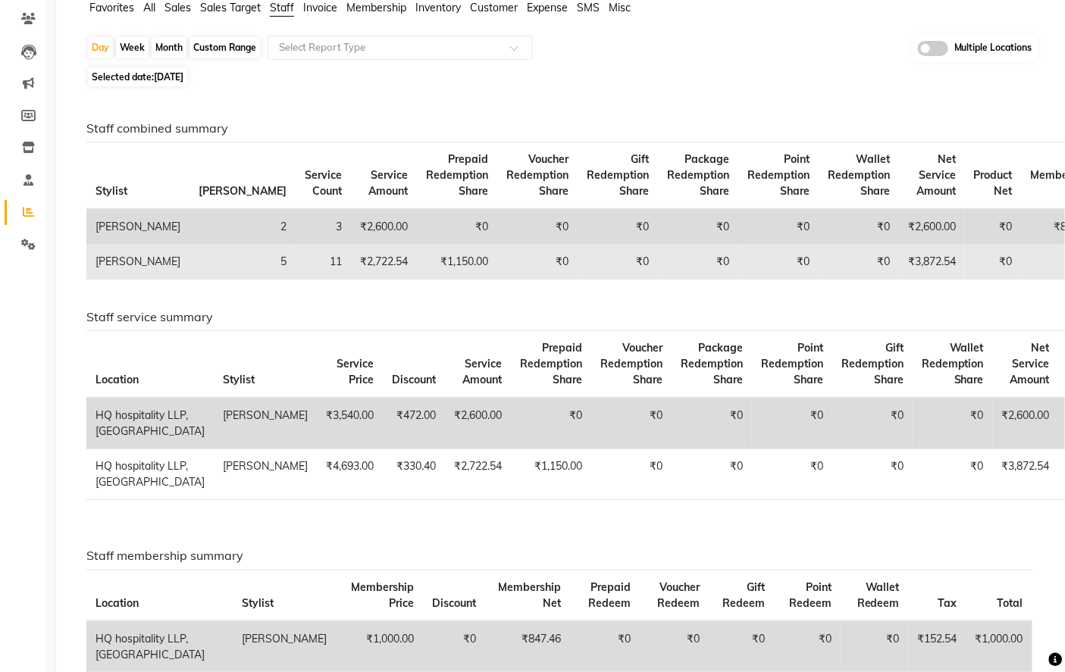
scroll to position [84, 0]
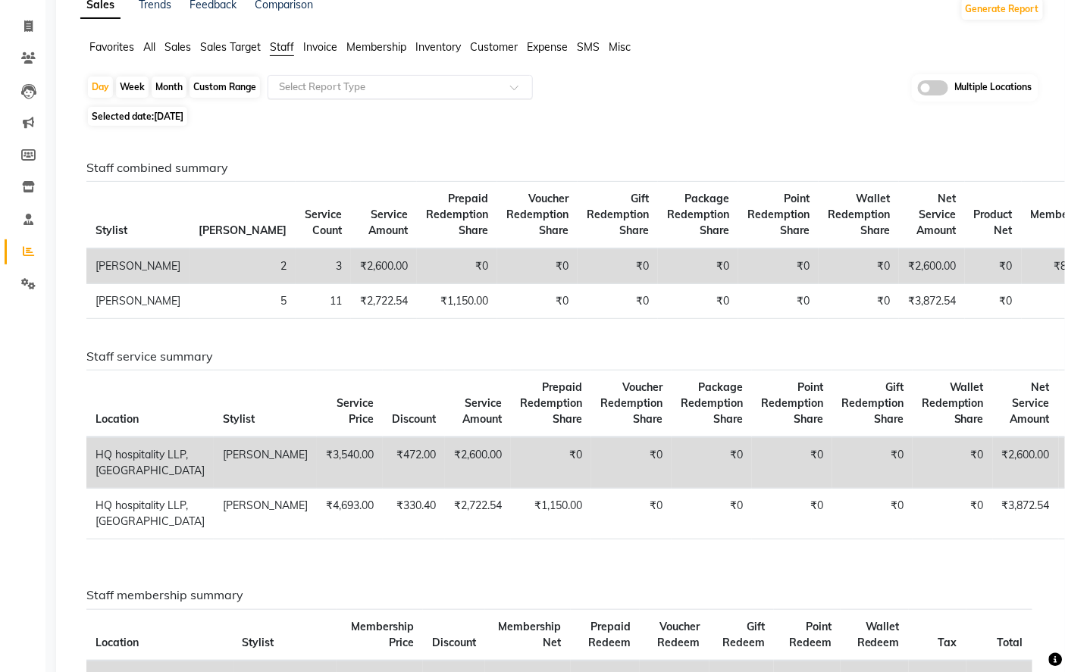
click at [314, 84] on input "text" at bounding box center [385, 87] width 218 height 15
click at [116, 124] on span "Selected date: 02-07-2025" at bounding box center [137, 116] width 99 height 19
select select "7"
select select "2025"
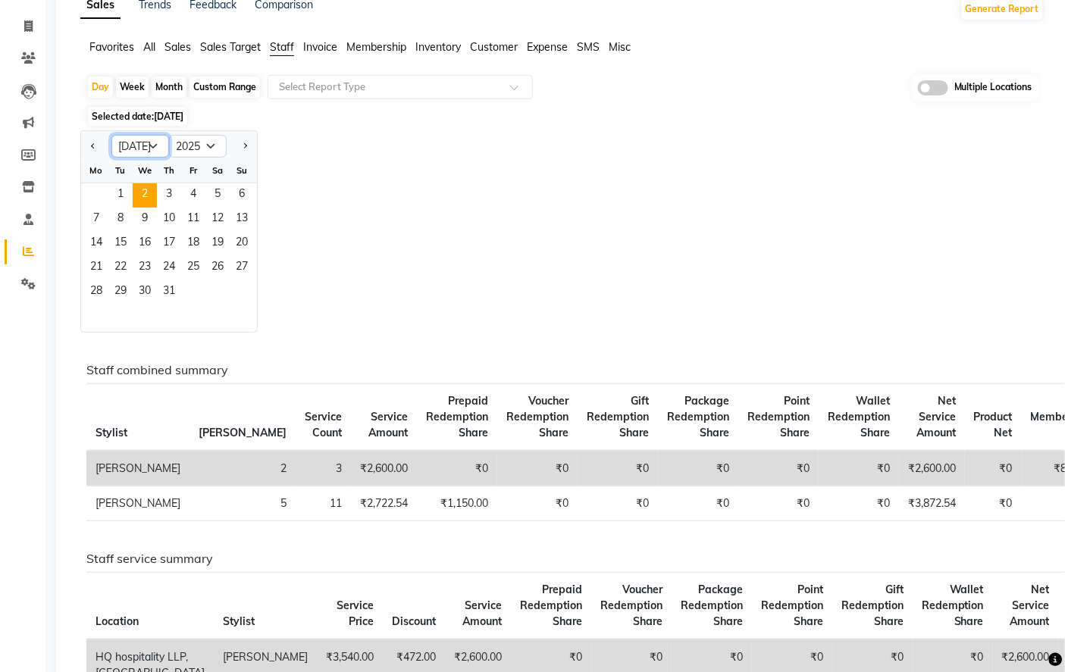
click at [145, 152] on select "Jan Feb Mar Apr May Jun [DATE] Aug Sep Oct Nov Dec" at bounding box center [140, 146] width 58 height 23
select select "5"
click at [111, 135] on select "Jan Feb Mar Apr May Jun [DATE] Aug Sep Oct Nov Dec" at bounding box center [140, 146] width 58 height 23
click at [205, 290] on span "31" at bounding box center [217, 292] width 24 height 24
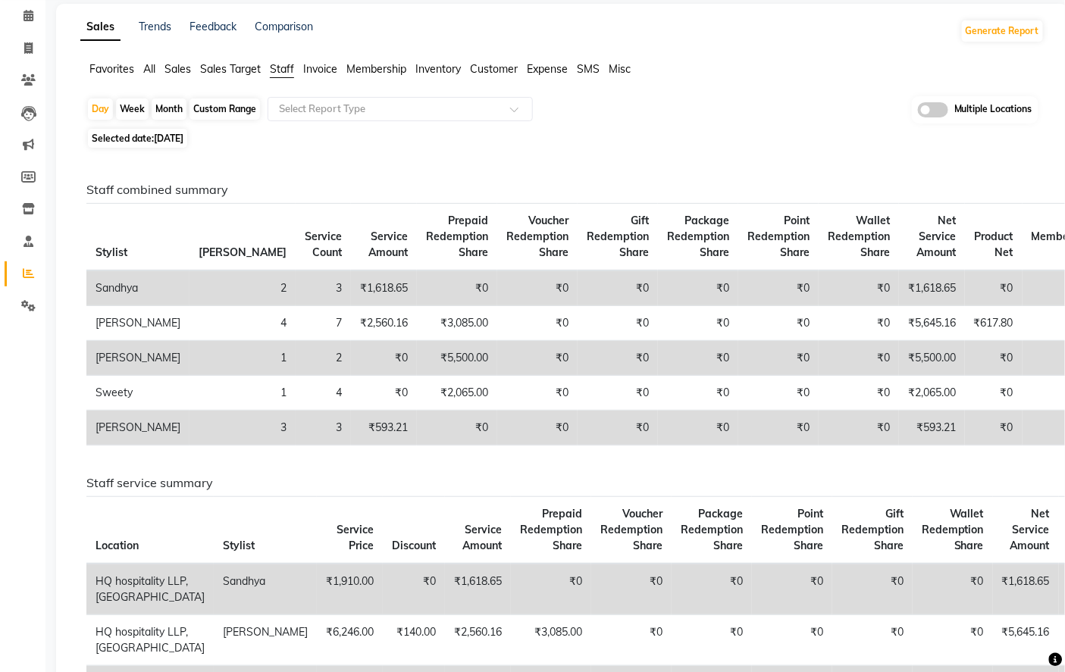
scroll to position [0, 0]
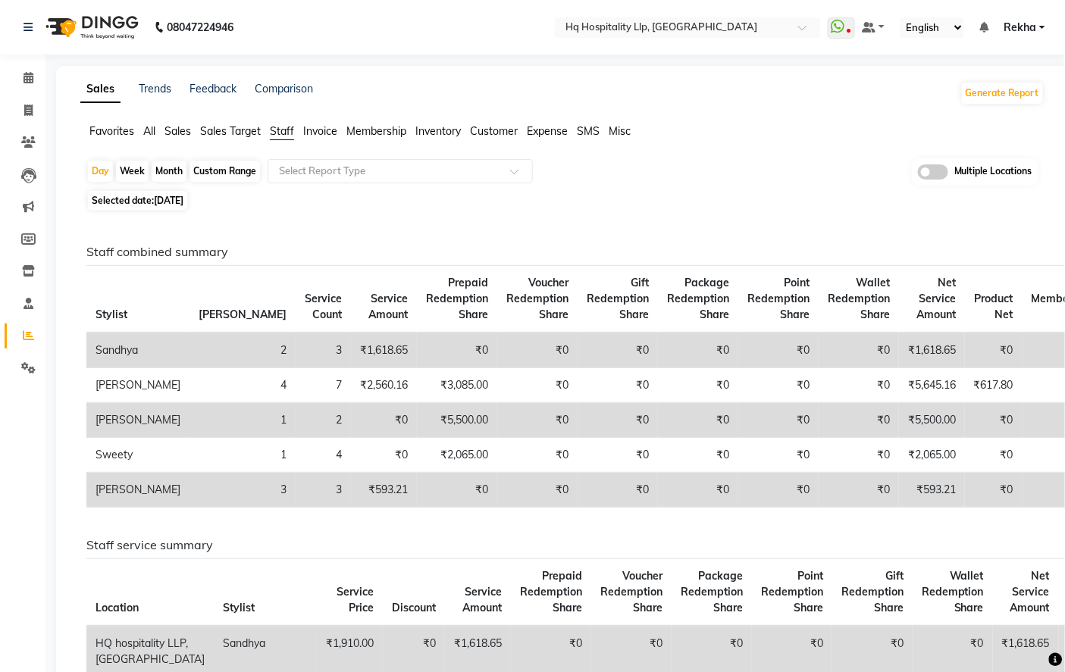
click at [177, 195] on span "[DATE]" at bounding box center [169, 200] width 30 height 11
select select "5"
select select "2025"
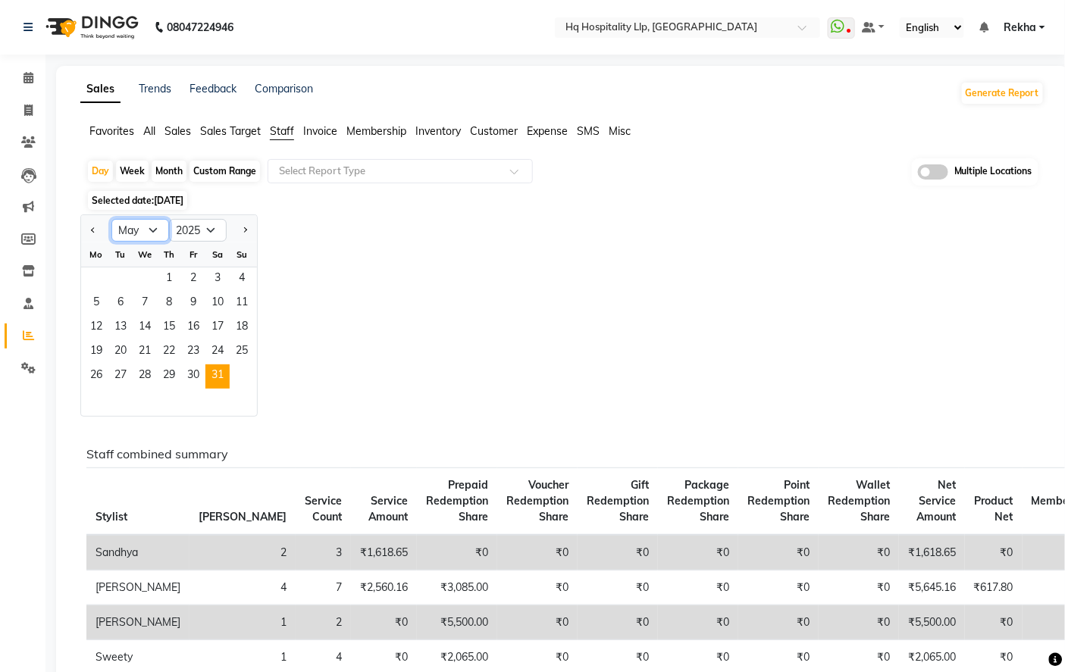
click at [153, 225] on select "Jan Feb Mar Apr May Jun [DATE] Aug Sep Oct Nov Dec" at bounding box center [140, 230] width 58 height 23
select select "9"
click at [111, 219] on select "Jan Feb Mar Apr May Jun [DATE] Aug Sep Oct Nov Dec" at bounding box center [140, 230] width 58 height 23
click at [220, 347] on span "27" at bounding box center [217, 352] width 24 height 24
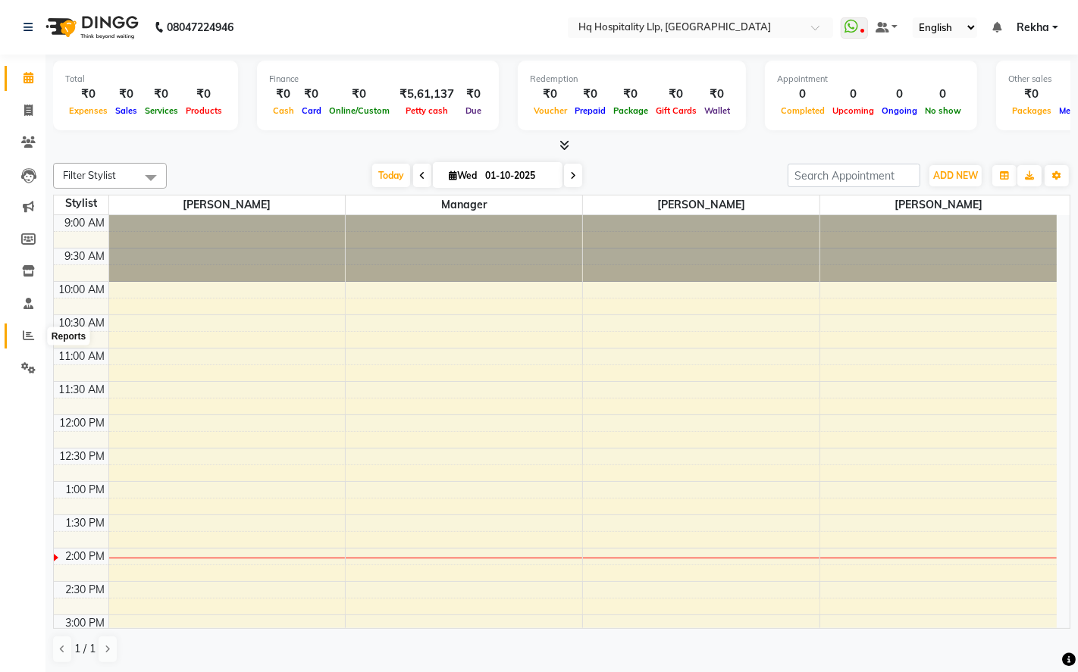
click at [32, 329] on span at bounding box center [28, 335] width 27 height 17
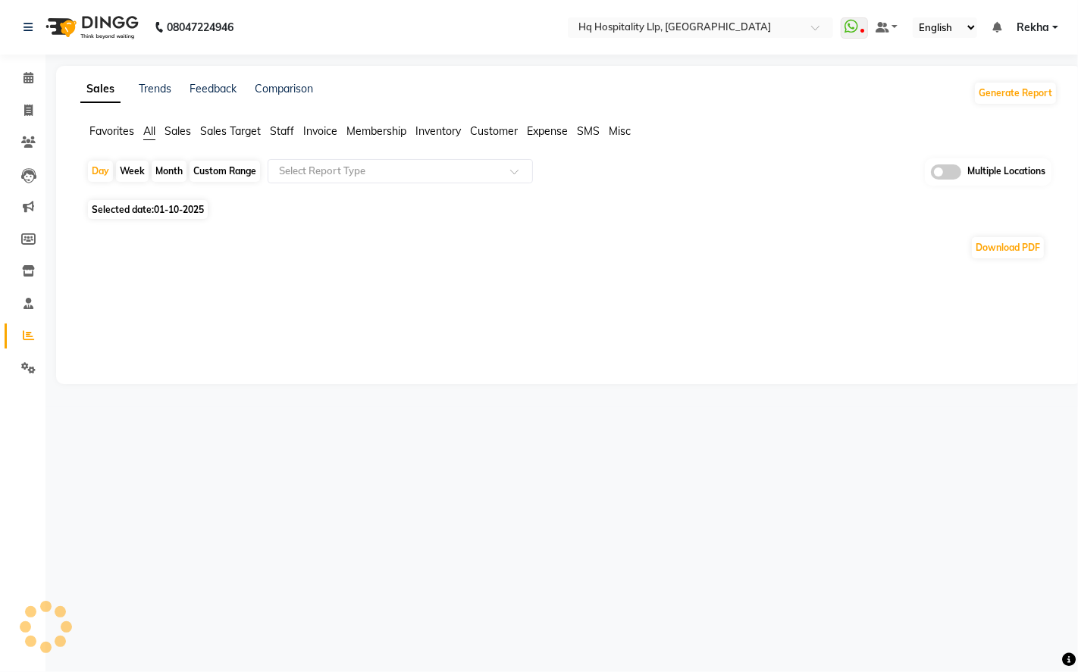
click at [172, 212] on span "01-10-2025" at bounding box center [179, 209] width 50 height 11
select select "10"
select select "2025"
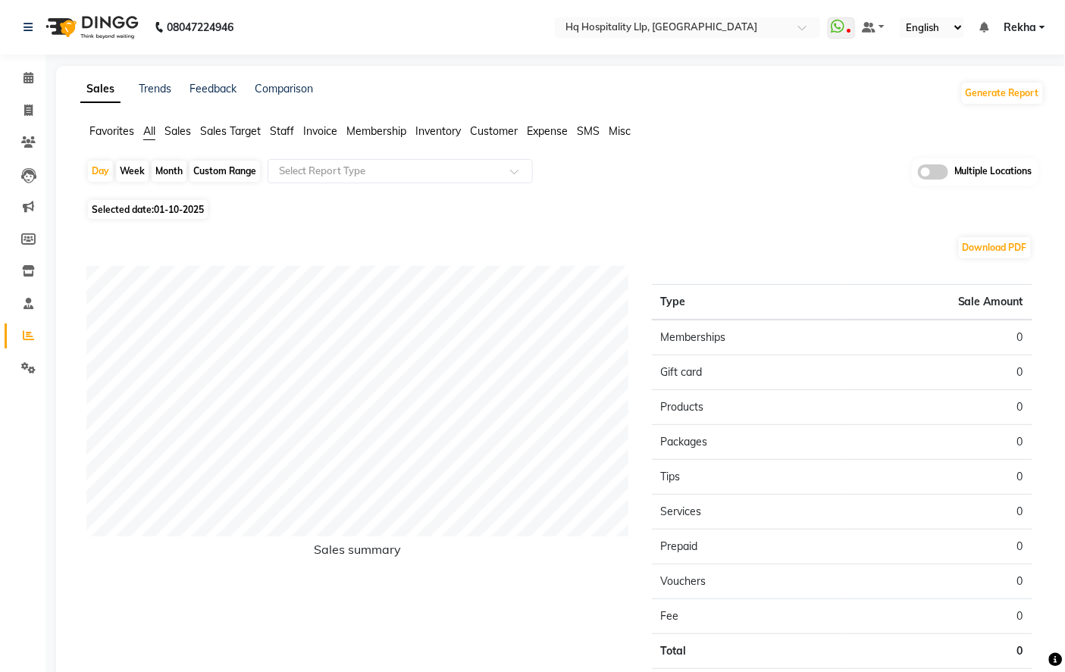
click at [149, 233] on div "Download PDF Sales summary Type Sale Amount Memberships 0 Gift card 0 Products …" at bounding box center [559, 471] width 970 height 495
click at [164, 208] on span "01-10-2025" at bounding box center [179, 209] width 50 height 11
select select "10"
select select "2025"
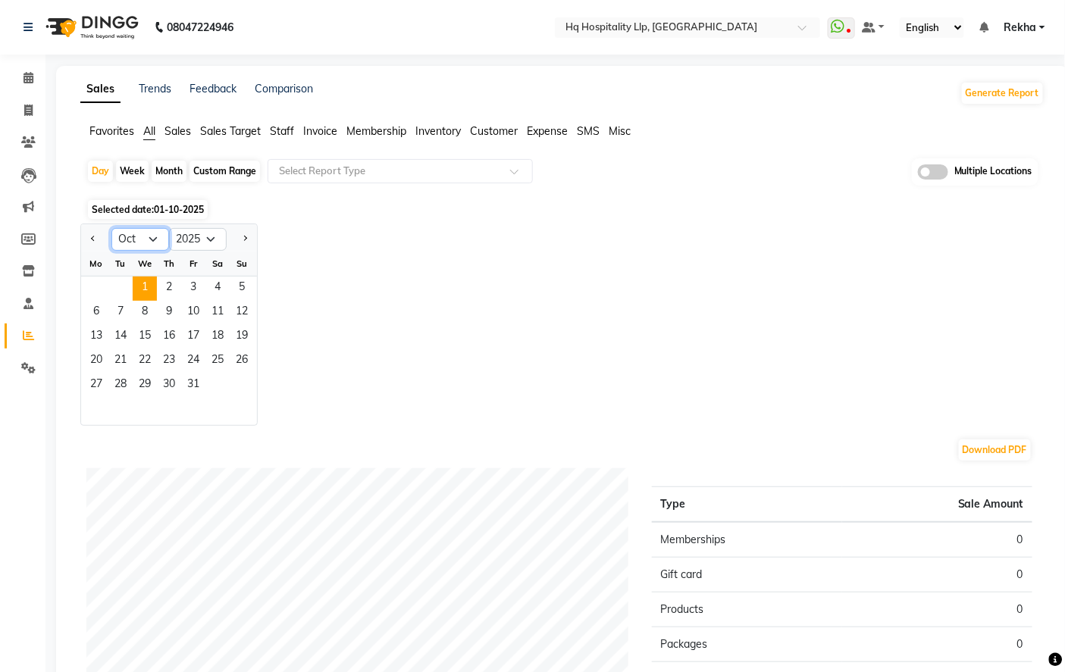
click at [149, 238] on select "Jan Feb Mar Apr May Jun [DATE] Aug Sep Oct Nov Dec" at bounding box center [140, 239] width 58 height 23
select select "5"
click at [111, 228] on select "Jan Feb Mar Apr May Jun [DATE] Aug Sep Oct Nov Dec" at bounding box center [140, 239] width 58 height 23
click at [215, 380] on span "31" at bounding box center [217, 386] width 24 height 24
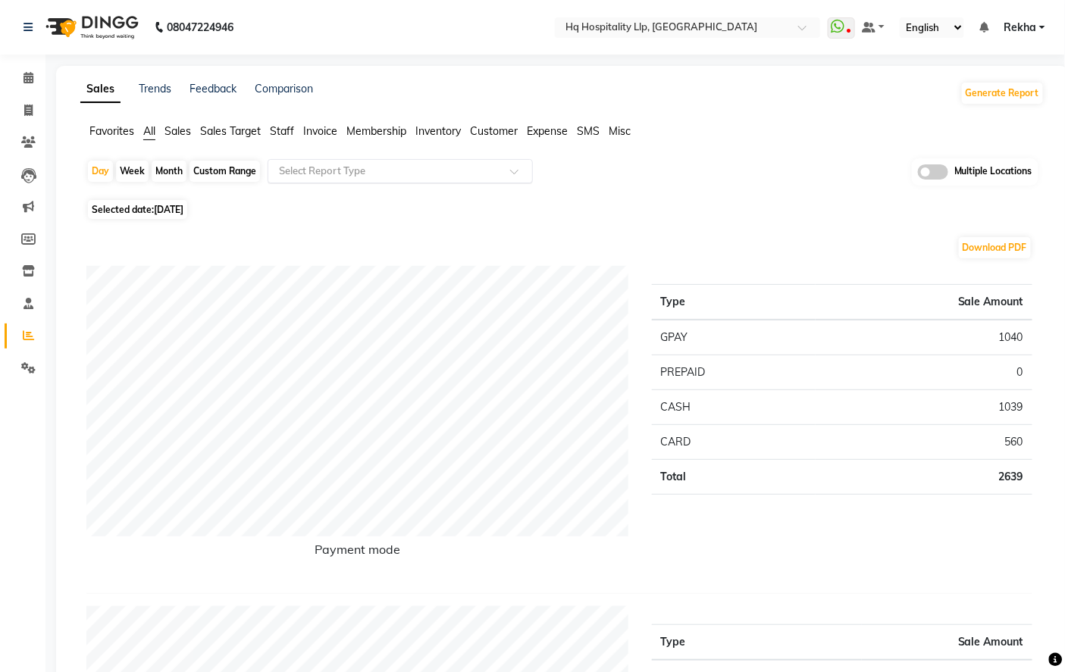
click at [301, 161] on div "Select Report Type" at bounding box center [400, 171] width 265 height 24
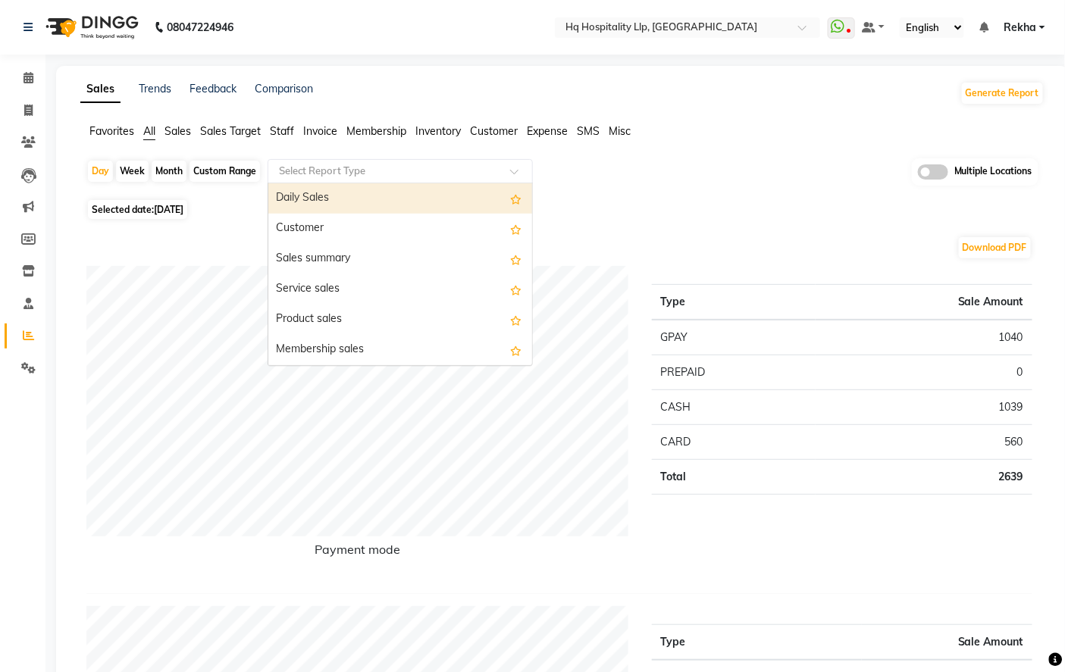
click at [281, 132] on span "Staff" at bounding box center [282, 131] width 24 height 14
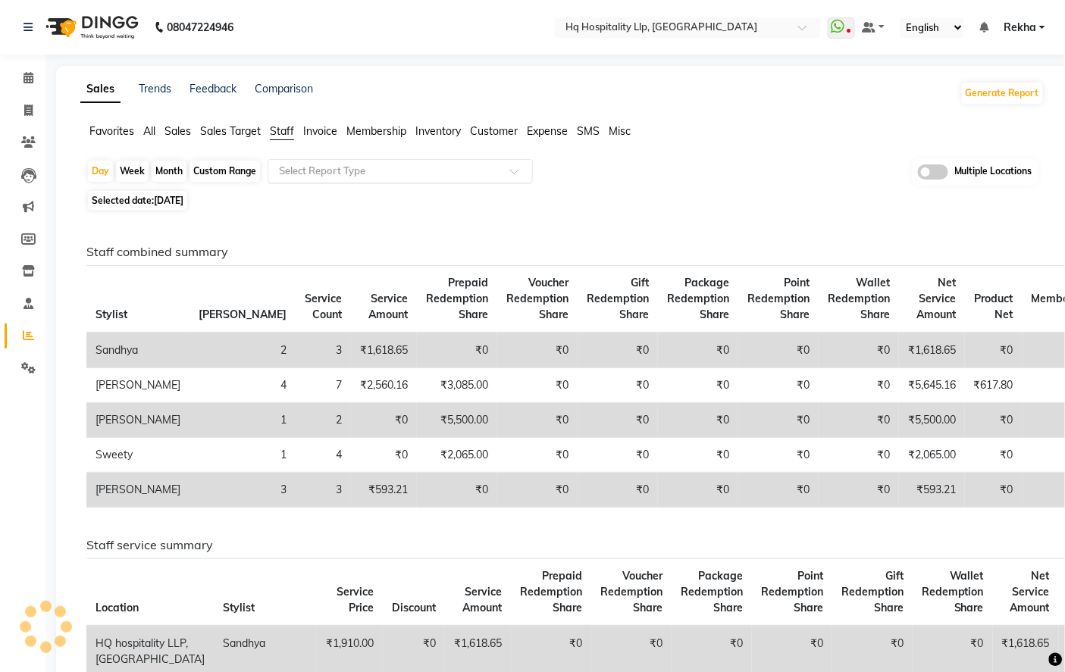
click at [315, 171] on input "text" at bounding box center [385, 171] width 218 height 15
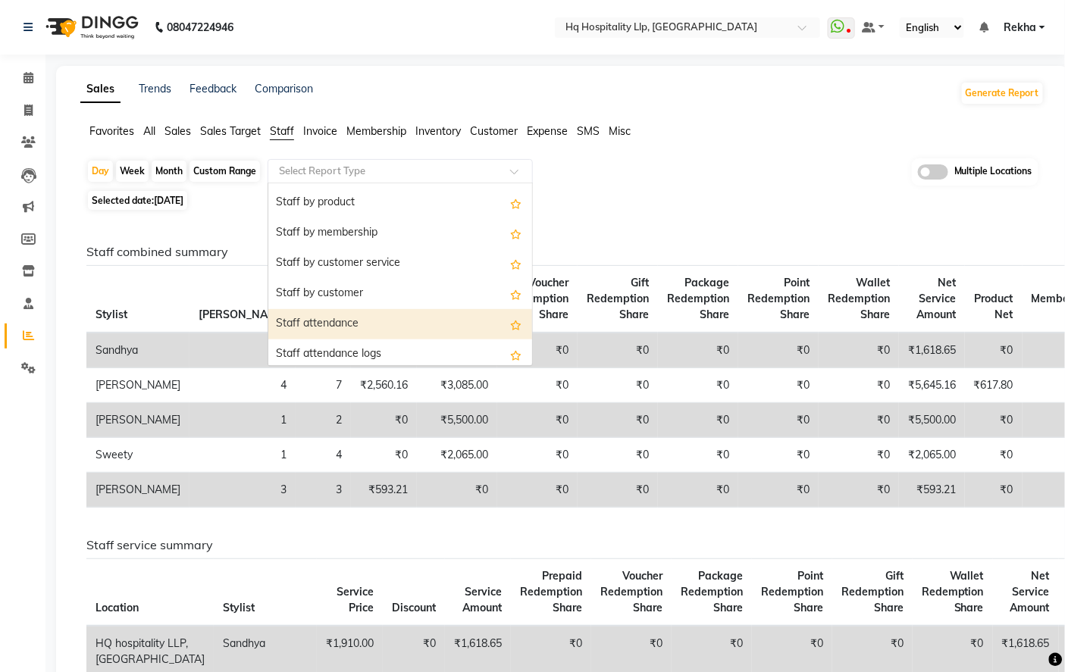
scroll to position [84, 0]
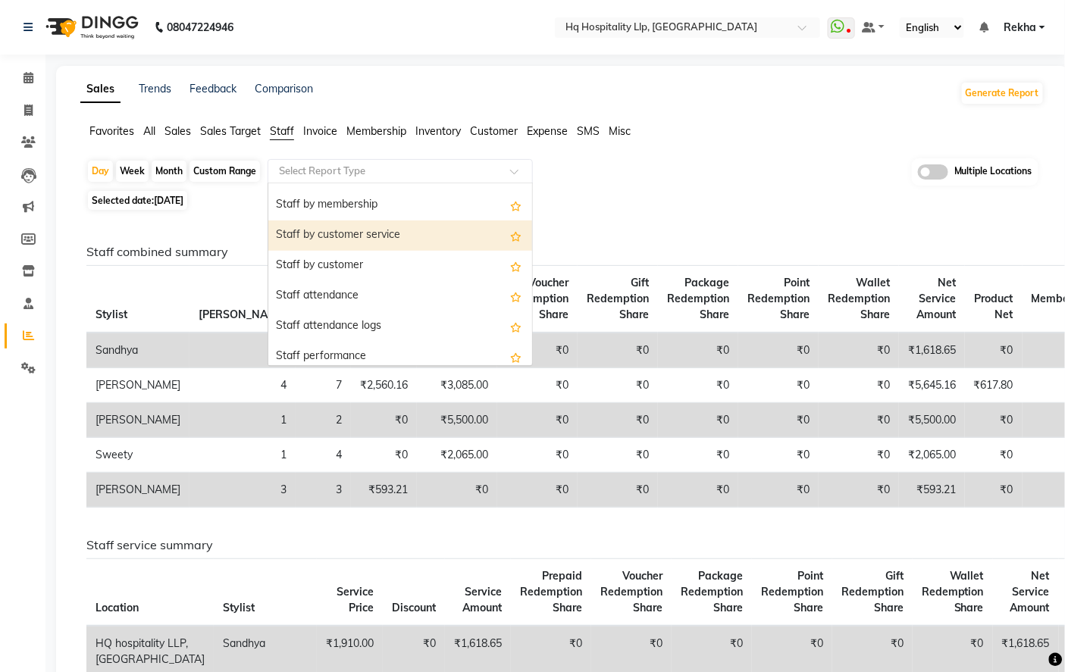
click at [334, 239] on div "Staff by customer service" at bounding box center [400, 236] width 264 height 30
select select "full_report"
select select "csv"
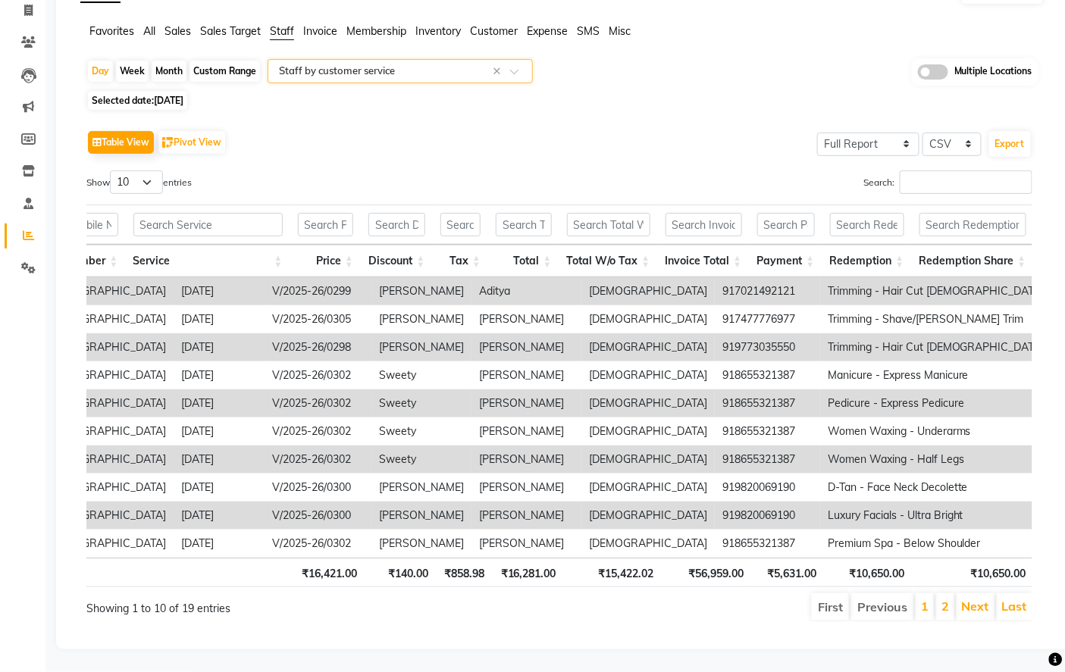
scroll to position [0, 0]
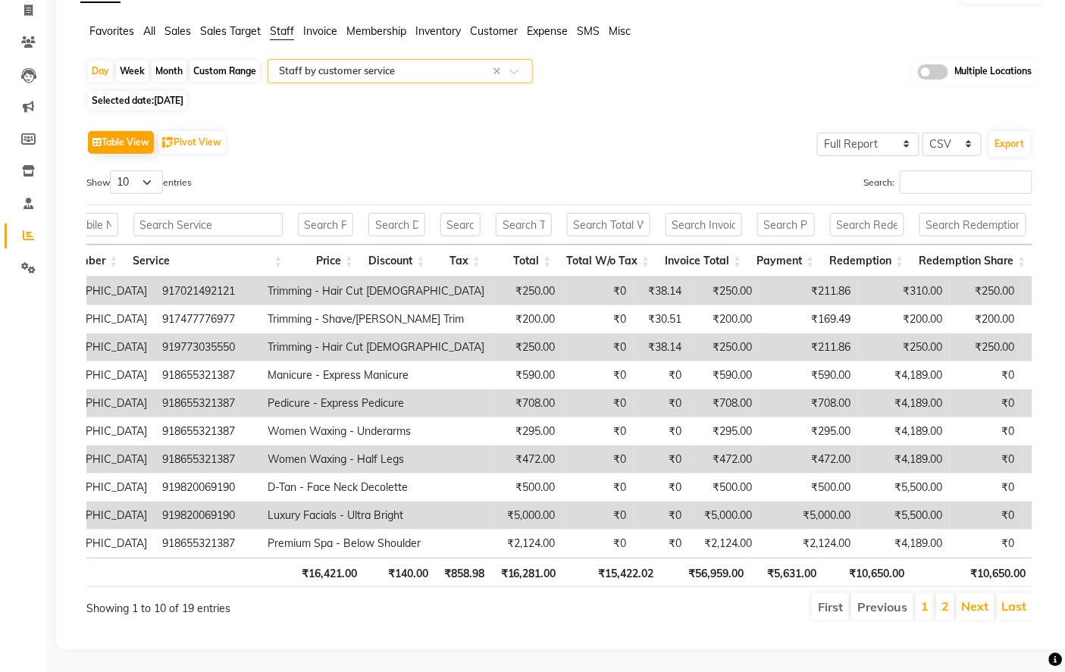
click at [171, 95] on span "[DATE]" at bounding box center [169, 100] width 30 height 11
select select "5"
select select "2025"
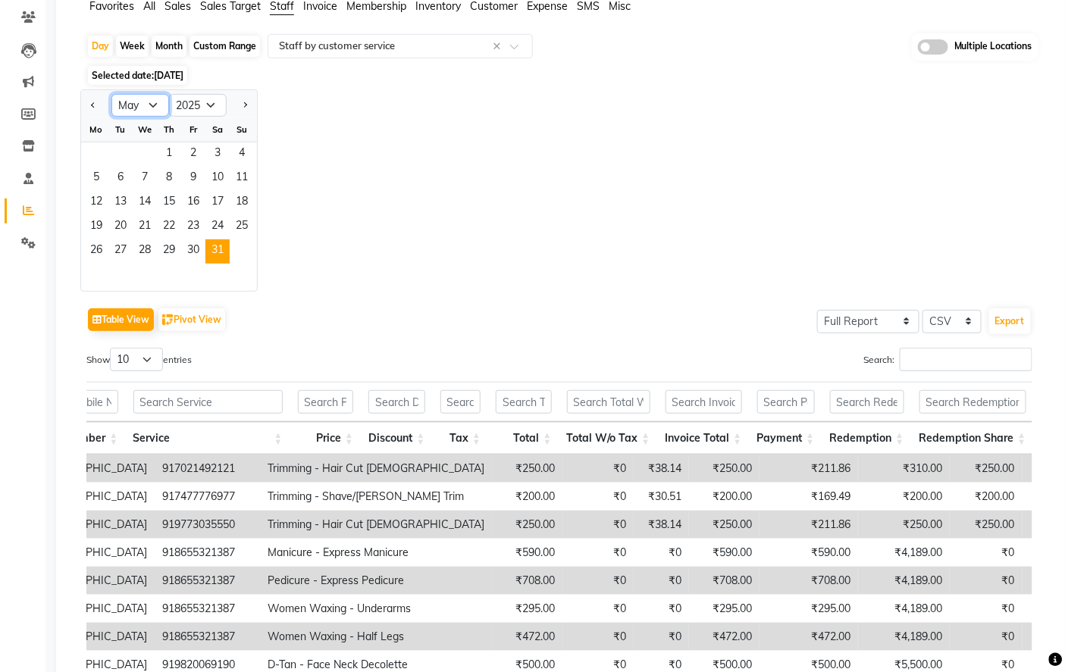
click at [155, 106] on select "Jan Feb Mar Apr May Jun [DATE] Aug Sep Oct Nov Dec" at bounding box center [140, 105] width 58 height 23
select select "7"
click at [111, 94] on select "Jan Feb Mar Apr May Jun [DATE] Aug Sep Oct Nov Dec" at bounding box center [140, 105] width 58 height 23
click at [238, 224] on span "27" at bounding box center [242, 227] width 24 height 24
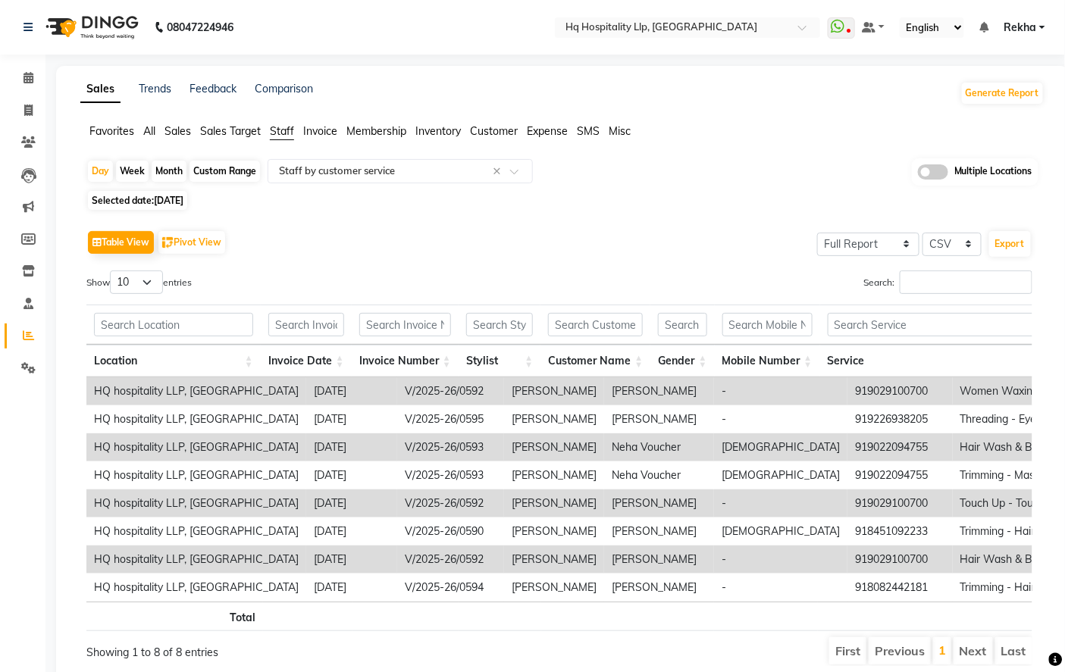
scroll to position [69, 0]
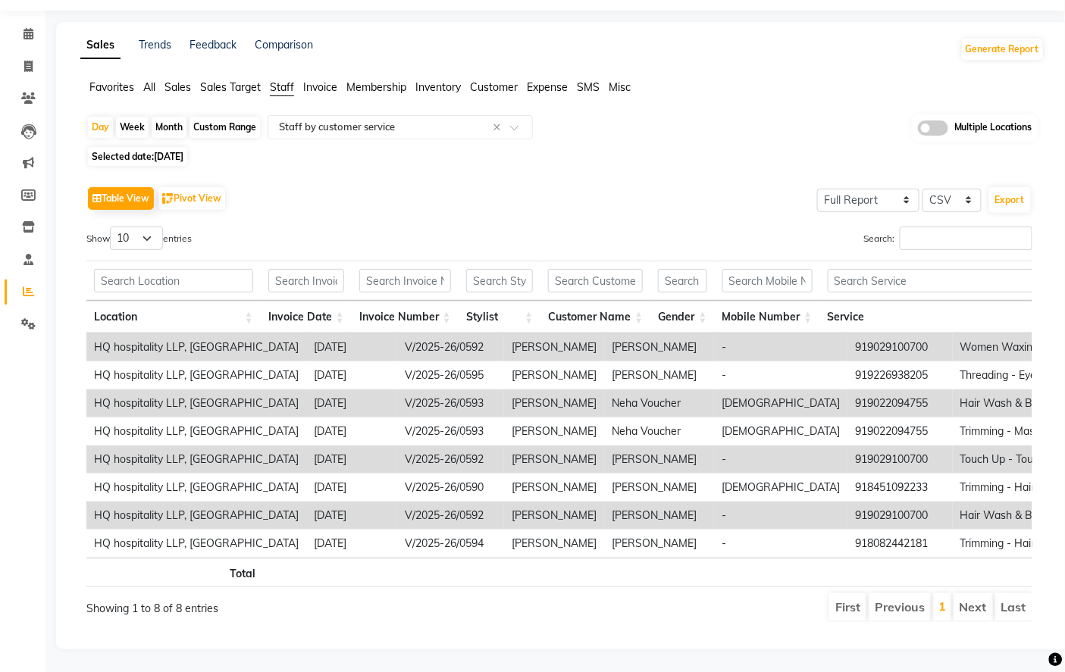
click at [183, 151] on span "27-07-2025" at bounding box center [169, 156] width 30 height 11
select select "7"
select select "2025"
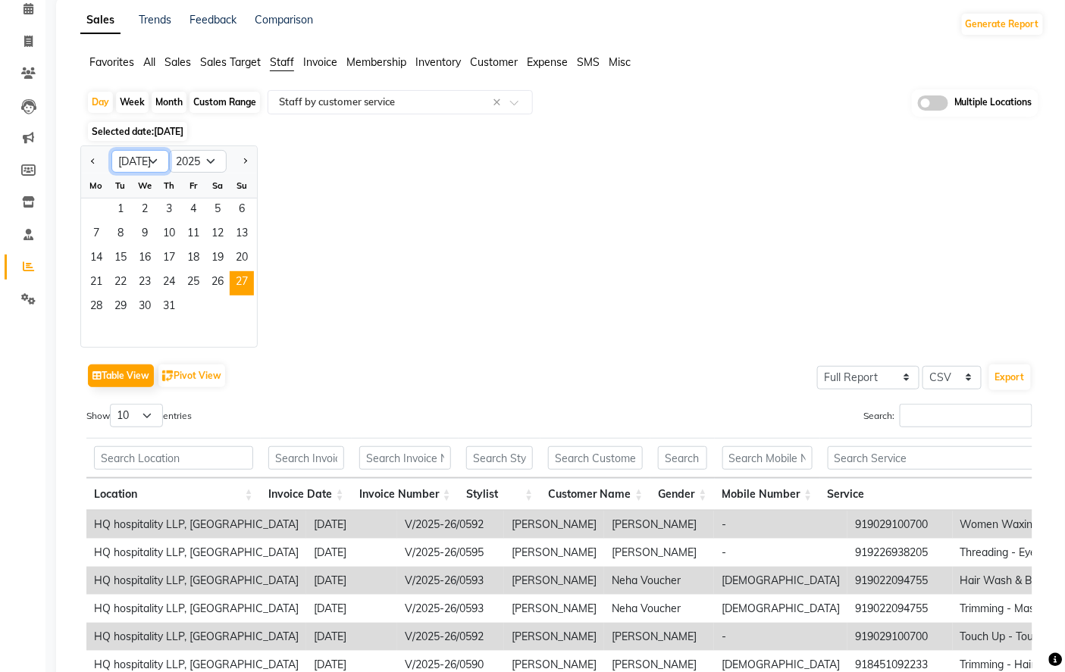
click at [158, 165] on select "Jan Feb Mar Apr May Jun [DATE] Aug Sep Oct Nov Dec" at bounding box center [140, 161] width 58 height 23
select select "9"
click at [111, 150] on select "Jan Feb Mar Apr May Jun [DATE] Aug Sep Oct Nov Dec" at bounding box center [140, 161] width 58 height 23
click at [214, 278] on span "27" at bounding box center [217, 283] width 24 height 24
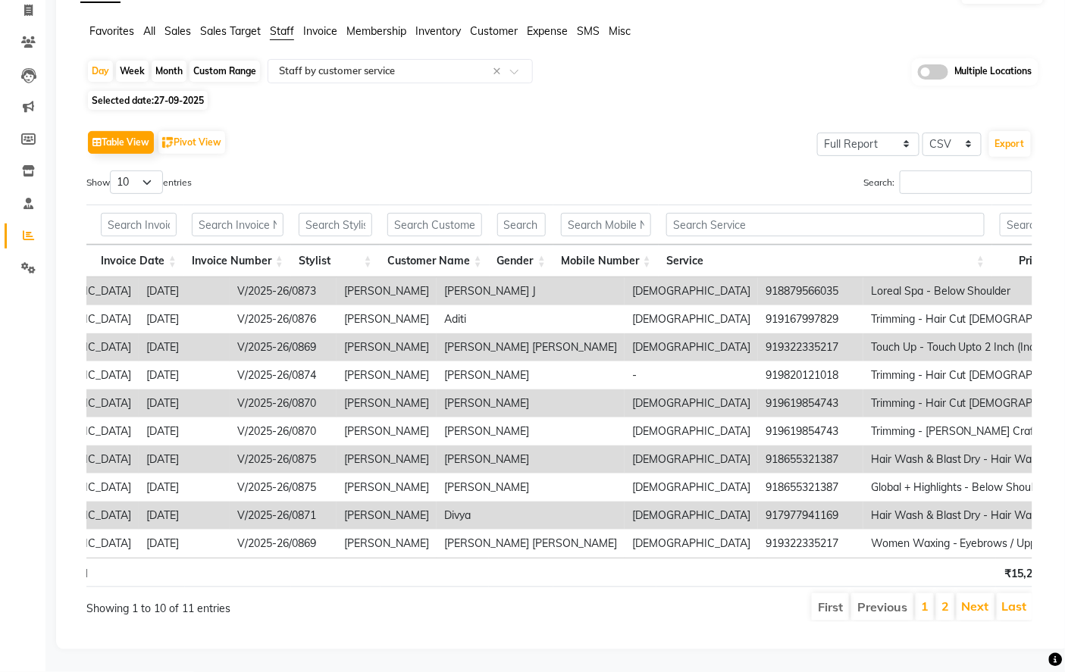
scroll to position [0, 244]
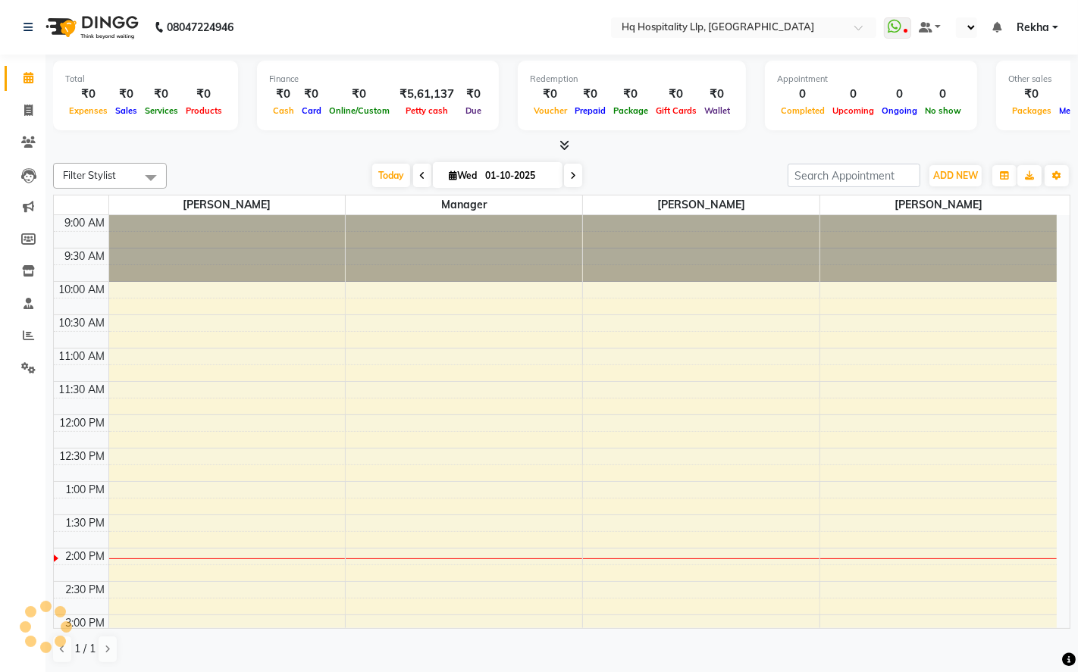
select select "en"
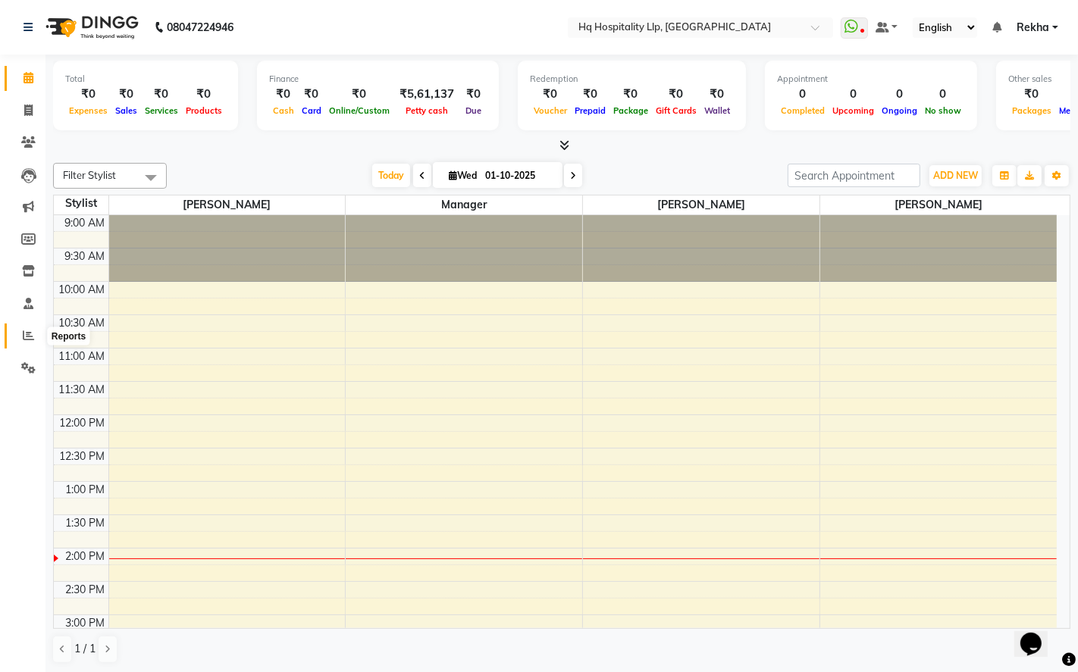
click at [27, 330] on icon at bounding box center [28, 335] width 11 height 11
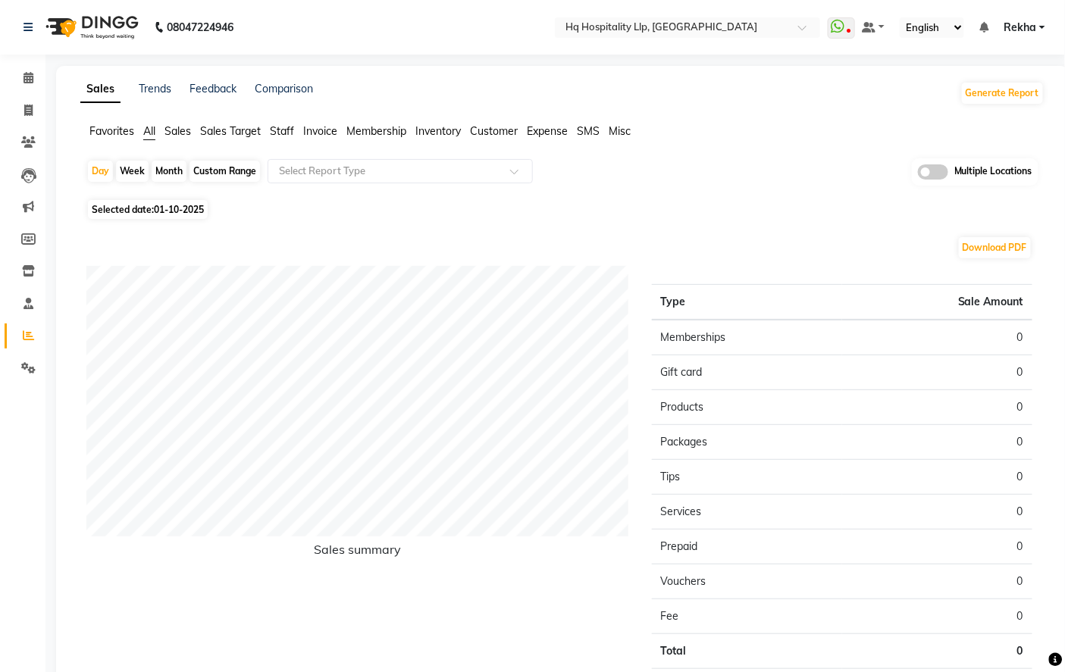
click at [152, 213] on span "Selected date: 01-10-2025" at bounding box center [148, 209] width 120 height 19
select select "10"
select select "2025"
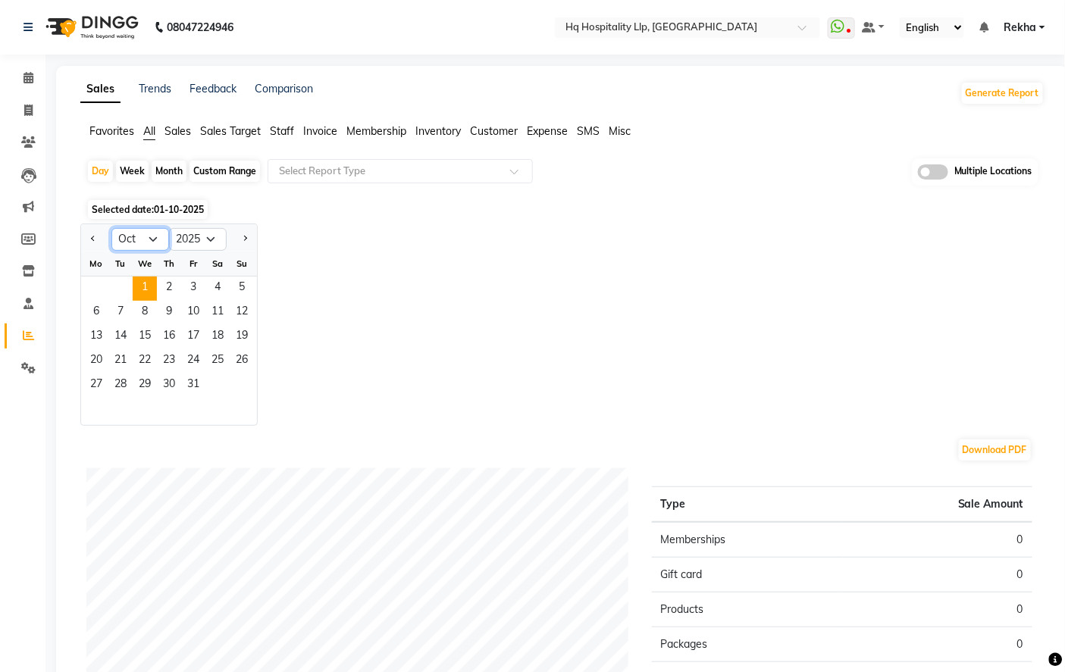
click at [149, 245] on select "Jan Feb Mar Apr May Jun [DATE] Aug Sep Oct Nov Dec" at bounding box center [140, 239] width 58 height 23
select select "5"
click at [111, 228] on select "Jan Feb Mar Apr May Jun [DATE] Aug Sep Oct Nov Dec" at bounding box center [140, 239] width 58 height 23
click at [216, 377] on span "31" at bounding box center [217, 386] width 24 height 24
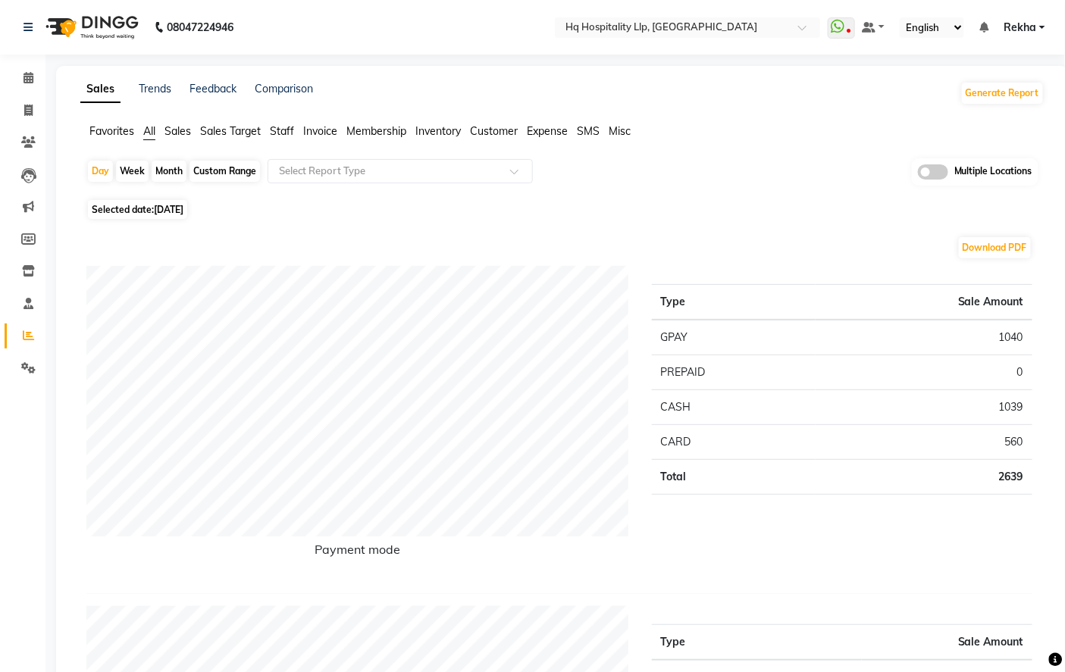
click at [278, 129] on span "Staff" at bounding box center [282, 131] width 24 height 14
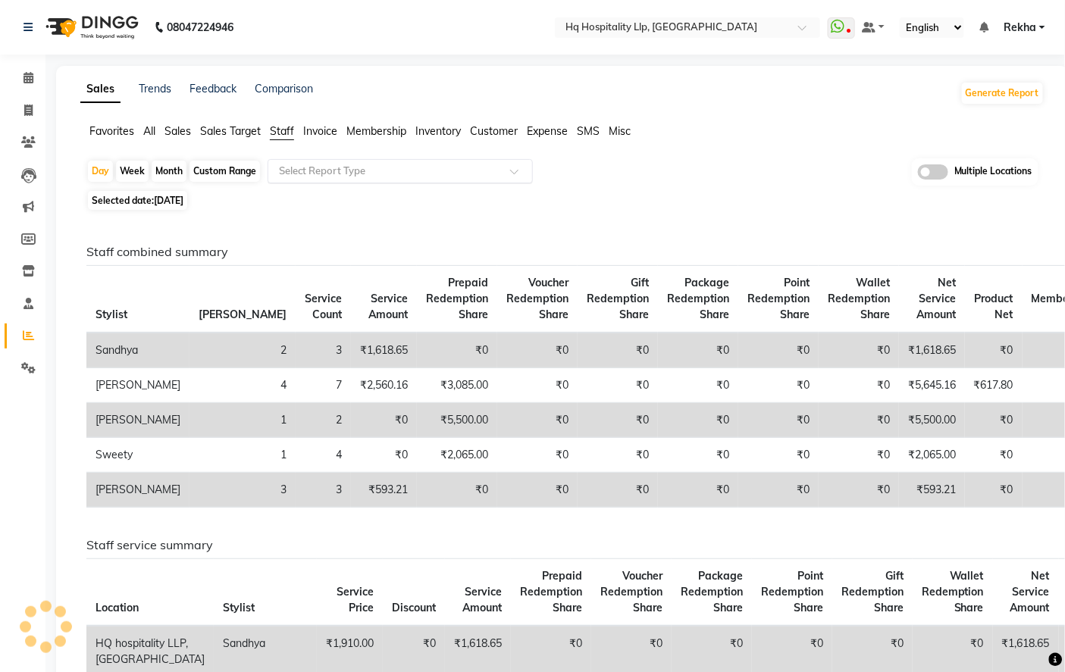
click at [296, 161] on div "Select Report Type" at bounding box center [400, 171] width 265 height 24
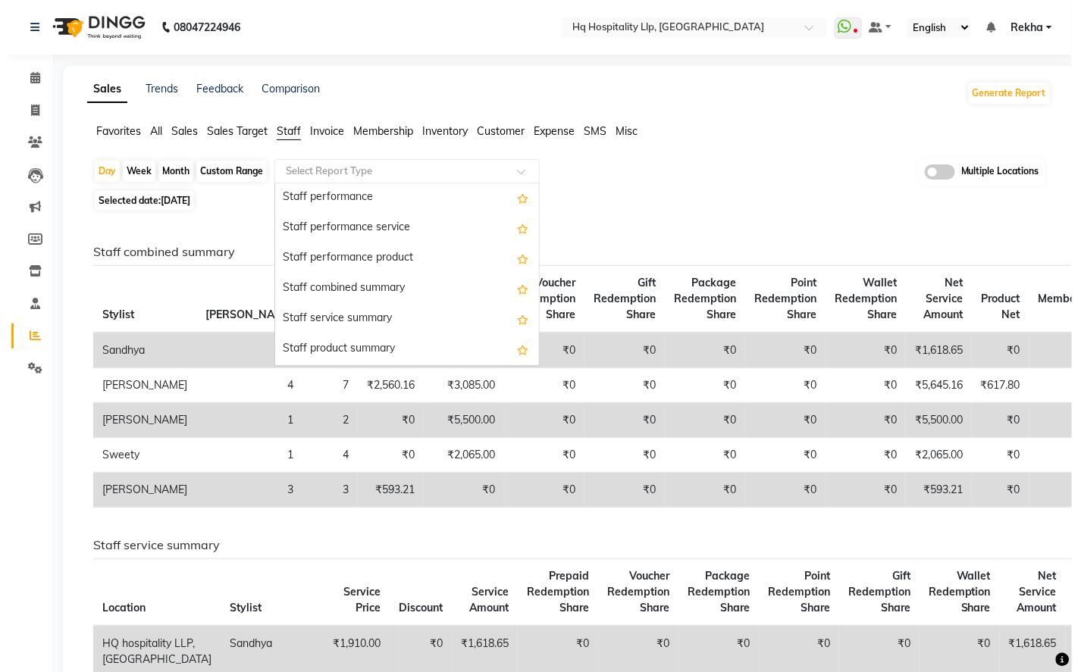
scroll to position [252, 0]
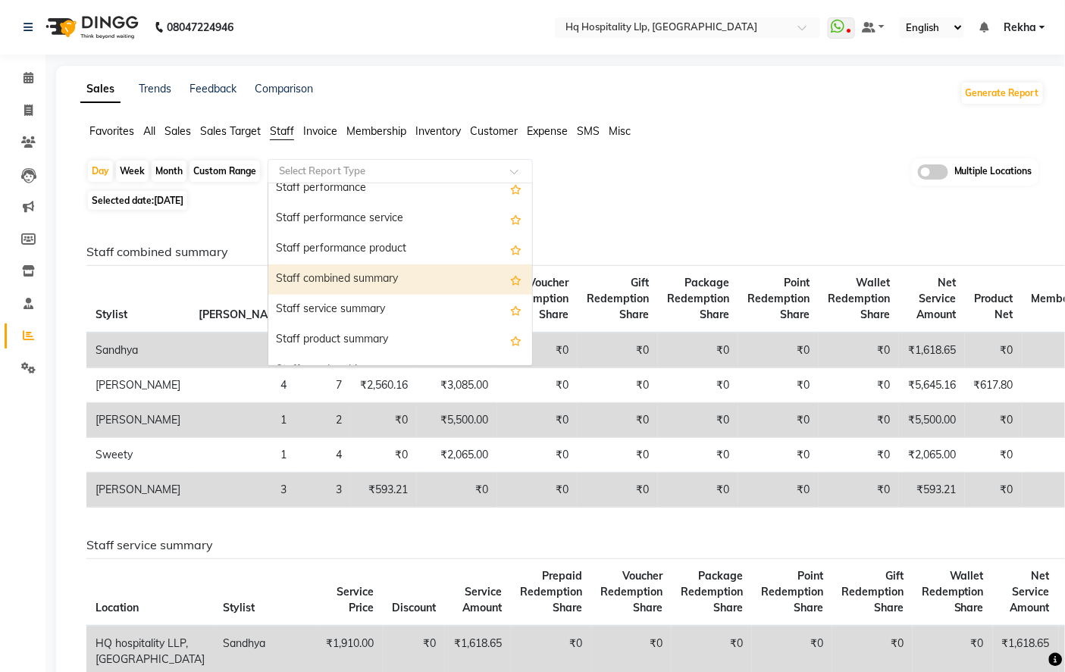
click at [357, 277] on div "Staff combined summary" at bounding box center [400, 280] width 264 height 30
select select "full_report"
select select "csv"
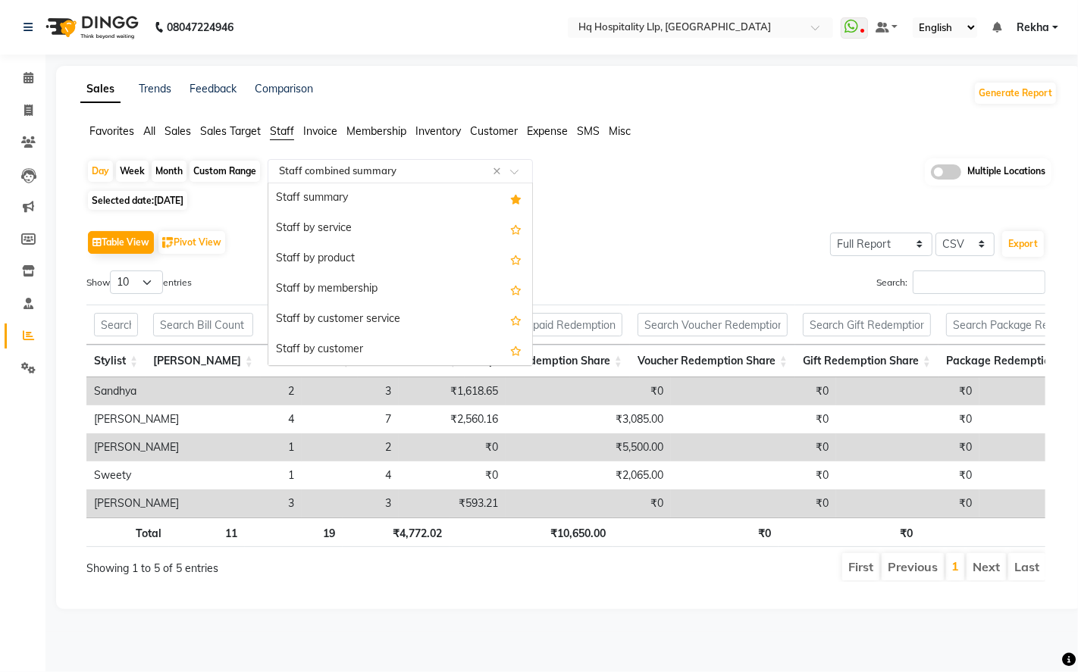
click at [373, 167] on input "text" at bounding box center [385, 171] width 218 height 15
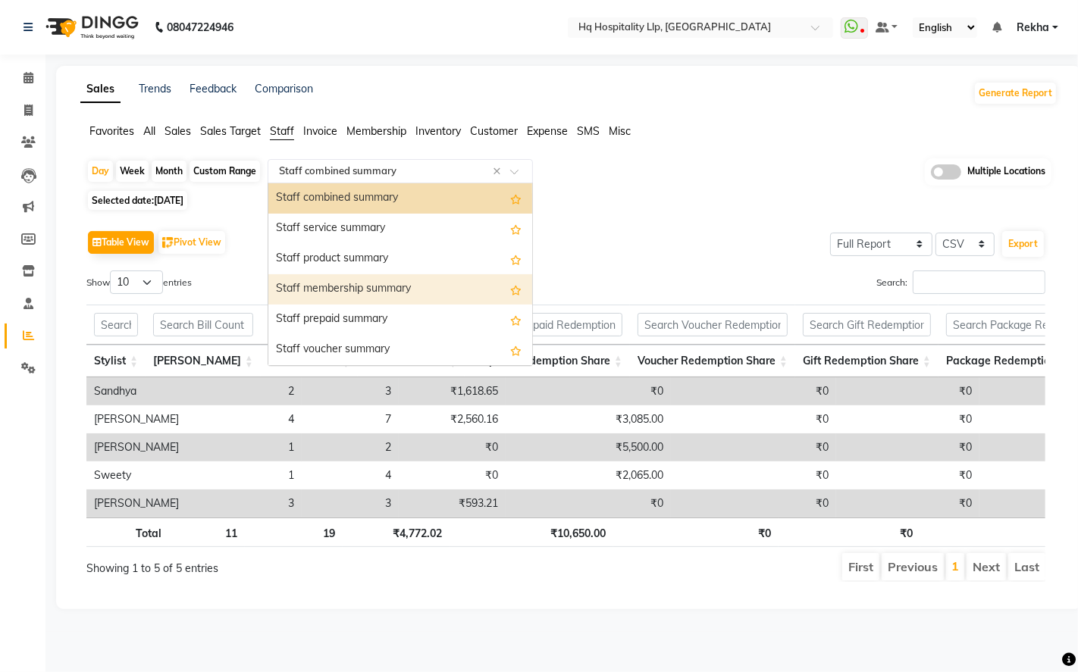
scroll to position [418, 0]
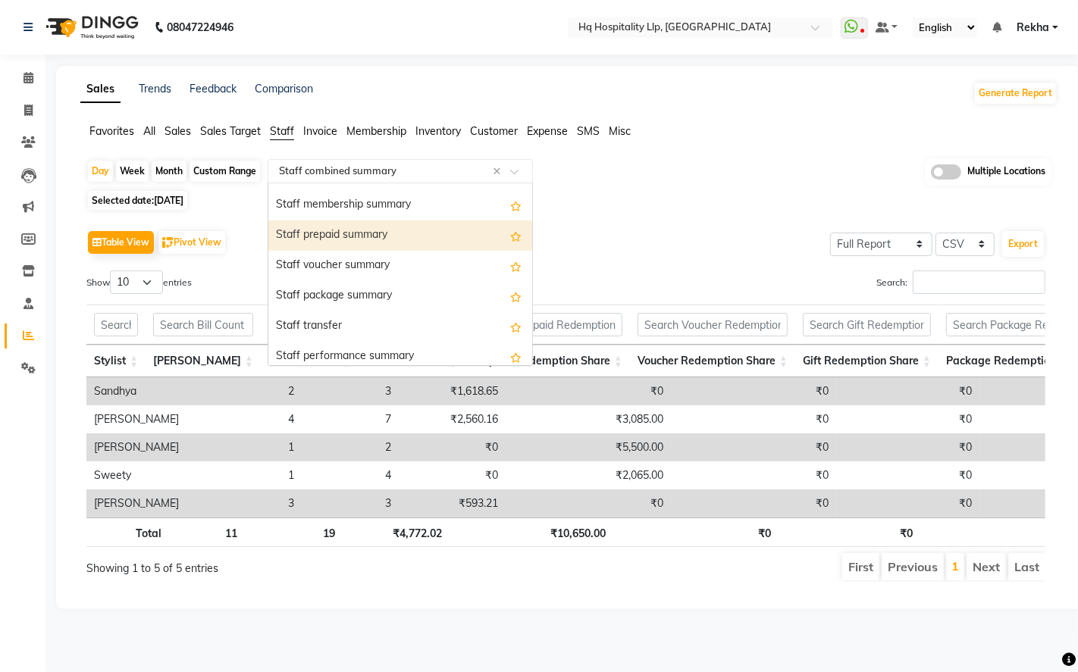
click at [395, 232] on div "Staff prepaid summary" at bounding box center [400, 236] width 264 height 30
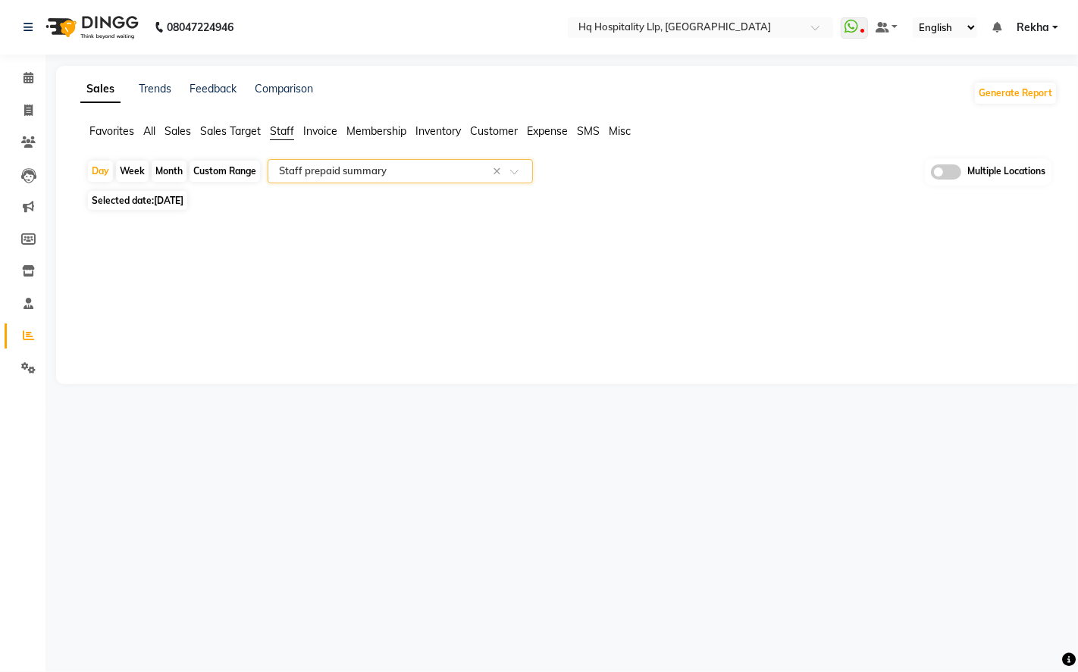
click at [374, 164] on input "text" at bounding box center [385, 171] width 218 height 15
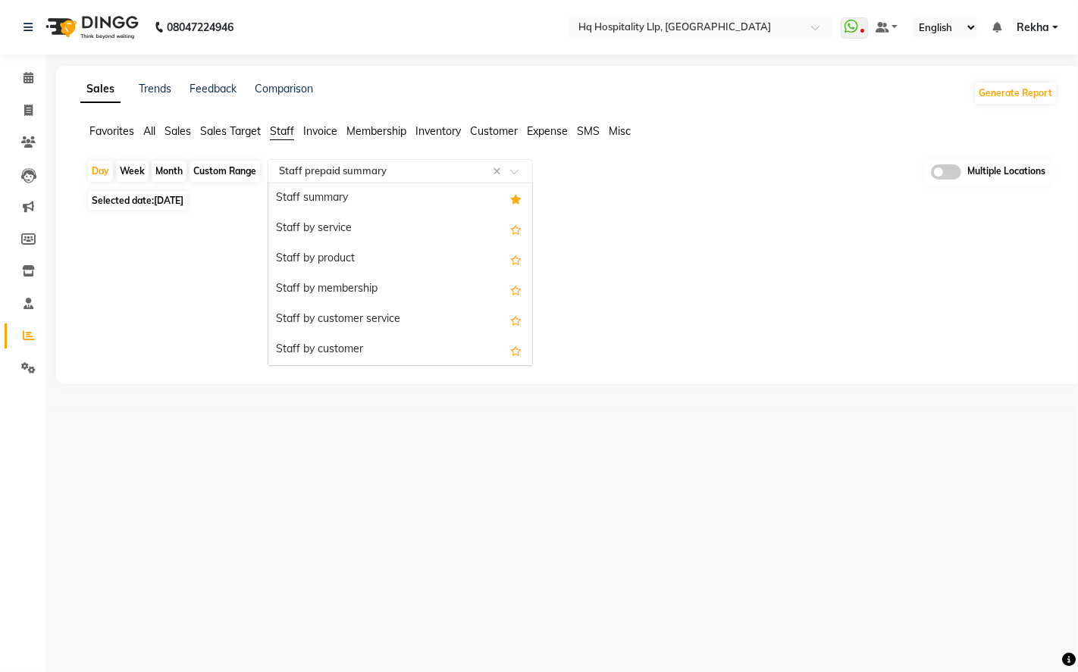
scroll to position [455, 0]
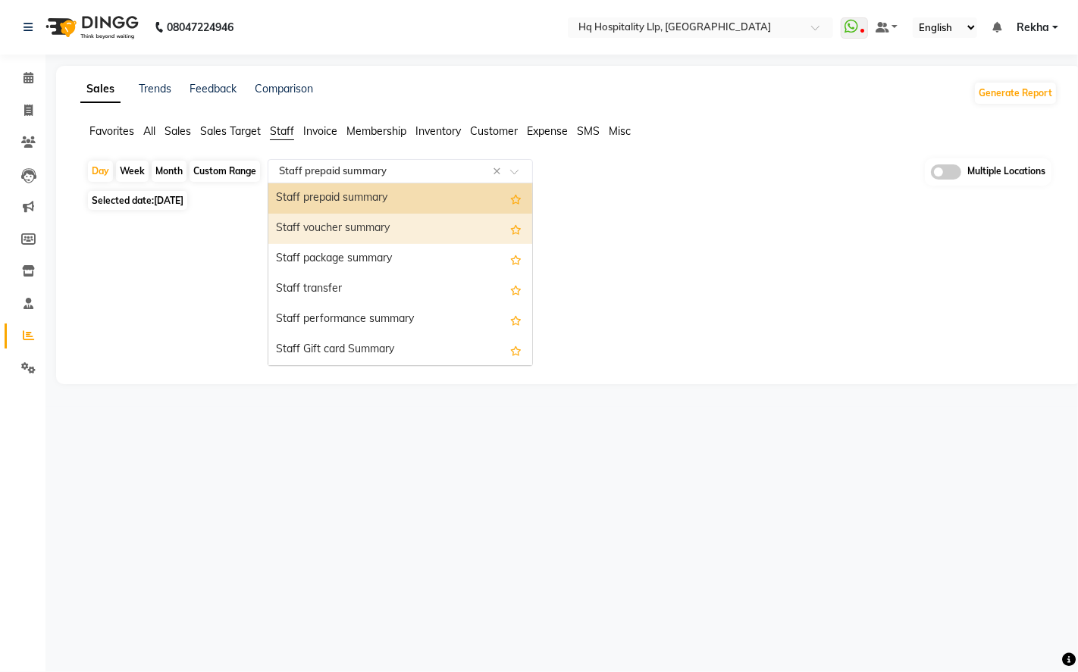
click at [368, 238] on div "Staff voucher summary" at bounding box center [400, 229] width 264 height 30
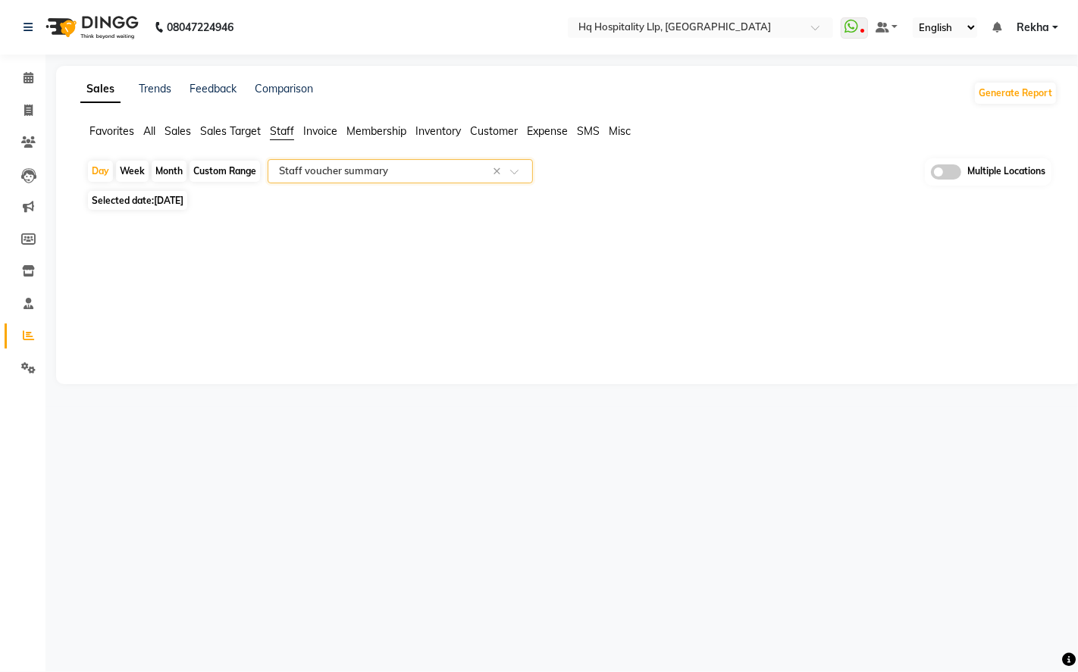
click at [405, 159] on div "Select Report Type × Staff voucher summary ×" at bounding box center [400, 171] width 265 height 24
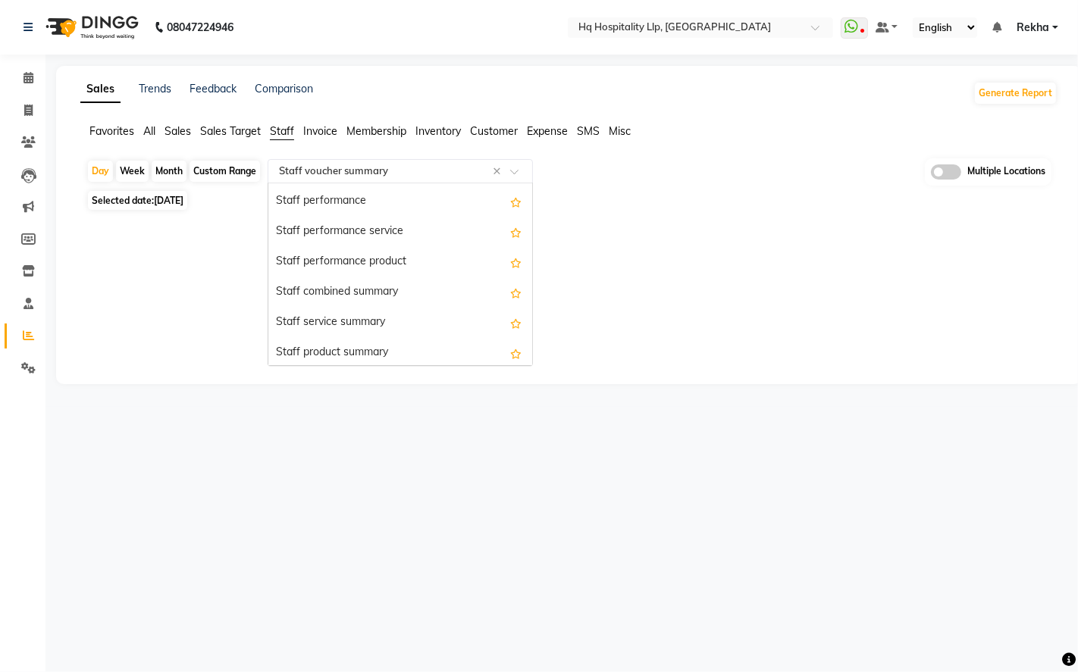
scroll to position [232, 0]
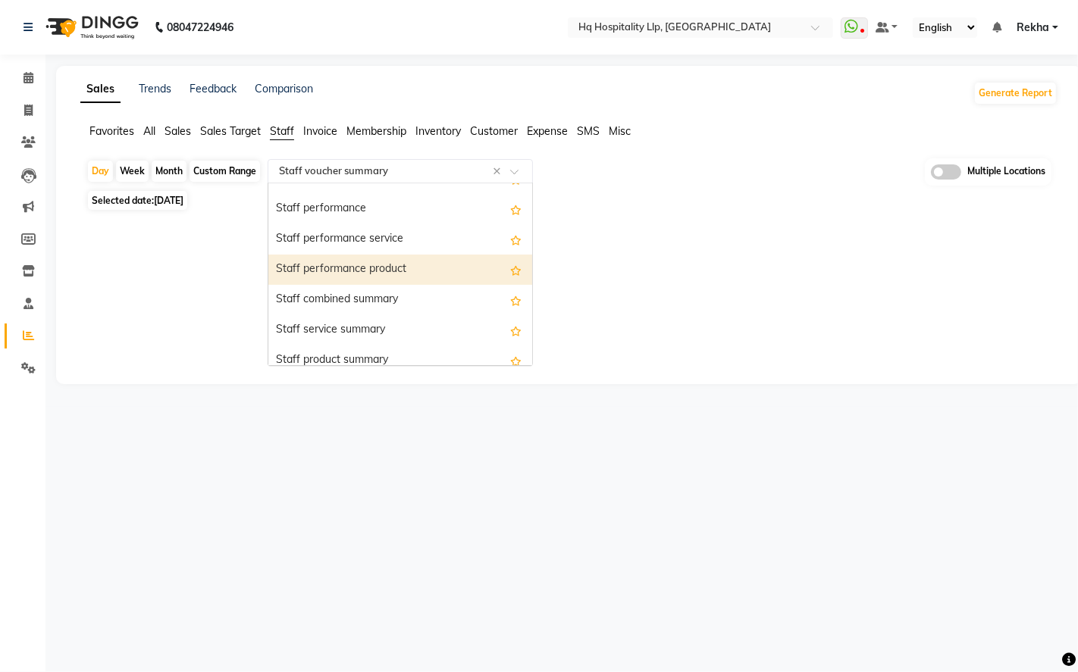
click at [406, 262] on div "Staff performance product" at bounding box center [400, 270] width 264 height 30
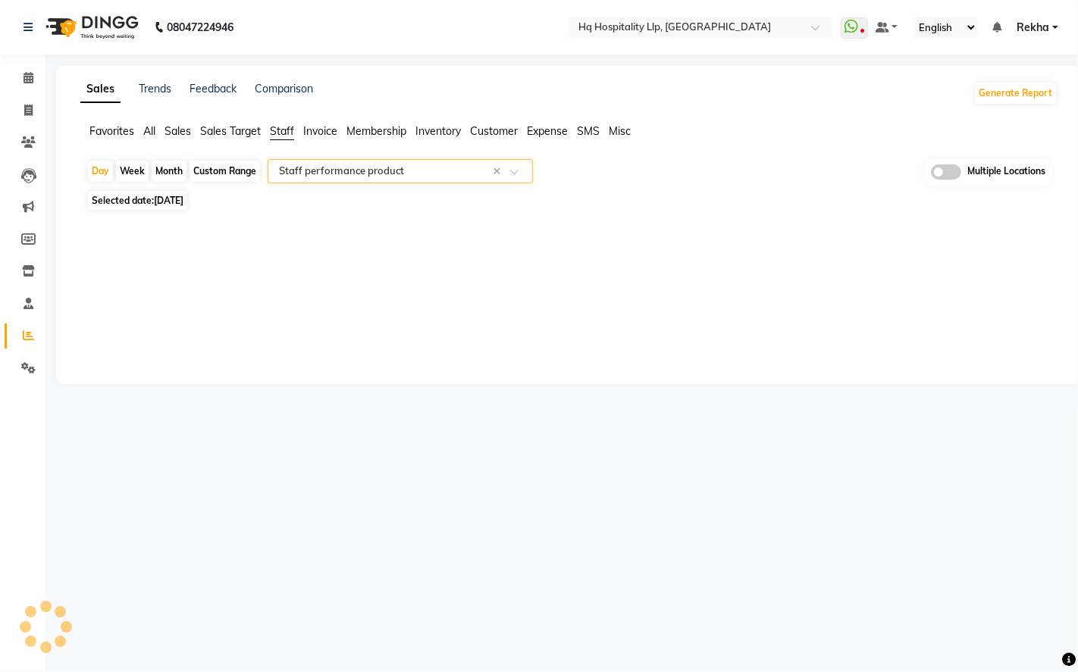
select select "full_report"
select select "csv"
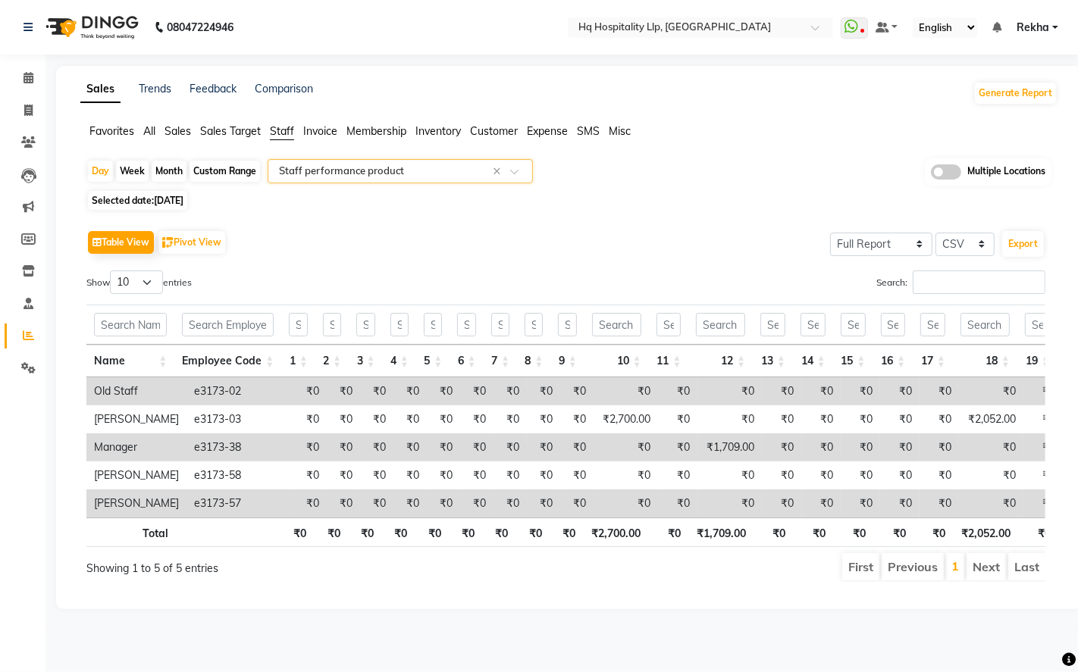
click at [396, 171] on input "text" at bounding box center [385, 171] width 218 height 15
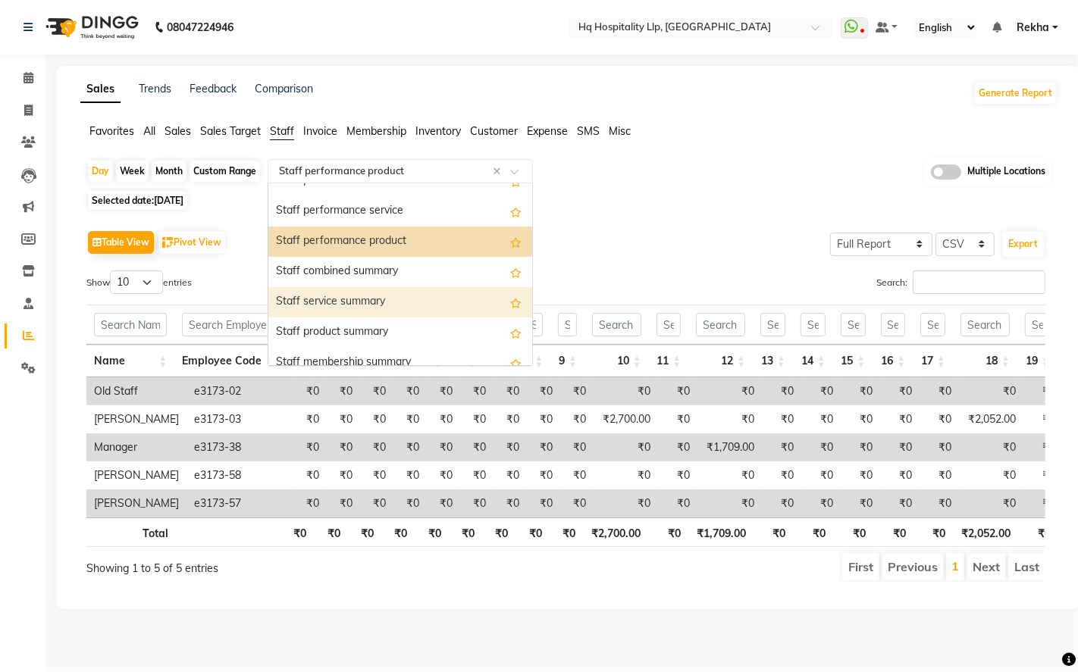
scroll to position [218, 0]
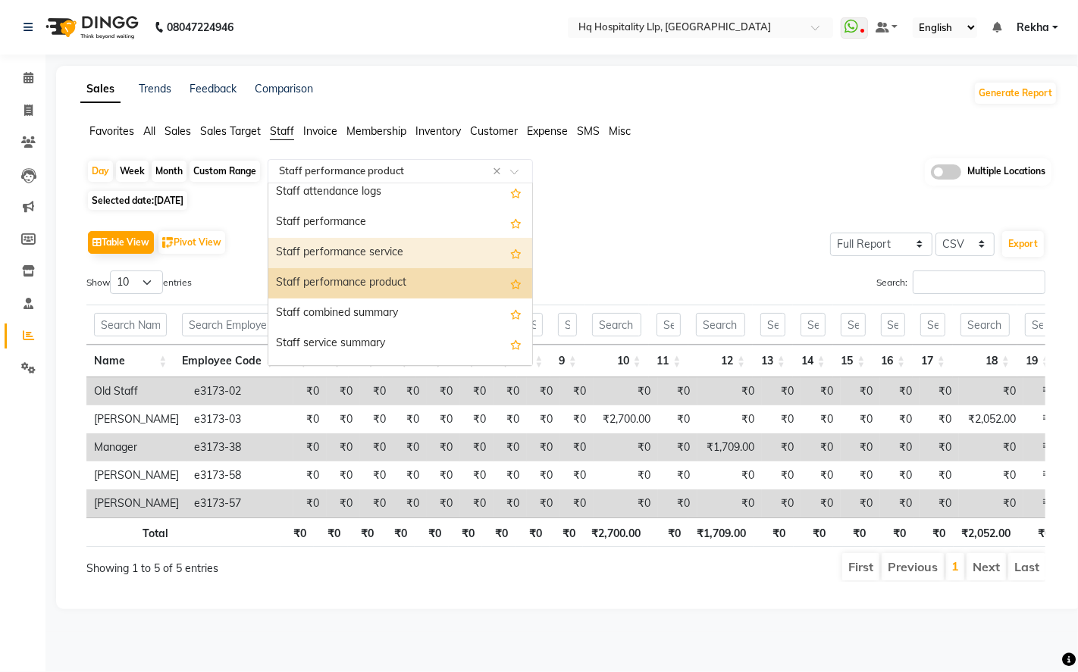
click at [377, 248] on div "Staff performance service" at bounding box center [400, 253] width 264 height 30
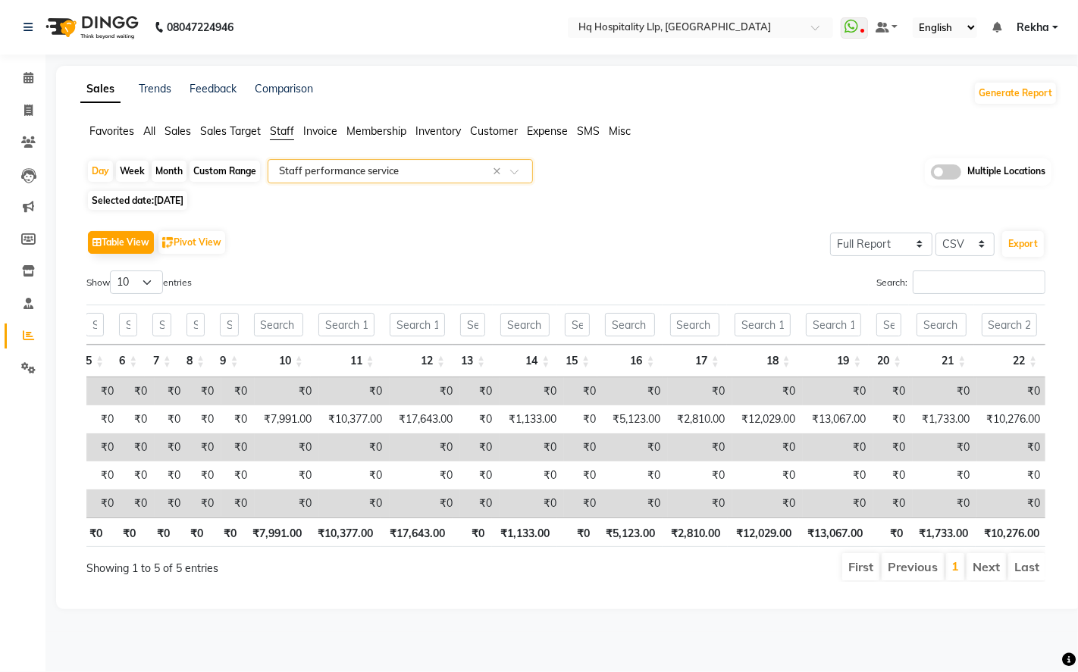
scroll to position [0, 0]
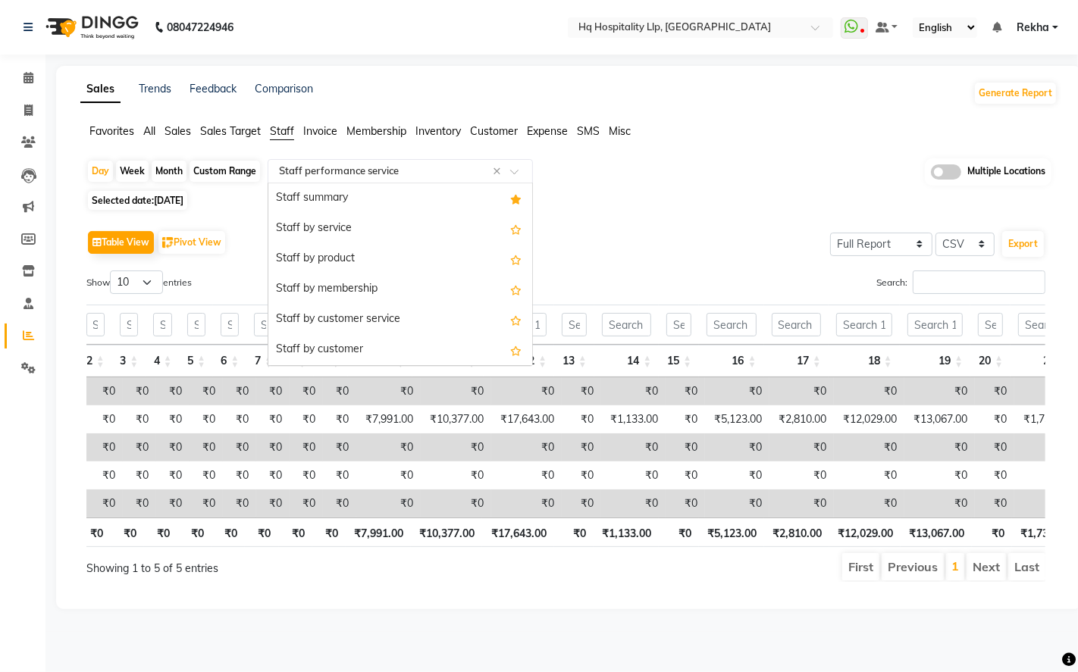
click at [423, 161] on div "Select Report Type × Staff performance service ×" at bounding box center [400, 171] width 265 height 24
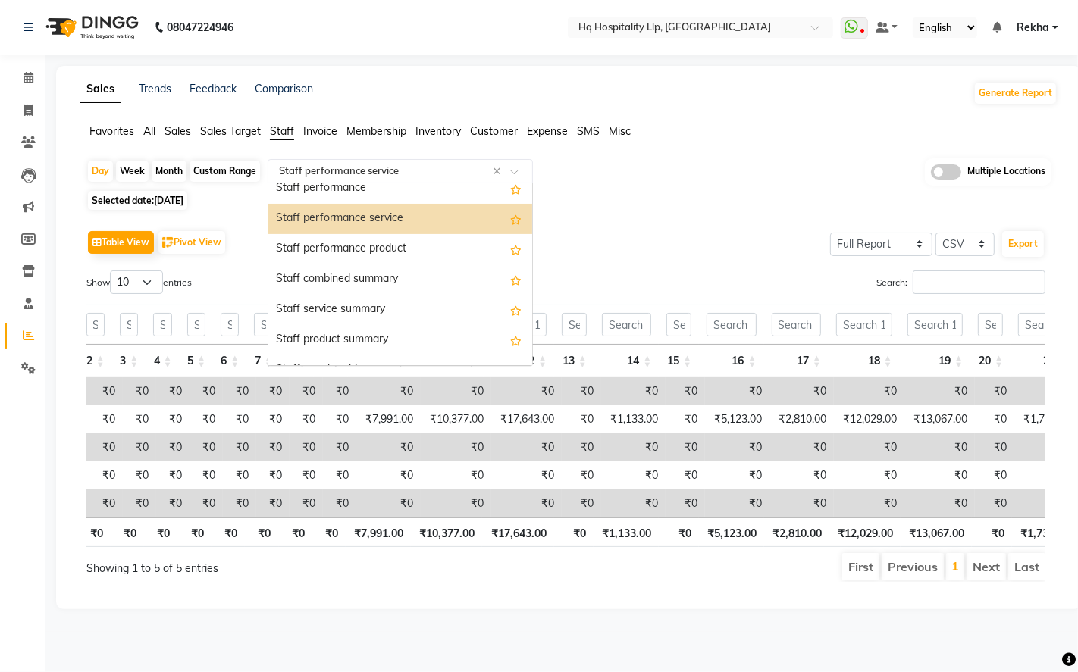
click at [438, 221] on div "Staff performance service" at bounding box center [400, 219] width 264 height 30
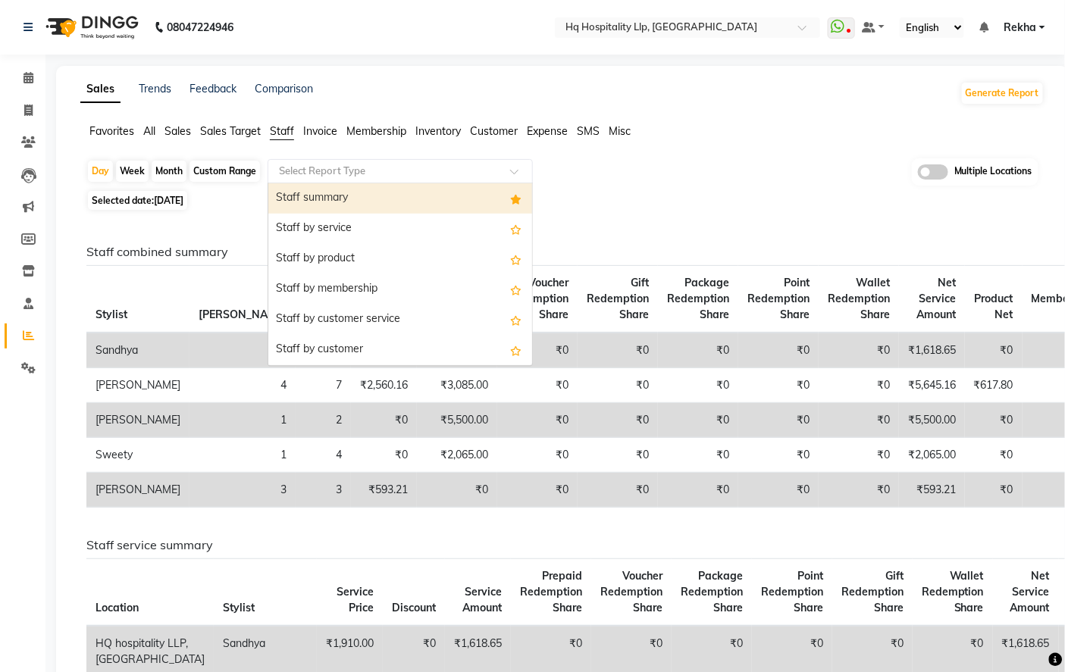
click at [387, 168] on input "text" at bounding box center [385, 171] width 218 height 15
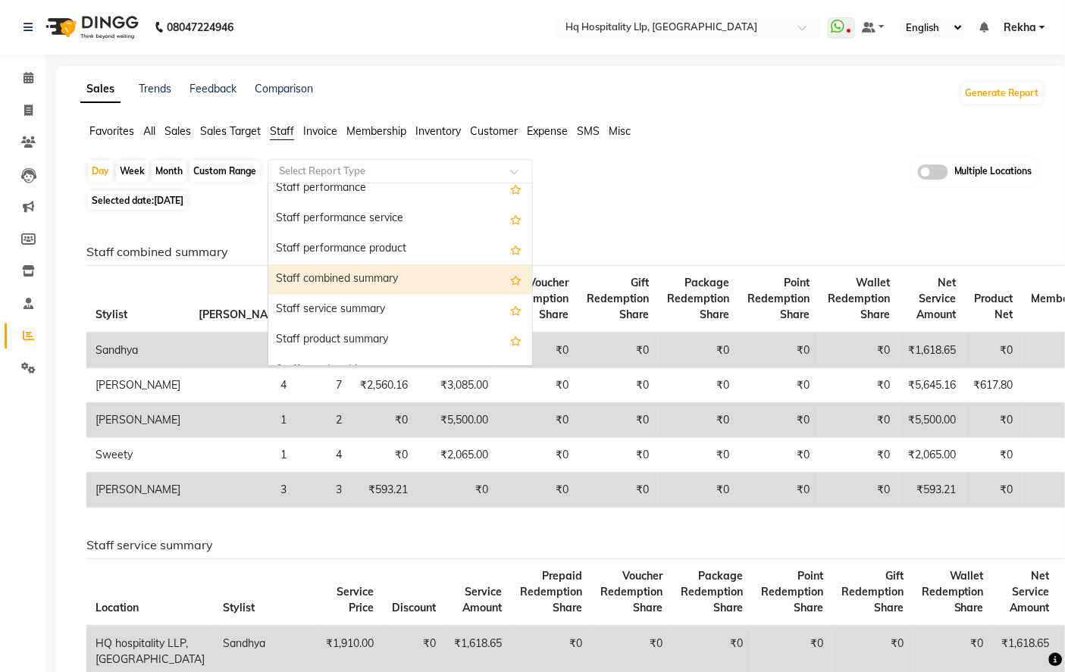
click at [390, 278] on div "Staff combined summary" at bounding box center [400, 280] width 264 height 30
select select "full_report"
select select "csv"
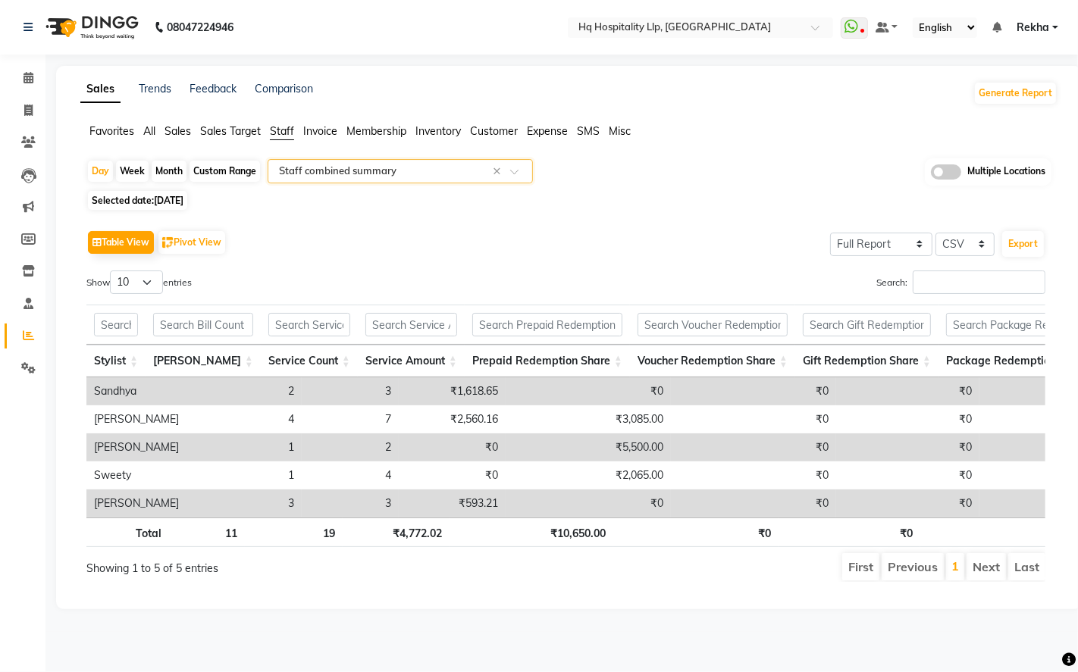
click at [144, 201] on span "Selected date: 31-05-2025" at bounding box center [137, 200] width 99 height 19
select select "5"
select select "2025"
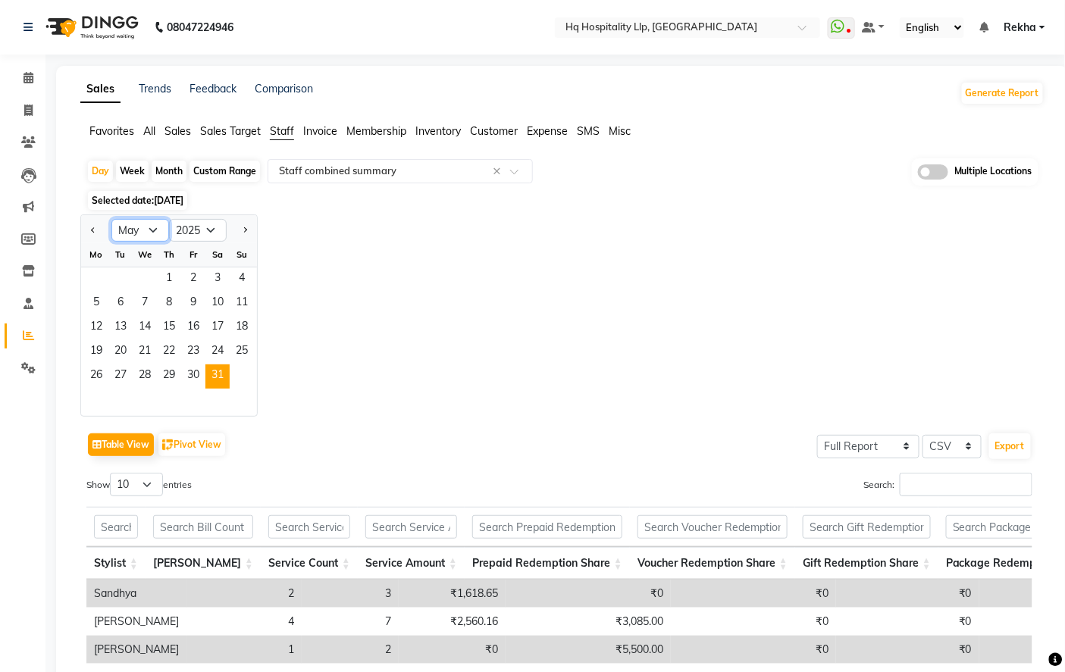
click at [149, 240] on select "Jan Feb Mar Apr May Jun [DATE] Aug Sep Oct Nov Dec" at bounding box center [140, 230] width 58 height 23
select select "9"
click at [111, 219] on select "Jan Feb Mar Apr May Jun [DATE] Aug Sep Oct Nov Dec" at bounding box center [140, 230] width 58 height 23
click at [205, 355] on span "27" at bounding box center [217, 352] width 24 height 24
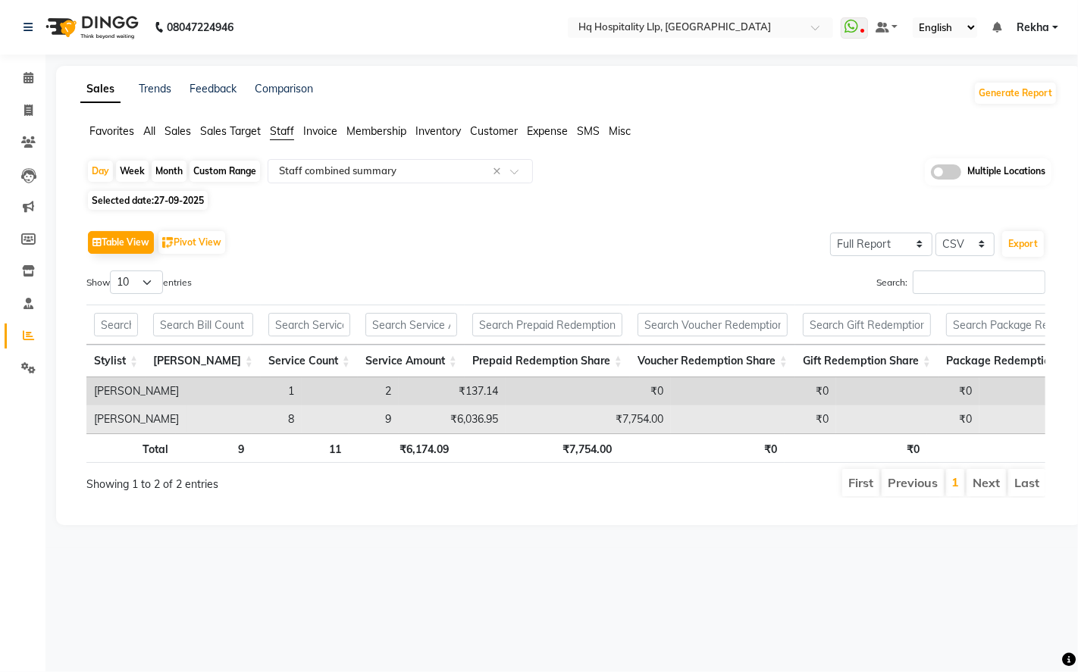
drag, startPoint x: 263, startPoint y: 433, endPoint x: 327, endPoint y: 423, distance: 64.4
click at [327, 423] on td "9" at bounding box center [350, 420] width 97 height 28
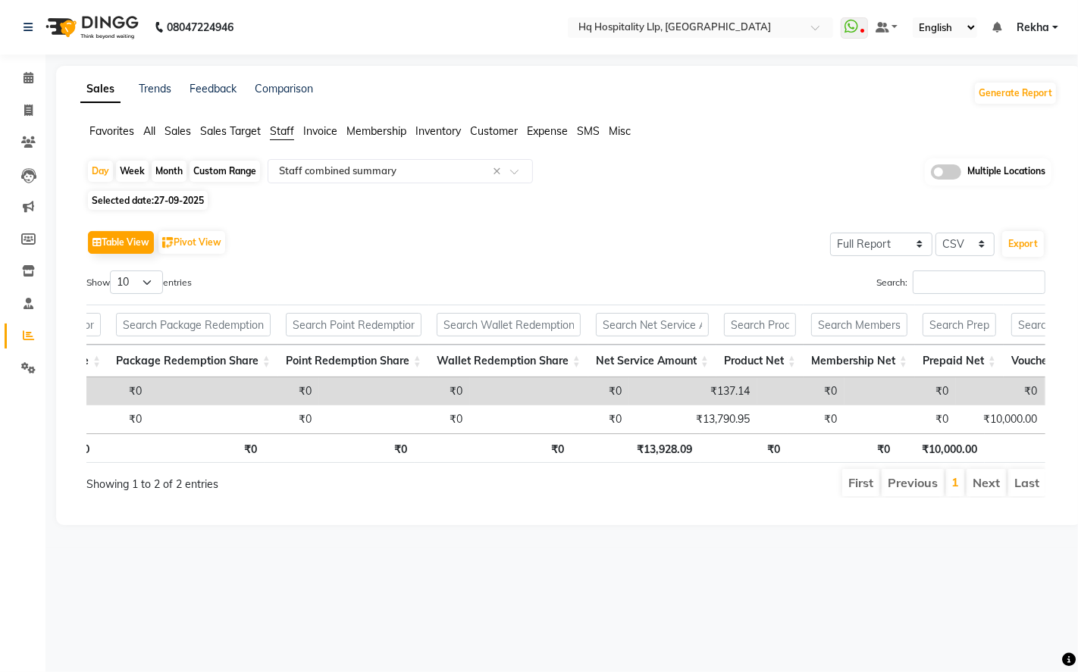
scroll to position [0, 838]
